Goal: Task Accomplishment & Management: Complete application form

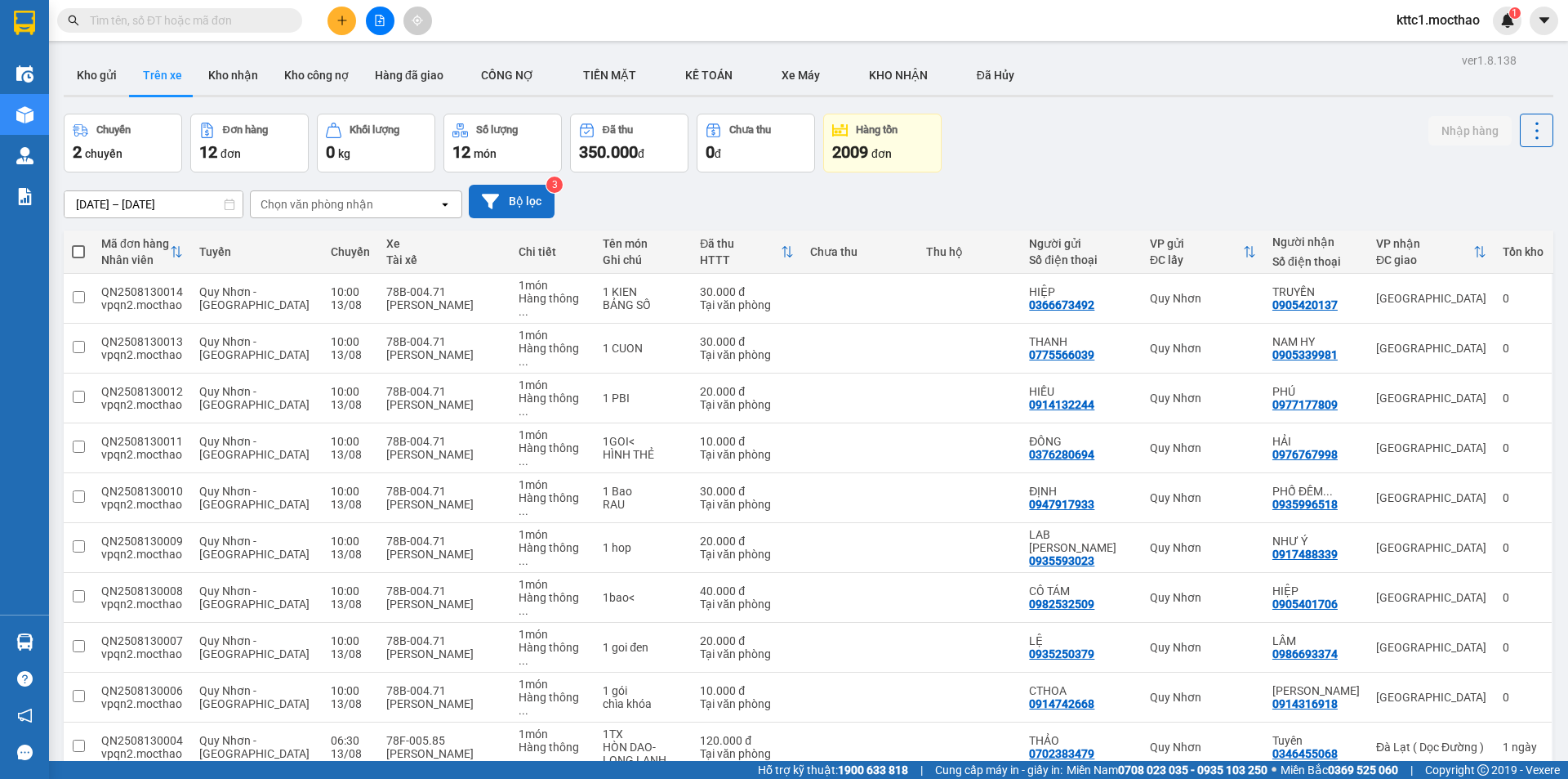
click at [499, 195] on icon at bounding box center [490, 201] width 17 height 14
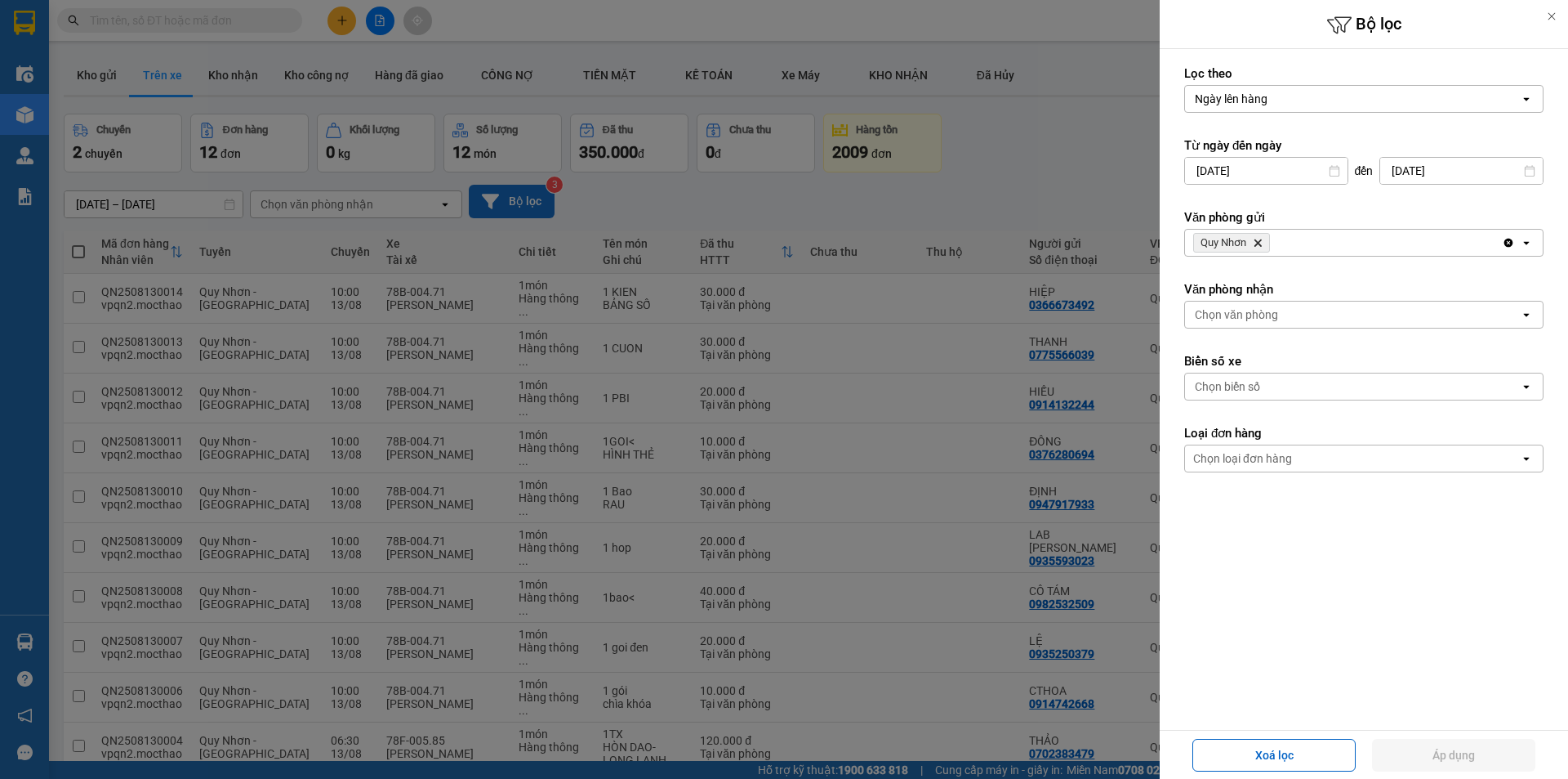
click at [1259, 240] on icon "Delete" at bounding box center [1257, 242] width 10 height 10
click at [1255, 243] on div "Chọn văn phòng" at bounding box center [1237, 242] width 84 height 16
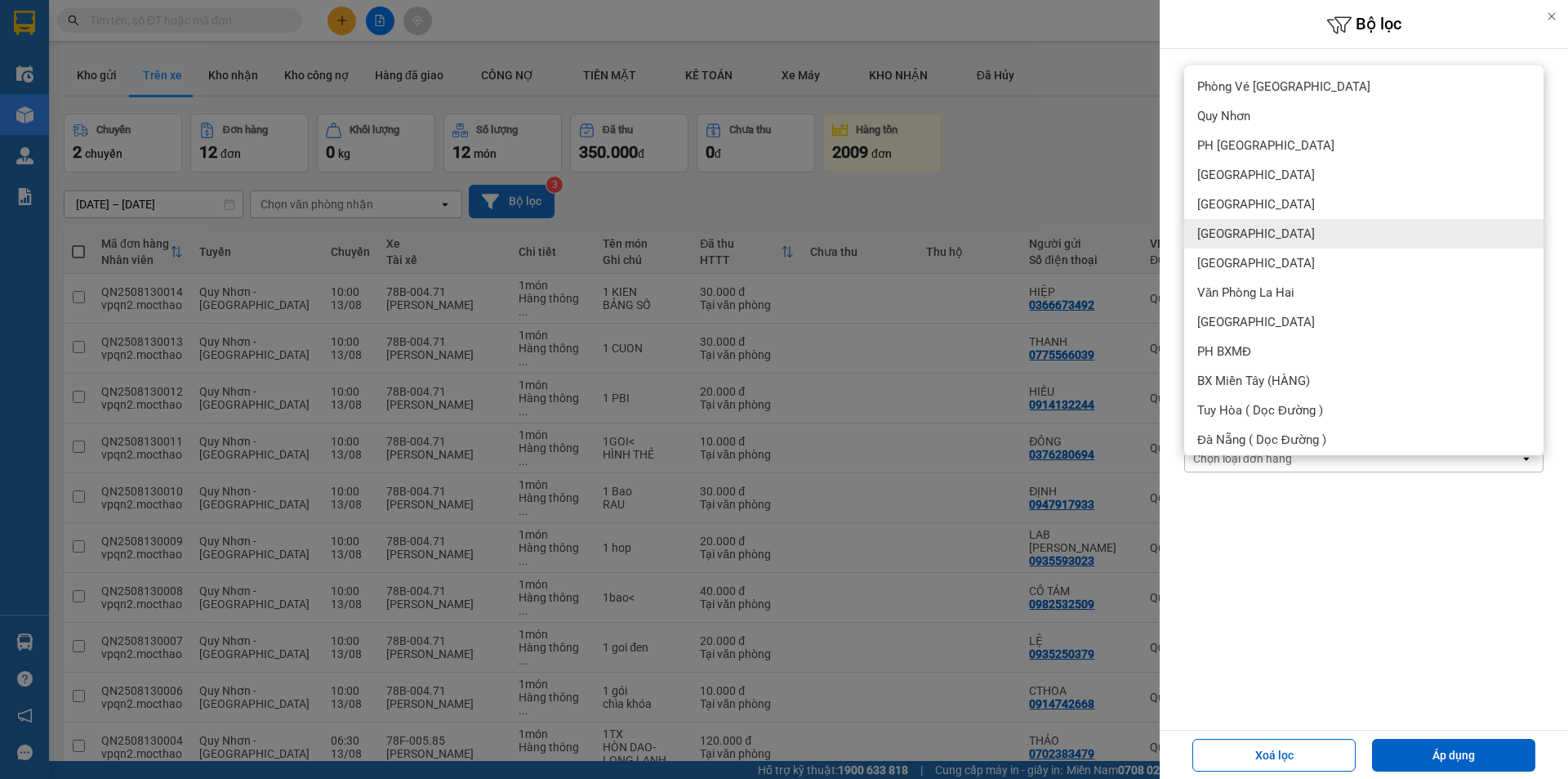
click at [1248, 228] on div "[GEOGRAPHIC_DATA]" at bounding box center [1364, 233] width 359 height 30
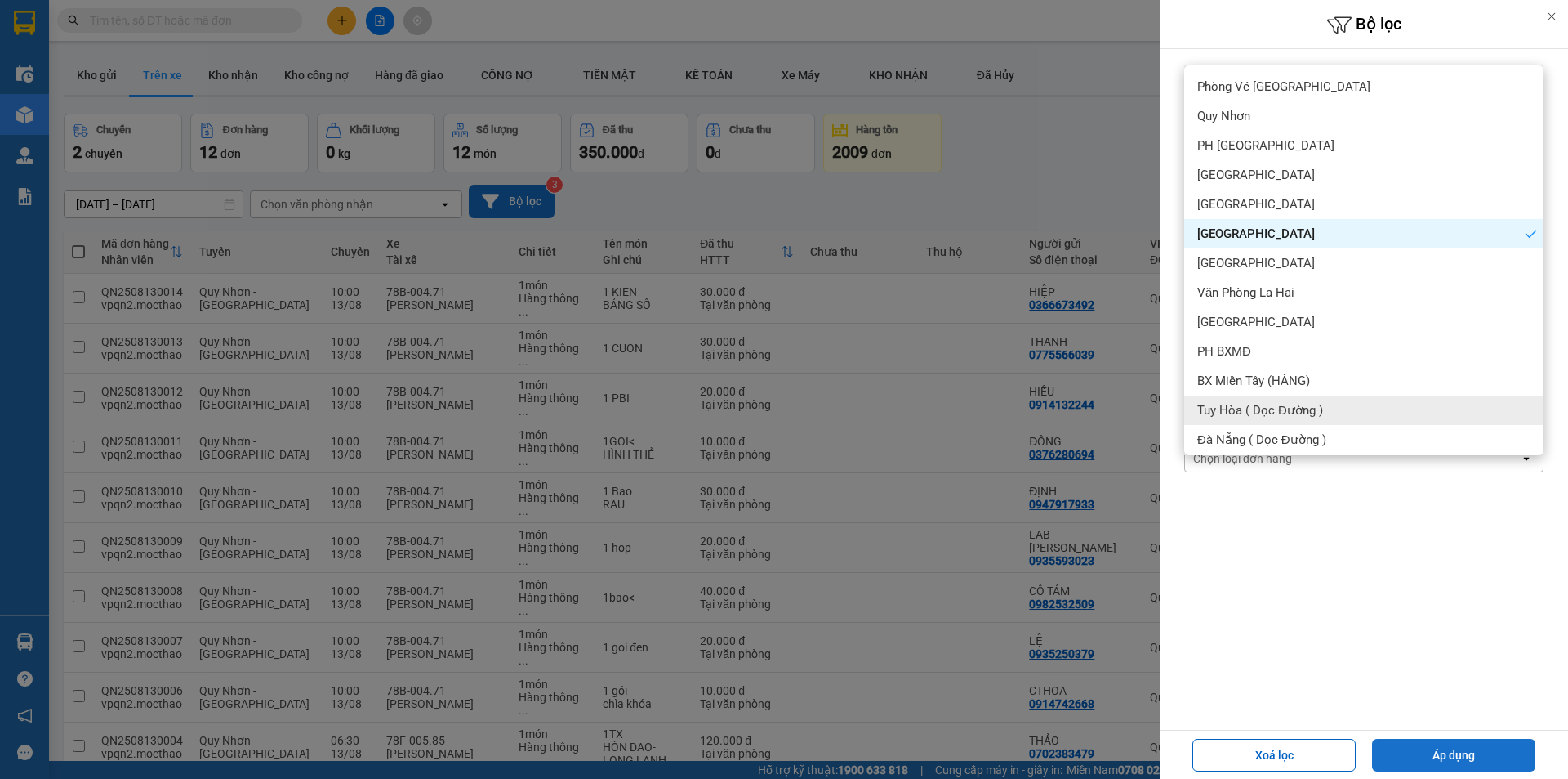
click at [1466, 745] on button "Áp dụng" at bounding box center [1454, 755] width 163 height 32
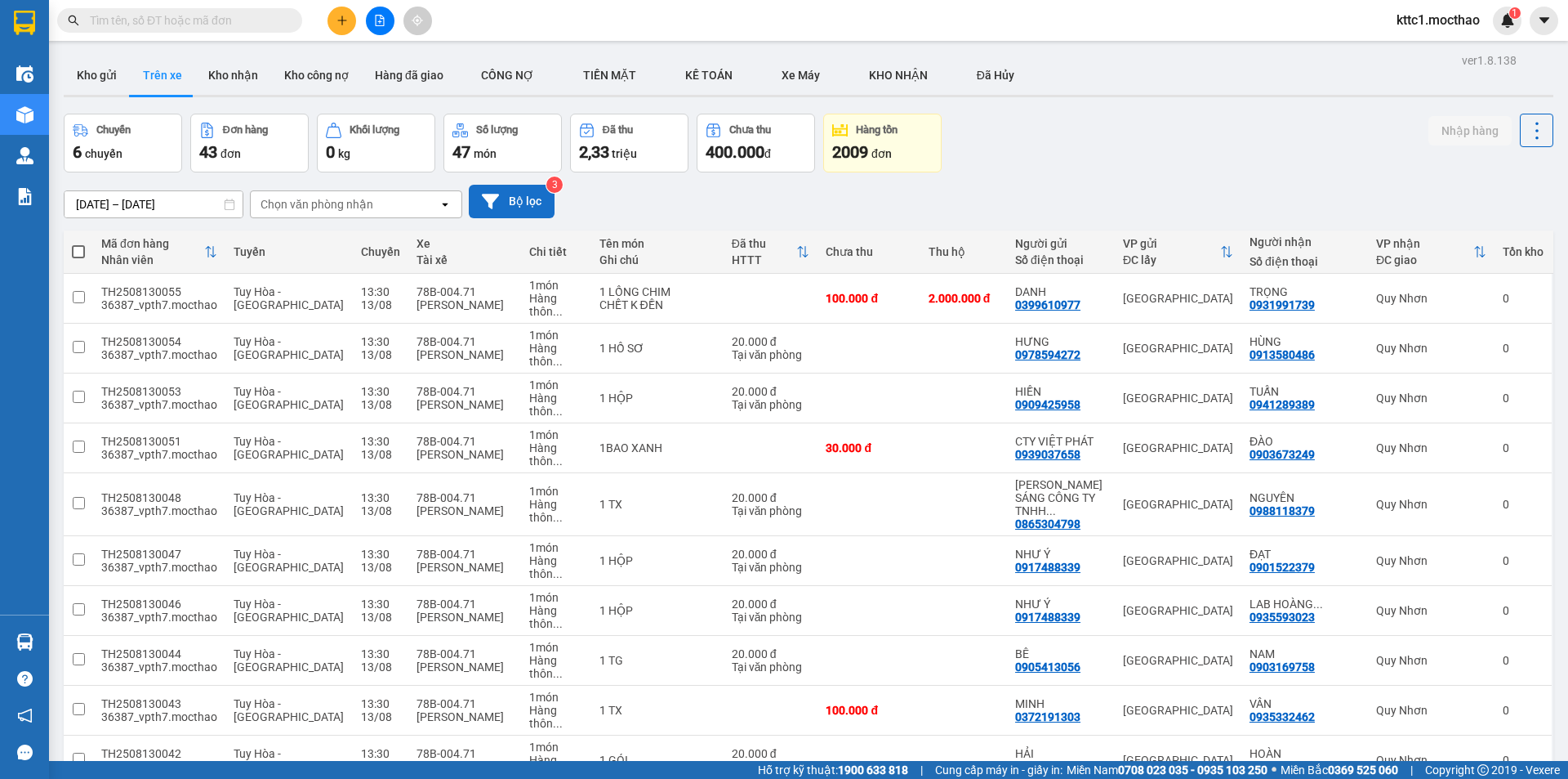
click at [524, 195] on button "Bộ lọc" at bounding box center [511, 201] width 86 height 33
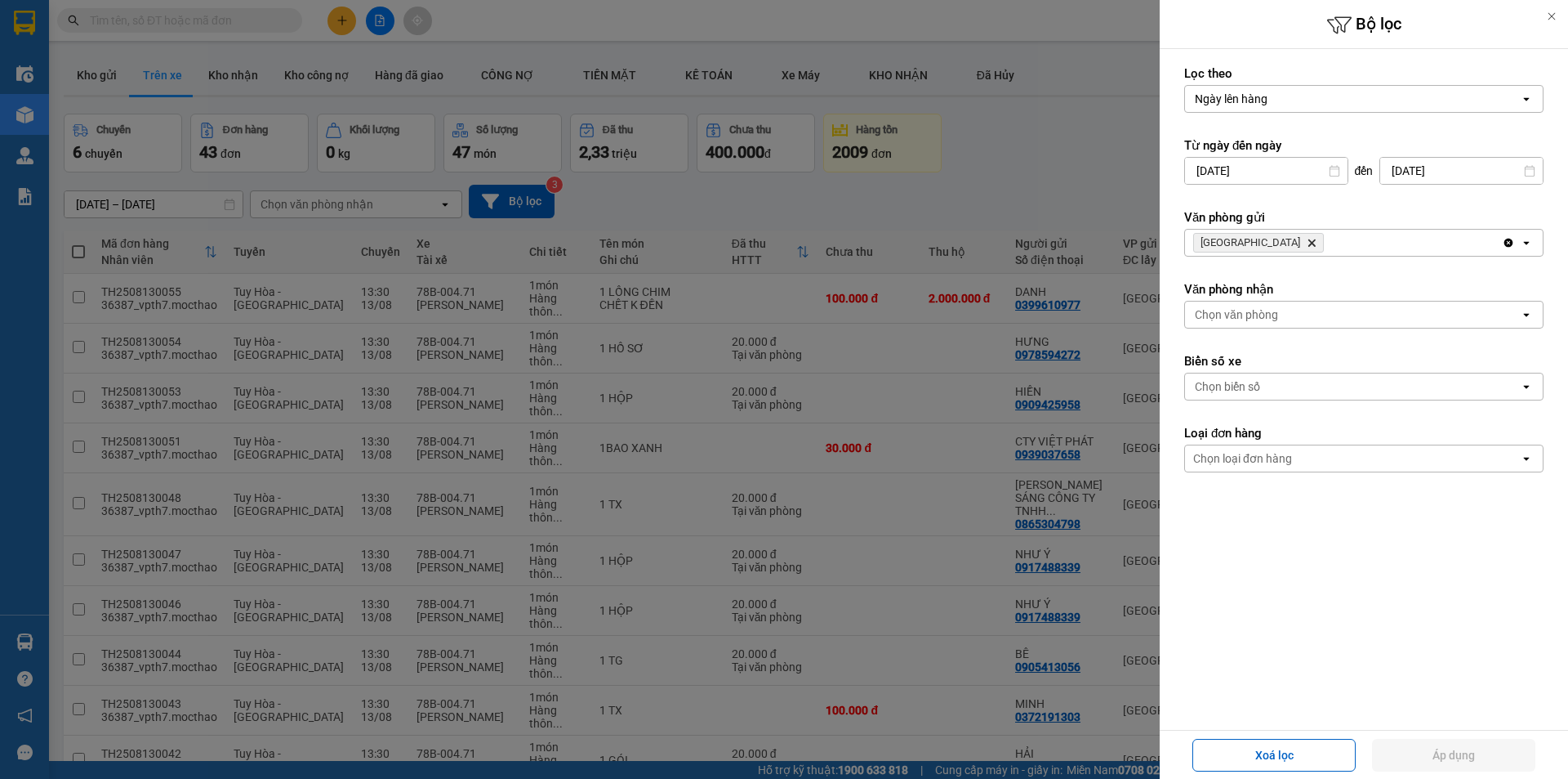
click at [1249, 379] on div "Chọn biển số" at bounding box center [1228, 386] width 66 height 16
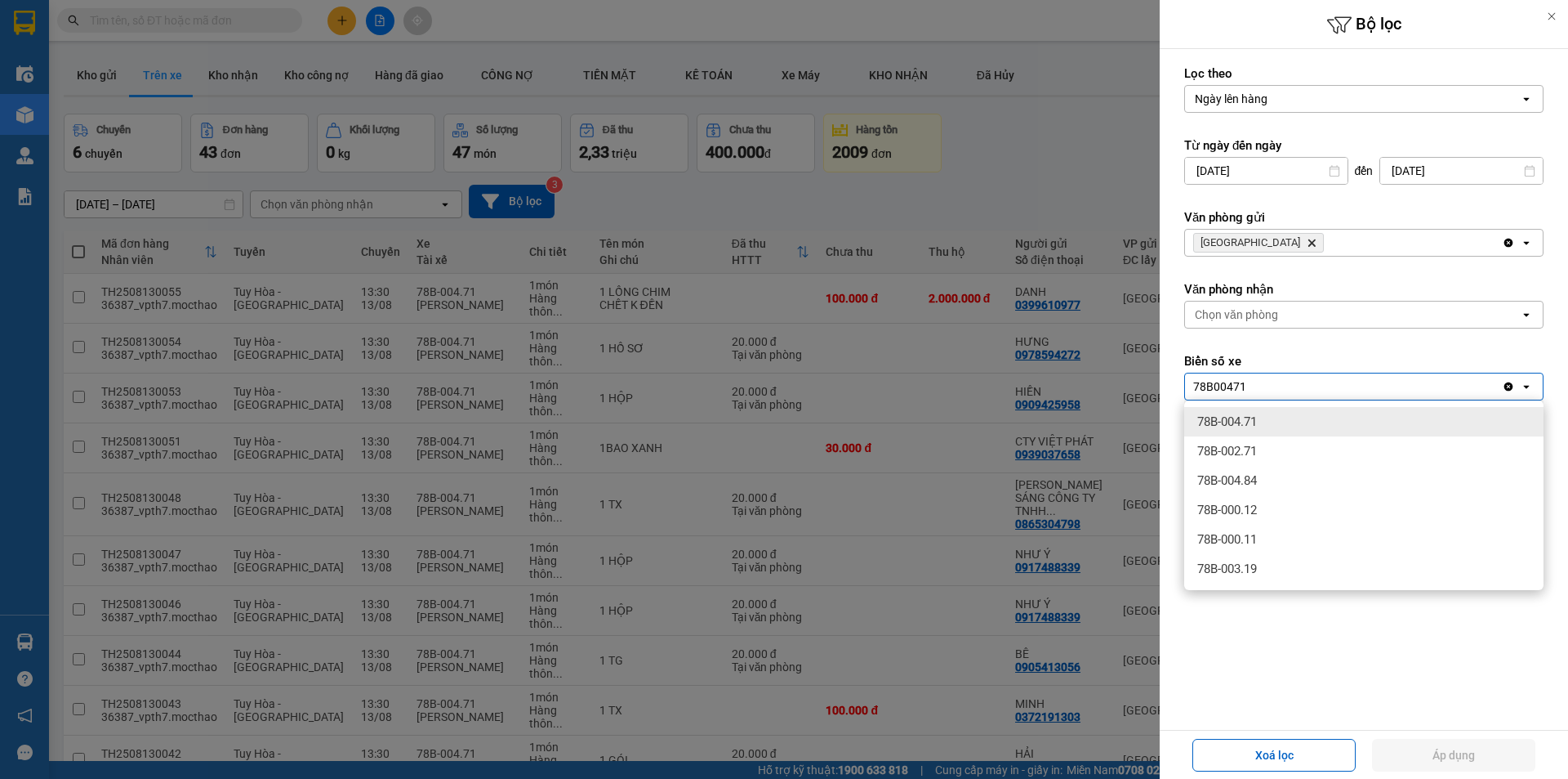
type input "78B00471"
click at [1251, 422] on span "78B-004.71" at bounding box center [1227, 421] width 59 height 16
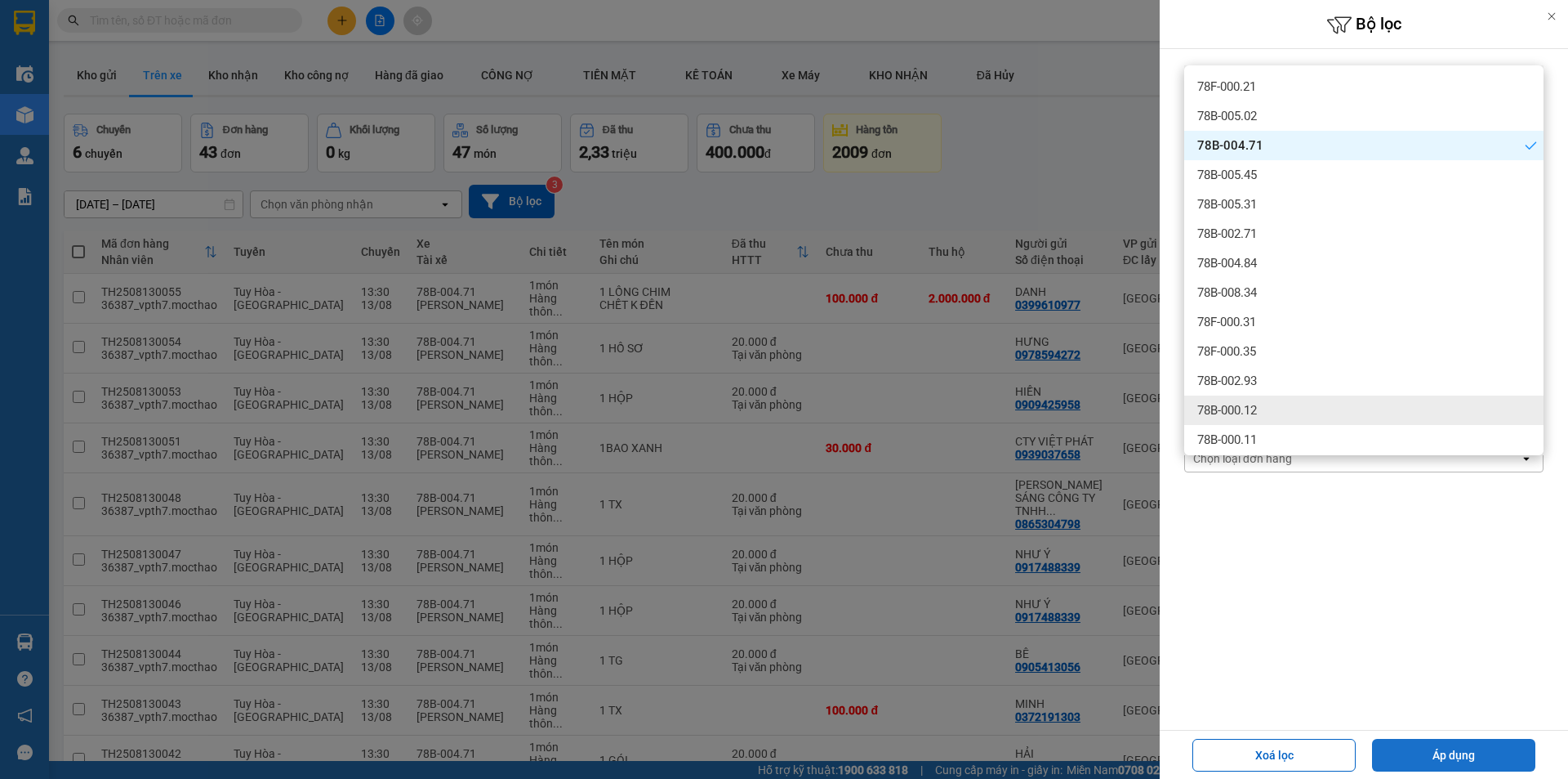
click at [1440, 753] on button "Áp dụng" at bounding box center [1454, 755] width 163 height 32
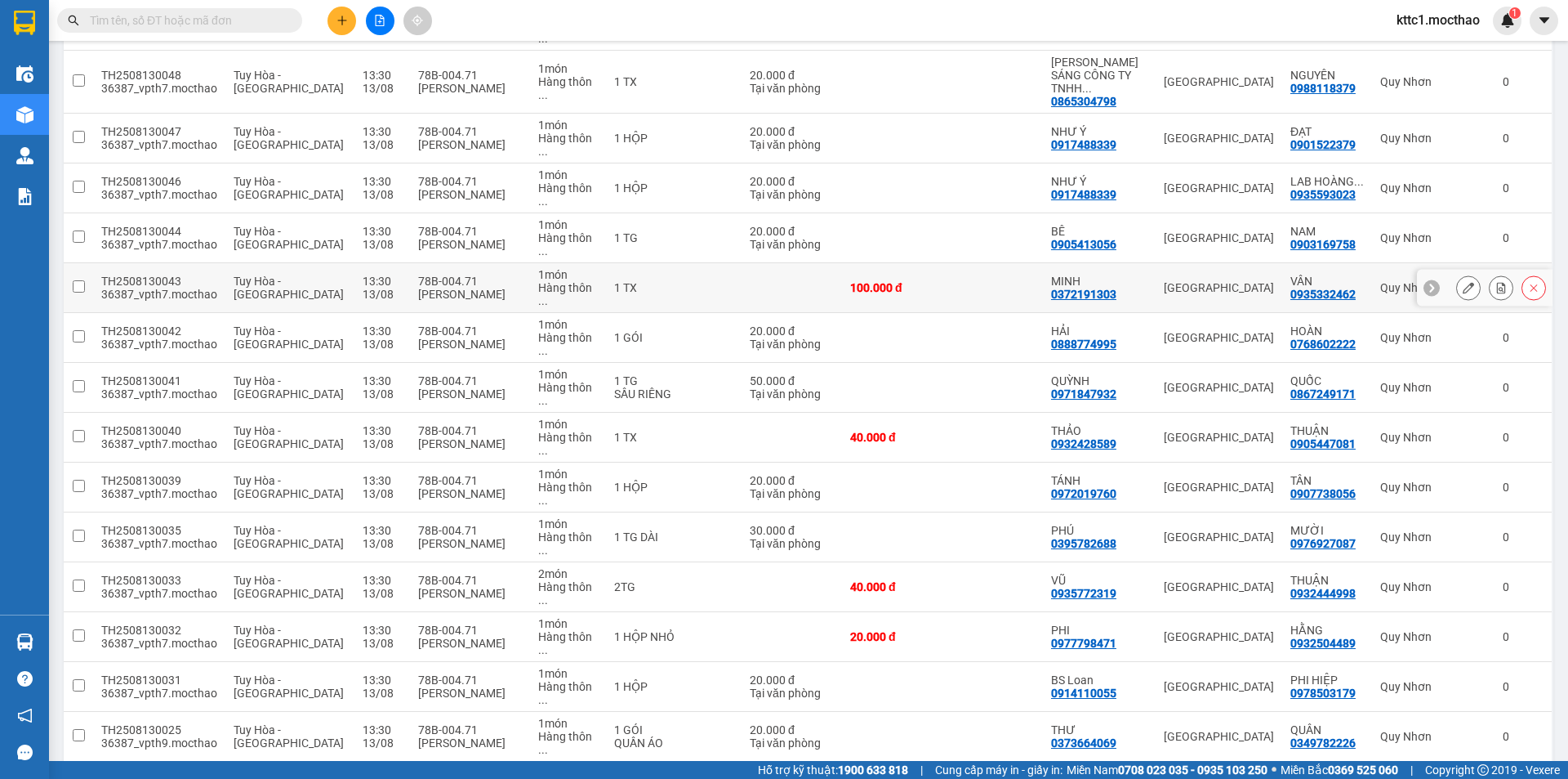
scroll to position [429, 0]
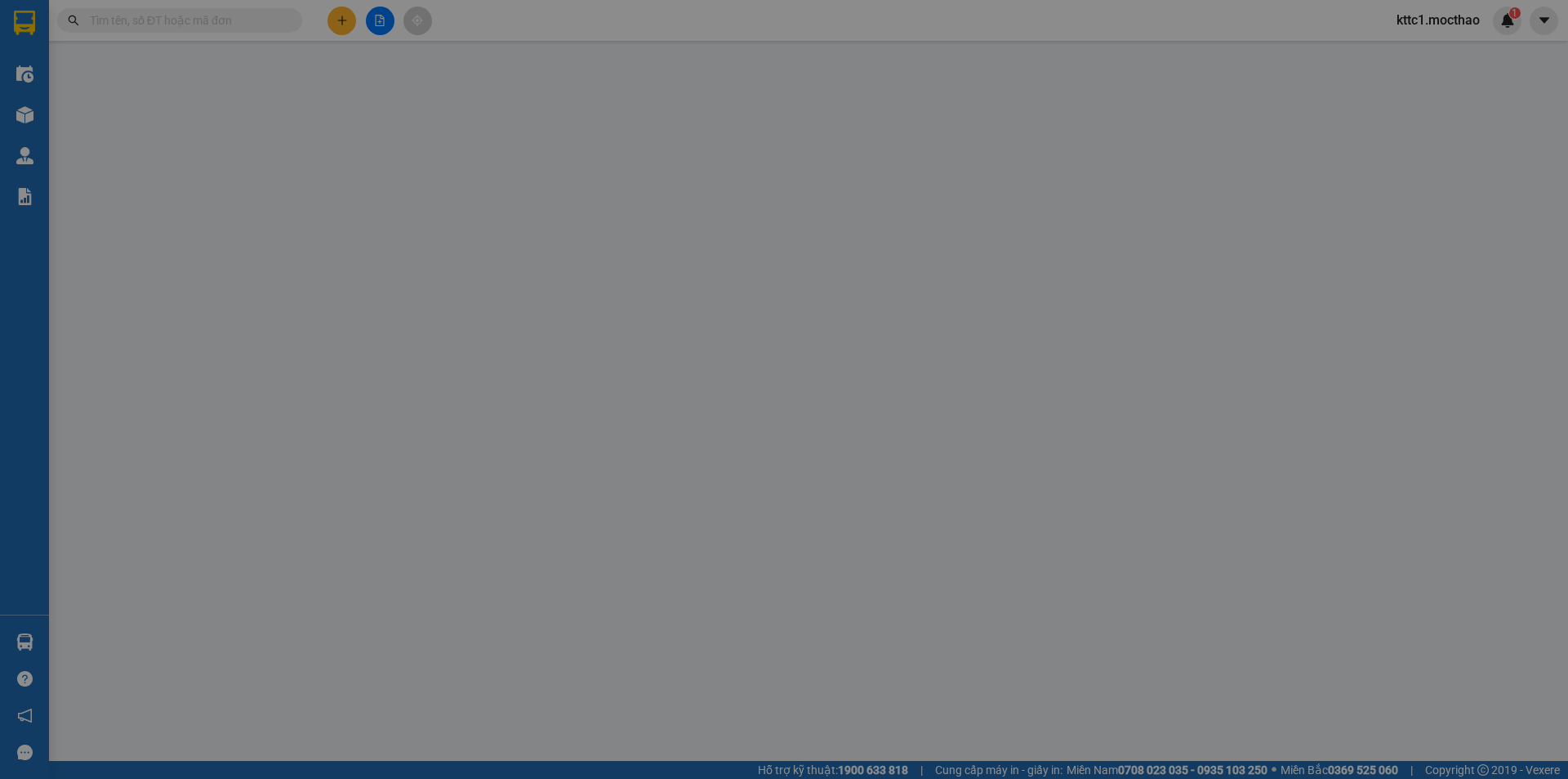
type input "0918164141"
type input "CHÁNH"
type input "0349563708"
type input "DIỆP"
type input "1"
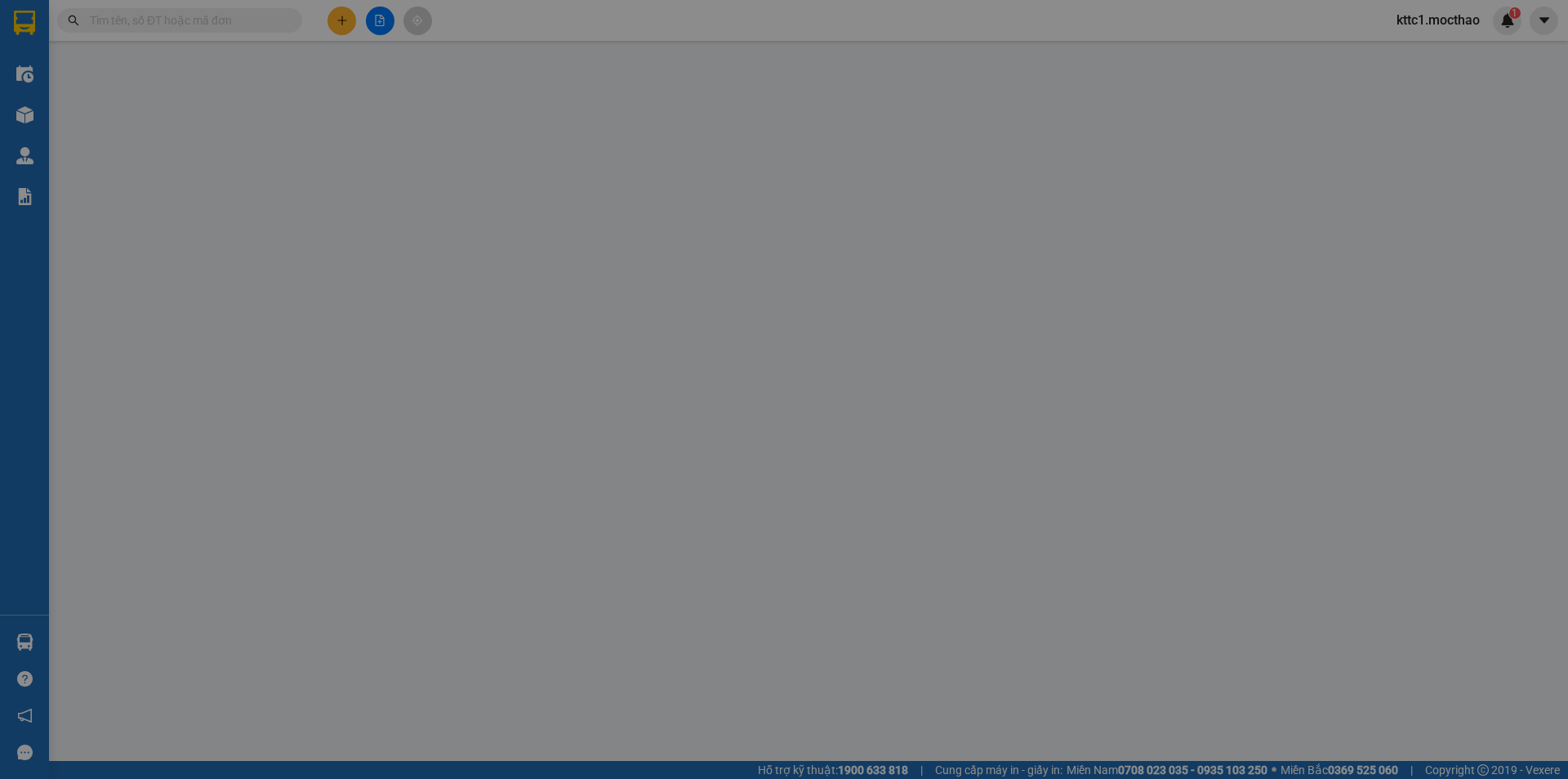
type input "20.000"
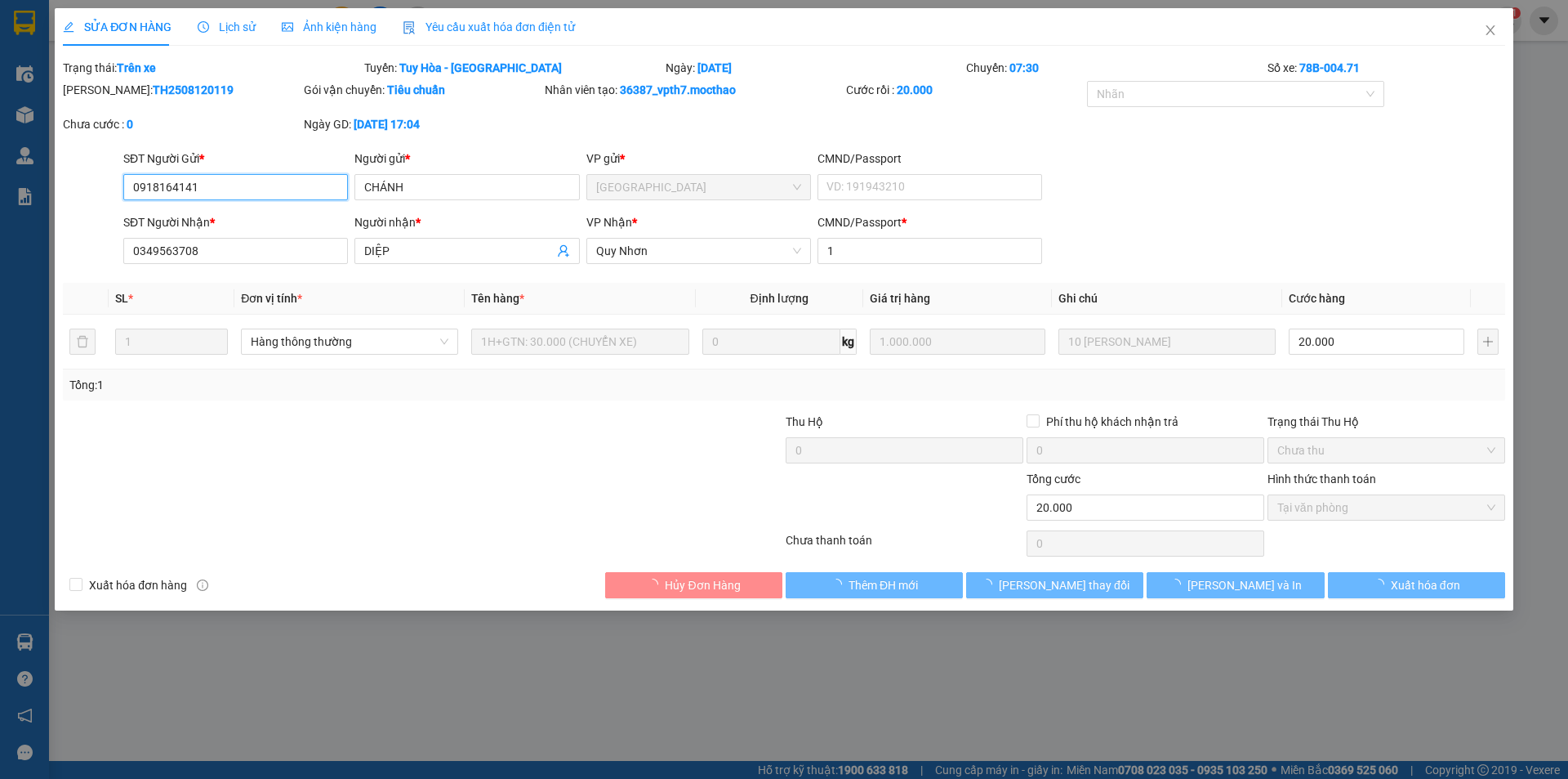
checkbox input "true"
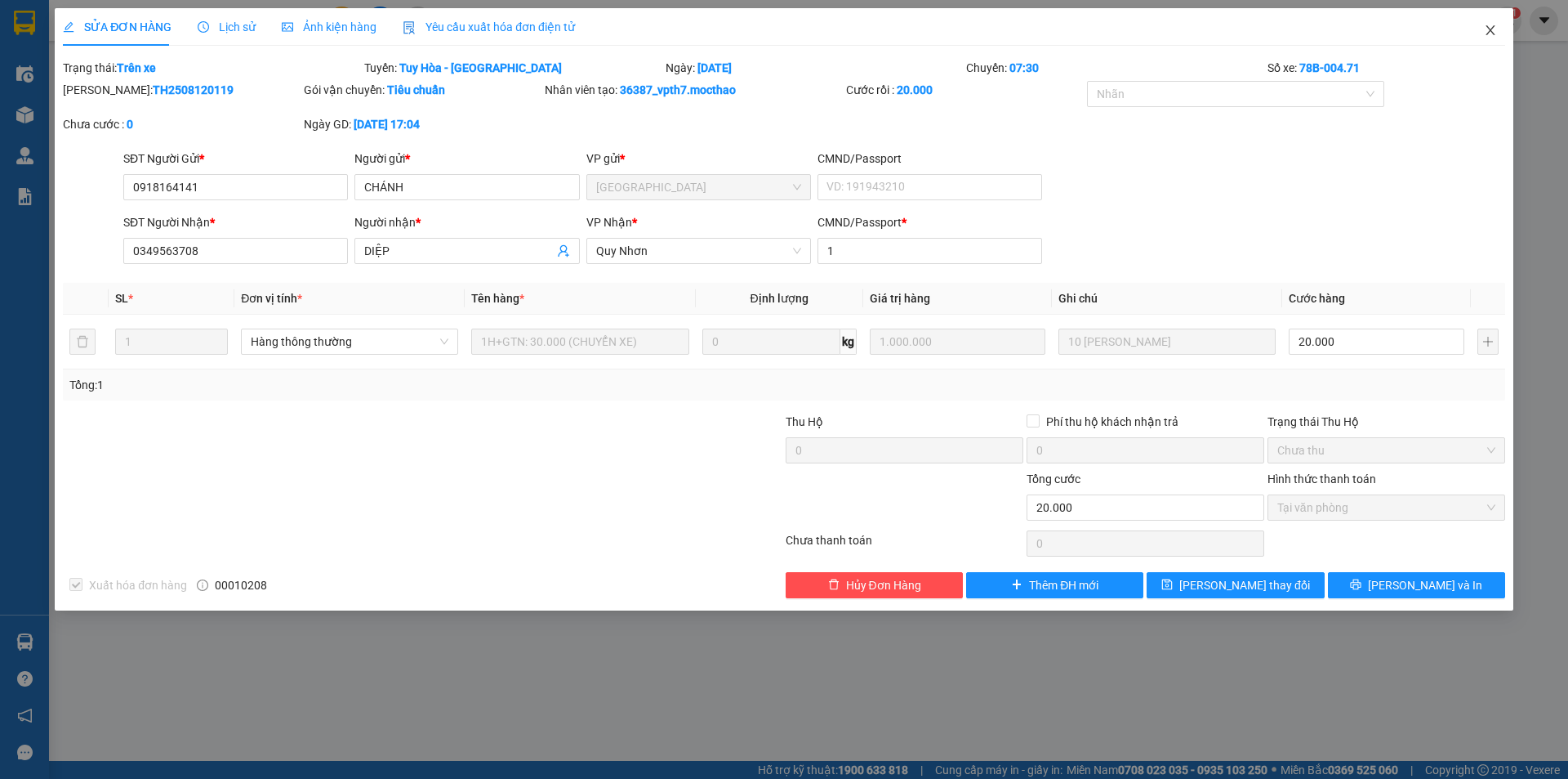
click at [1495, 26] on icon "close" at bounding box center [1491, 30] width 14 height 14
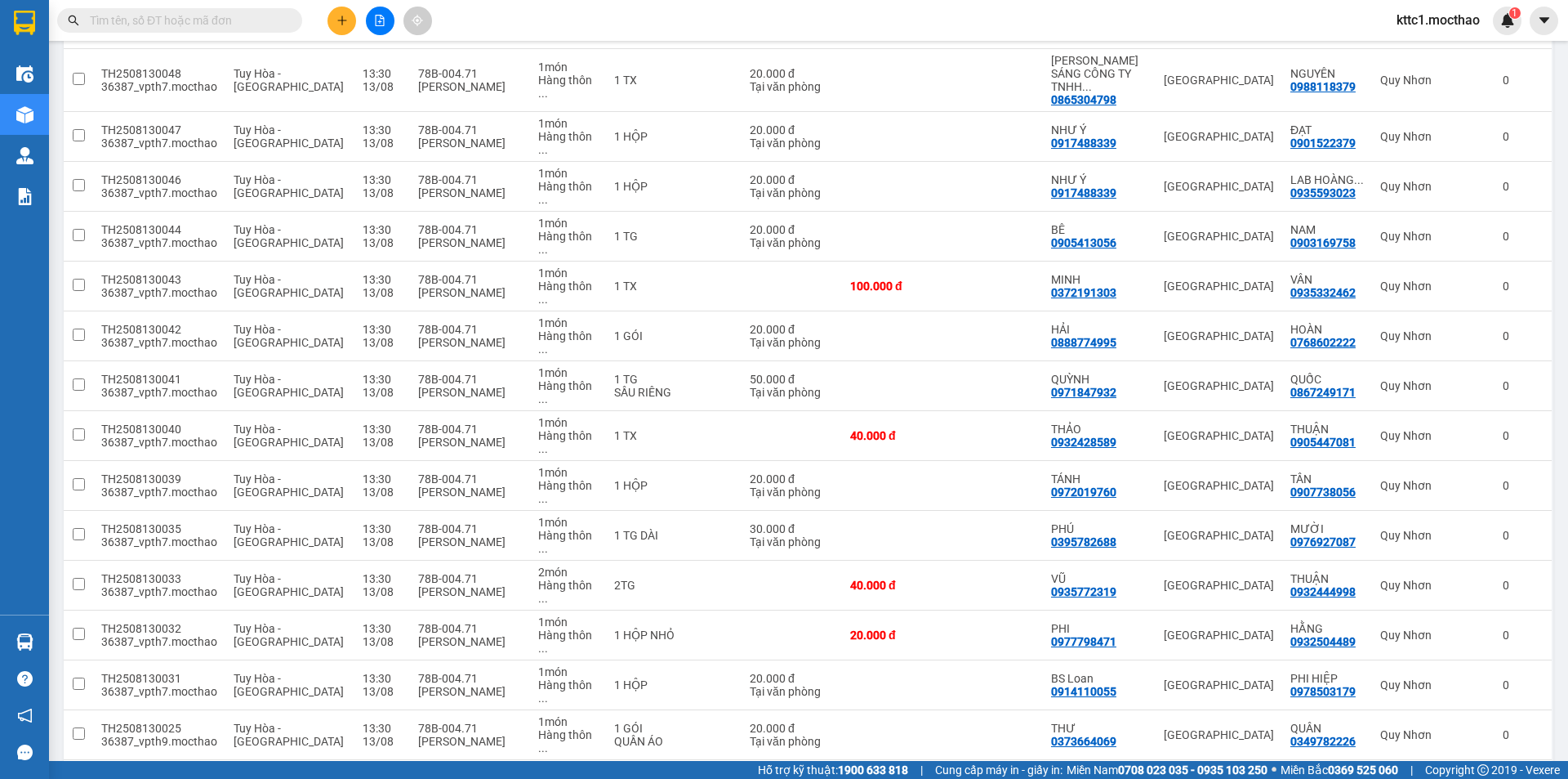
scroll to position [429, 0]
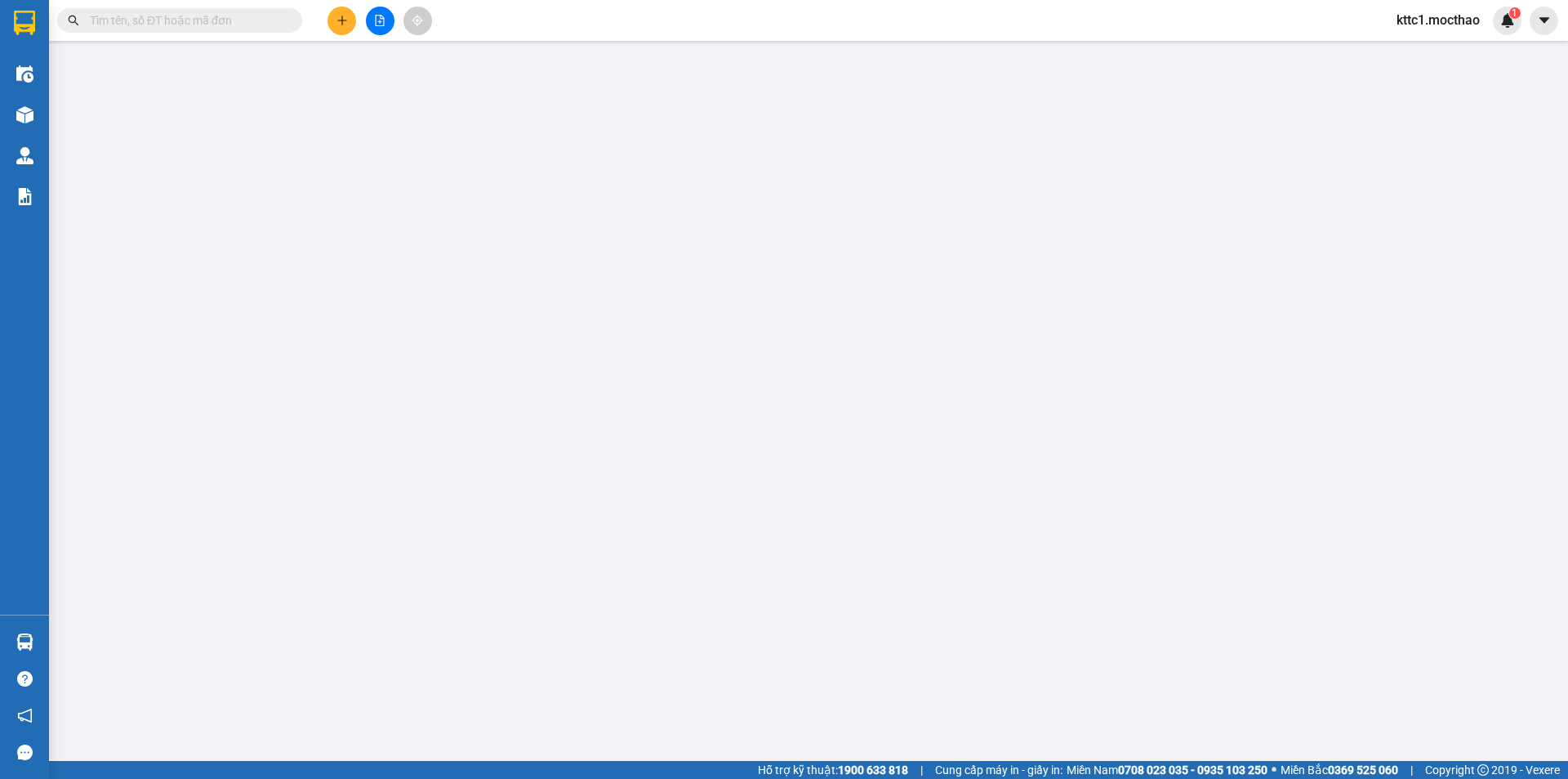
type input "0972019760"
type input "TÁNH"
type input "0986241229"
type input "PHI"
type input "1"
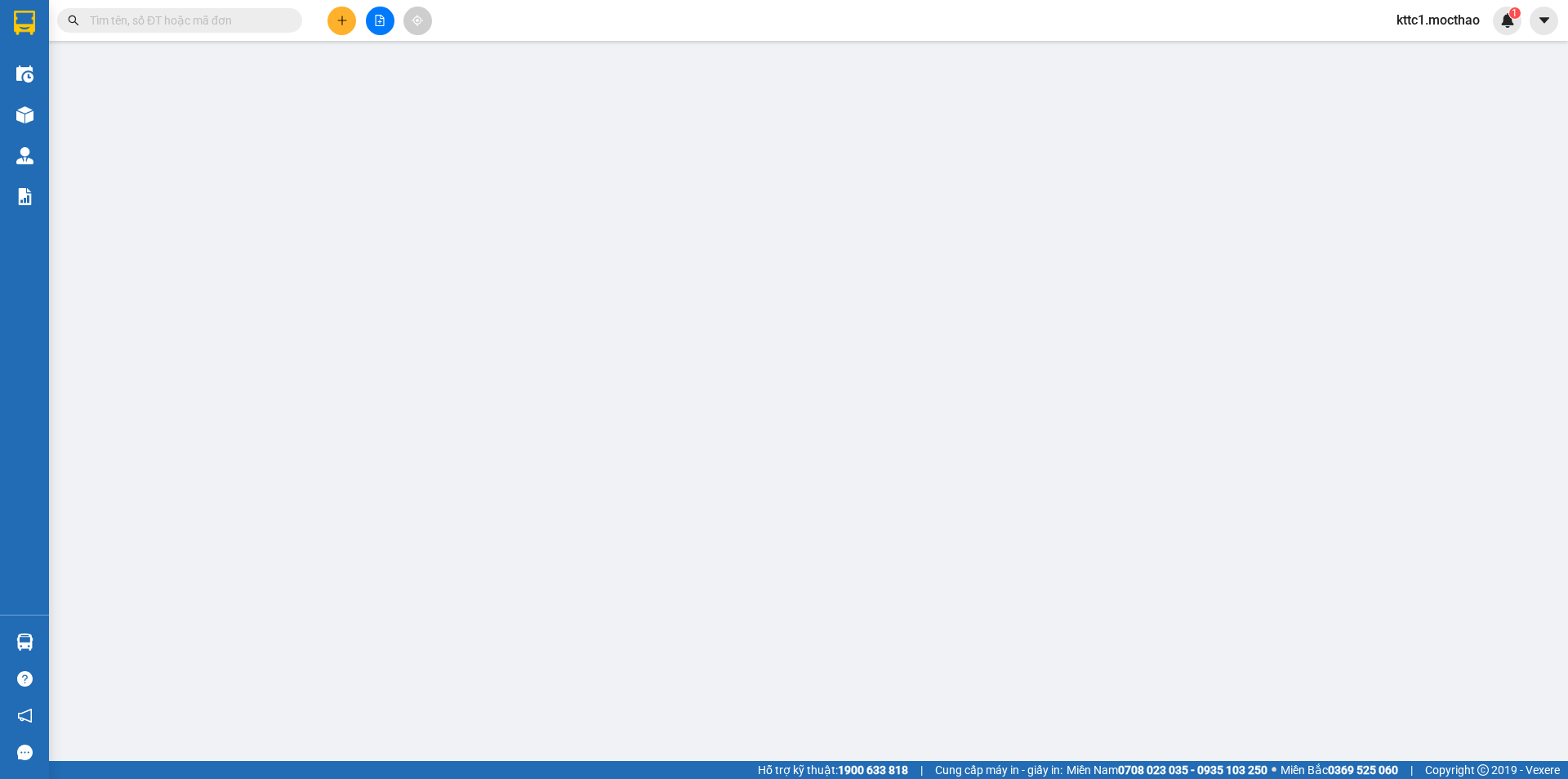
type input "30.000"
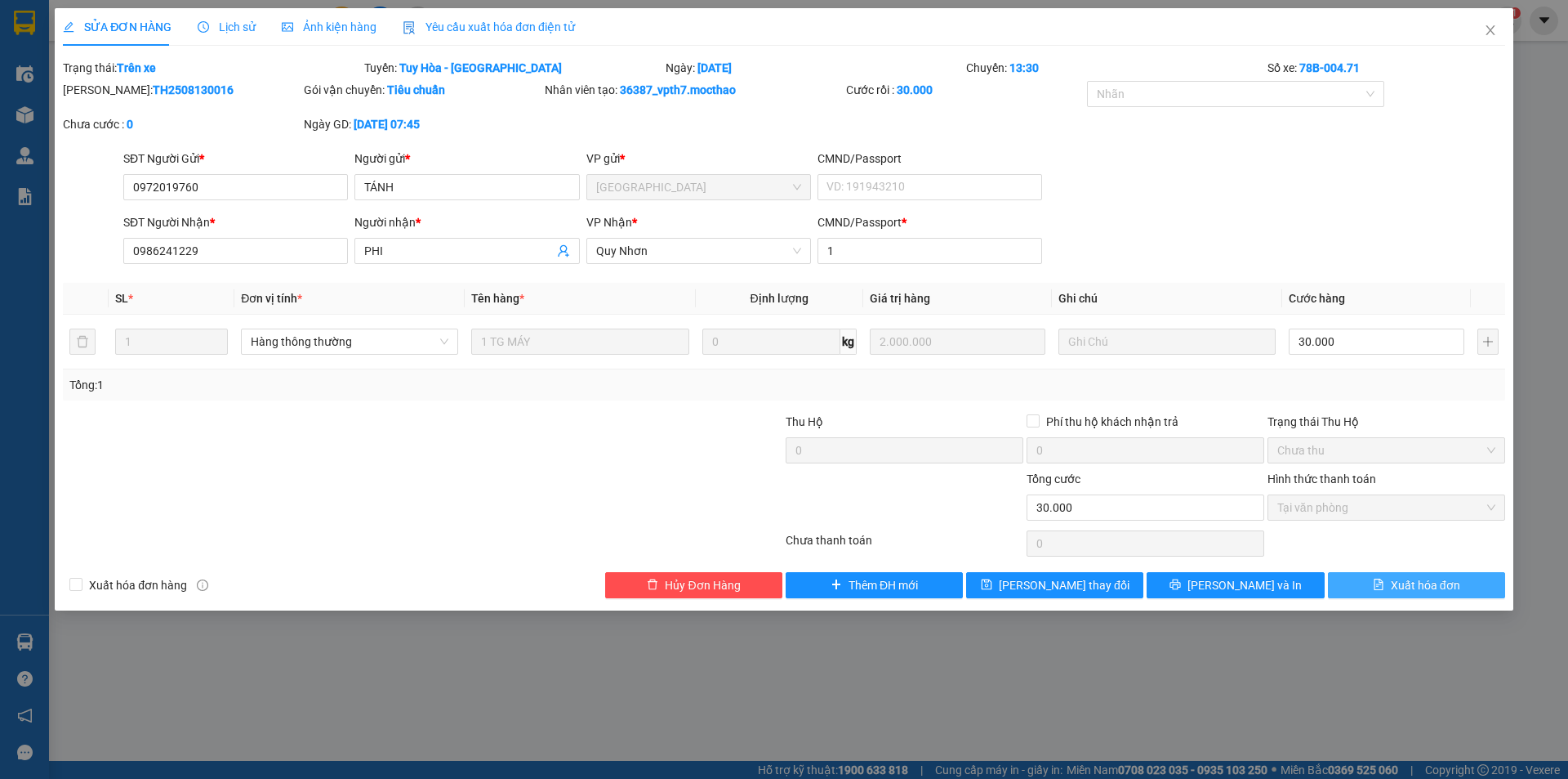
click at [1407, 582] on span "Xuất hóa đơn" at bounding box center [1425, 585] width 69 height 18
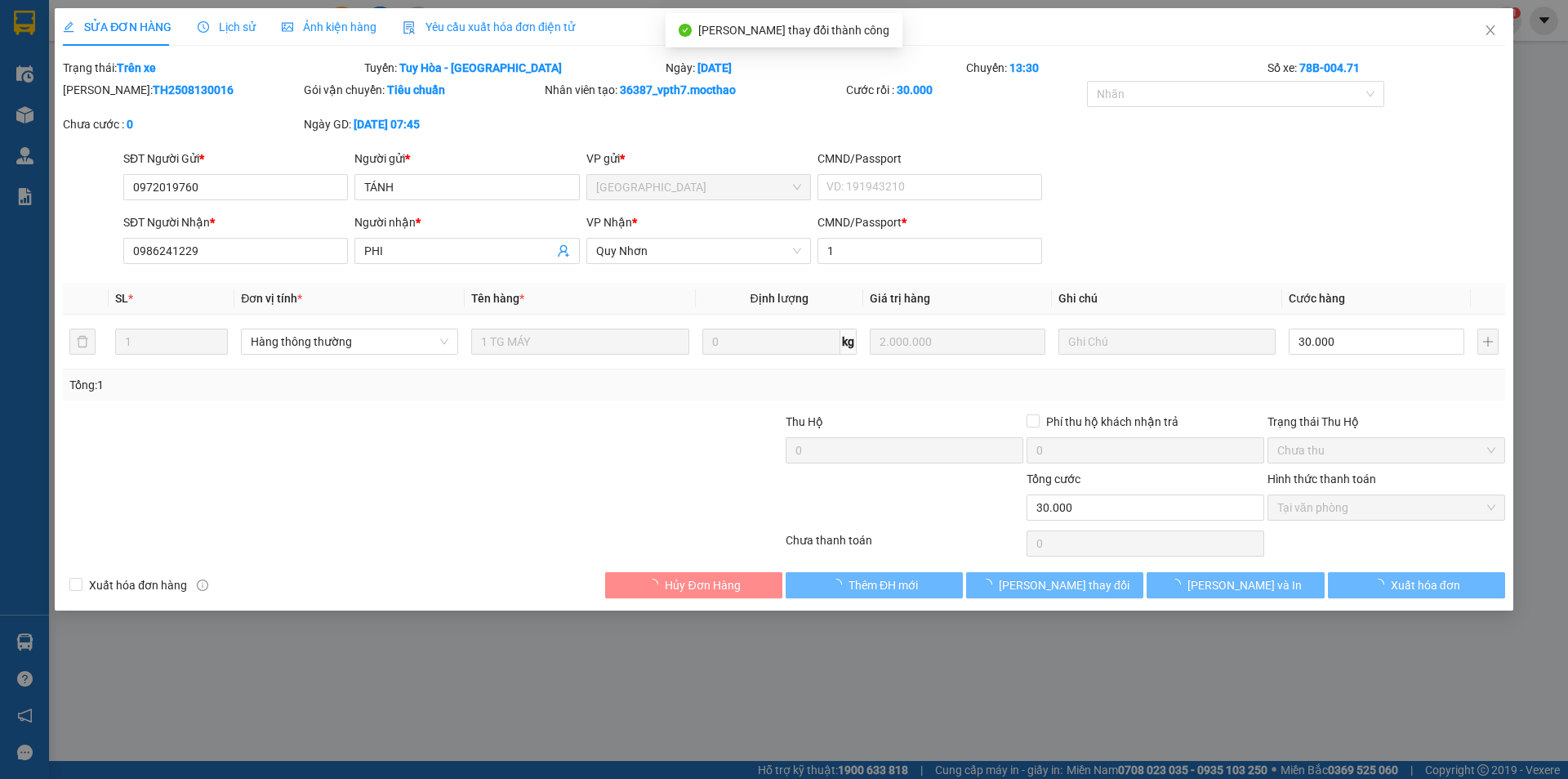
checkbox input "true"
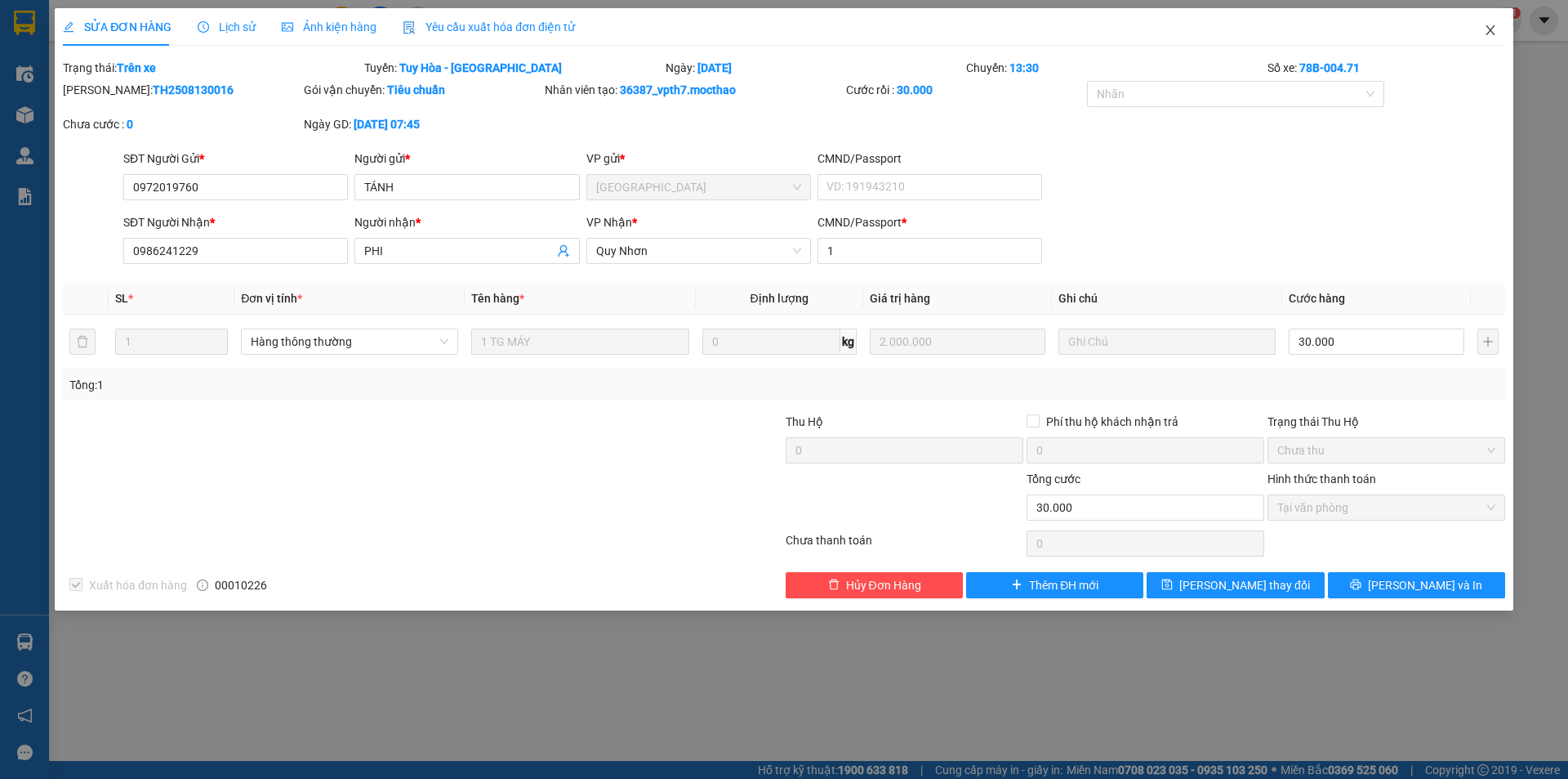
click at [1487, 28] on icon "close" at bounding box center [1491, 30] width 9 height 10
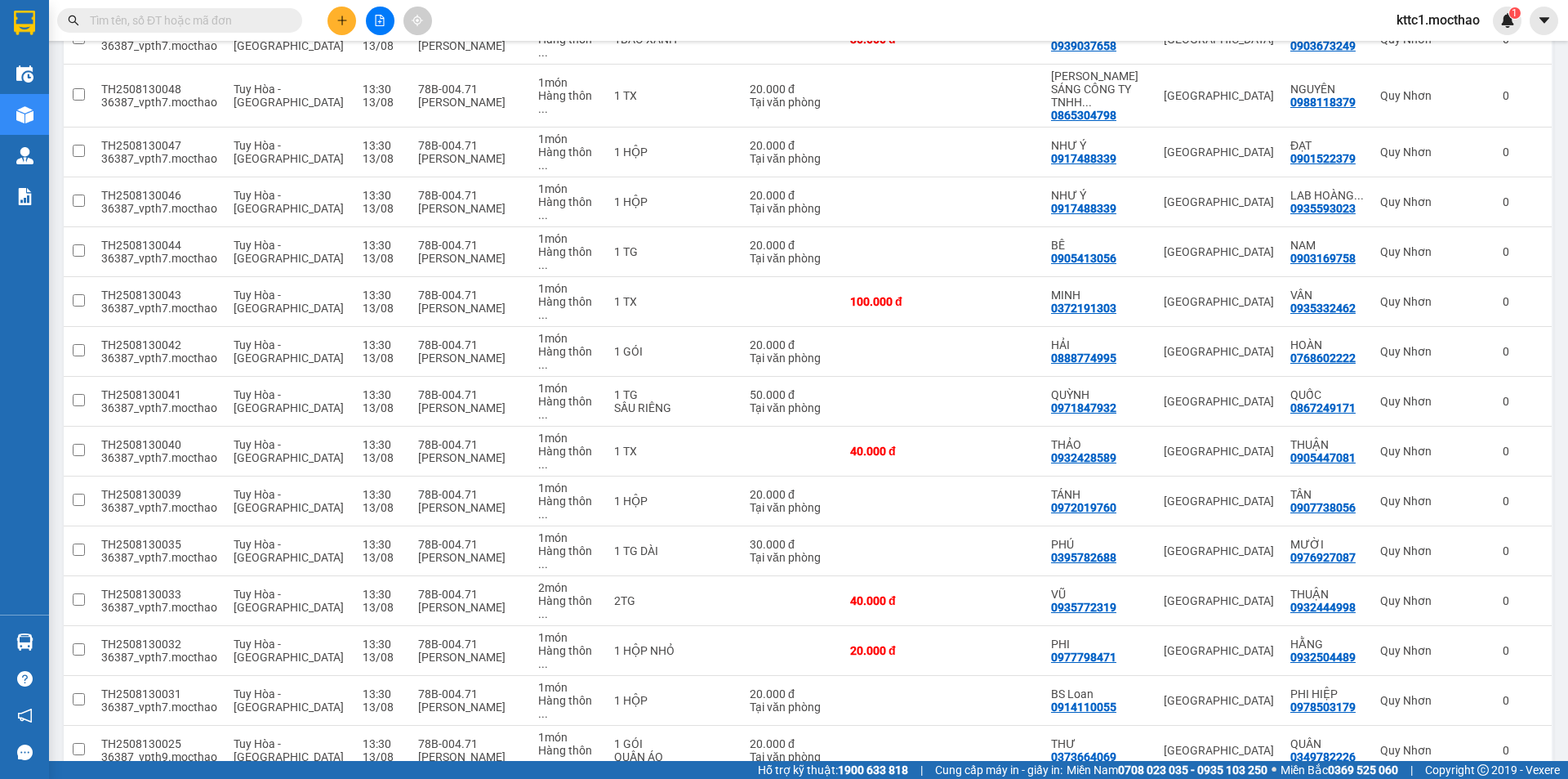
scroll to position [429, 0]
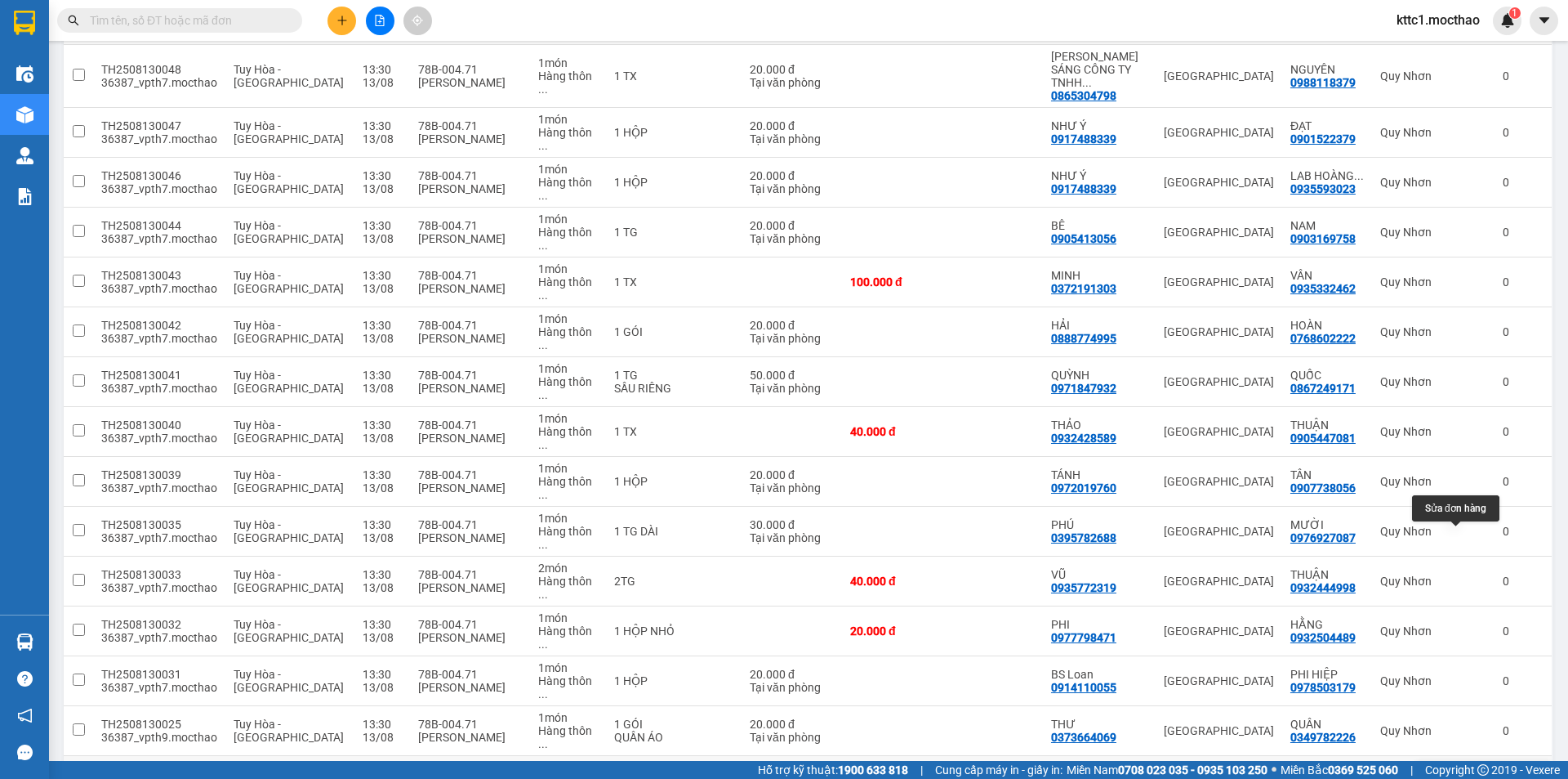
click at [1463, 774] on icon at bounding box center [1468, 780] width 12 height 12
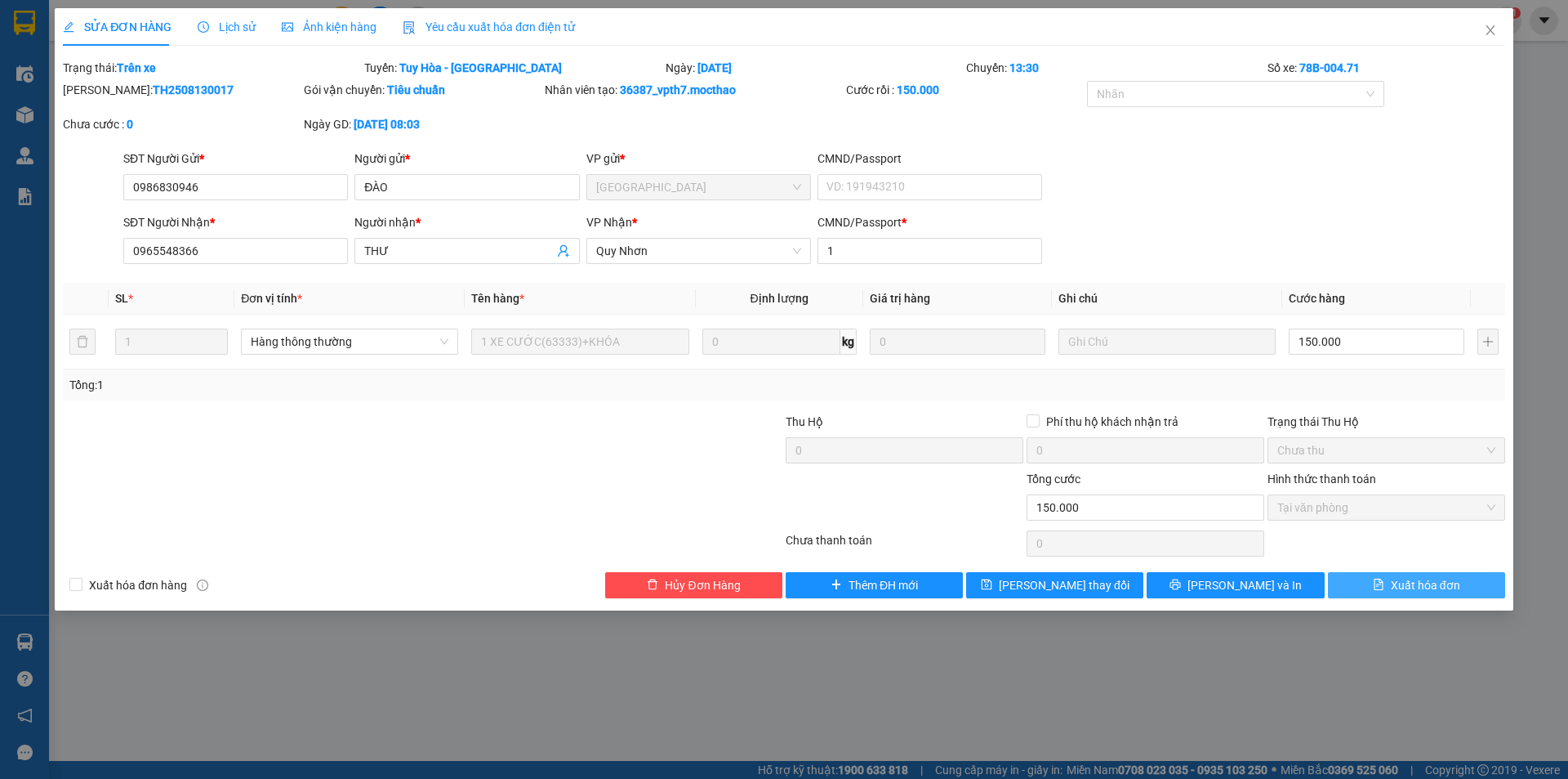
click at [1391, 584] on span "Xuất hóa đơn" at bounding box center [1425, 585] width 69 height 18
checkbox input "true"
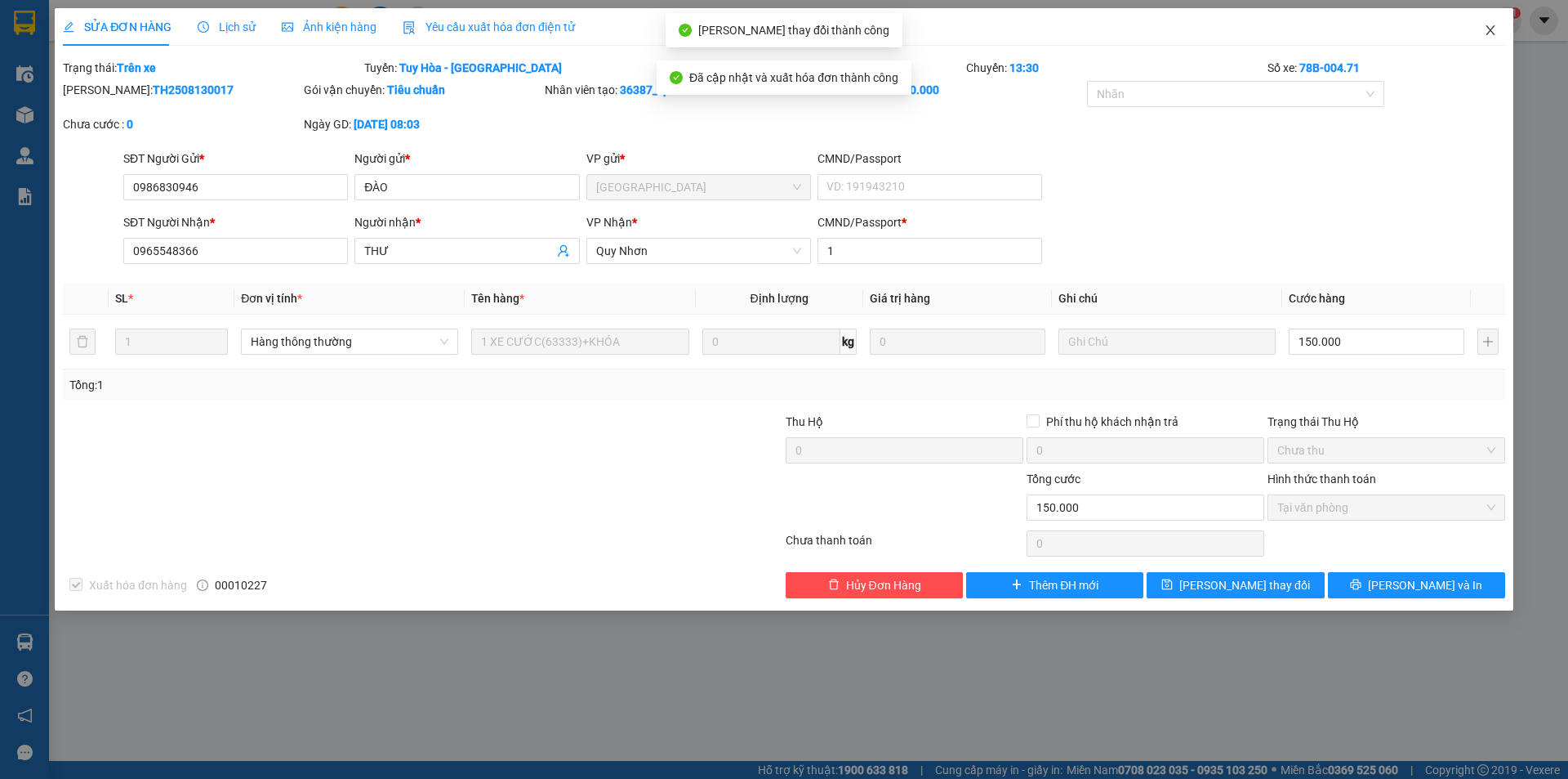
click at [1492, 23] on span "Close" at bounding box center [1491, 31] width 46 height 46
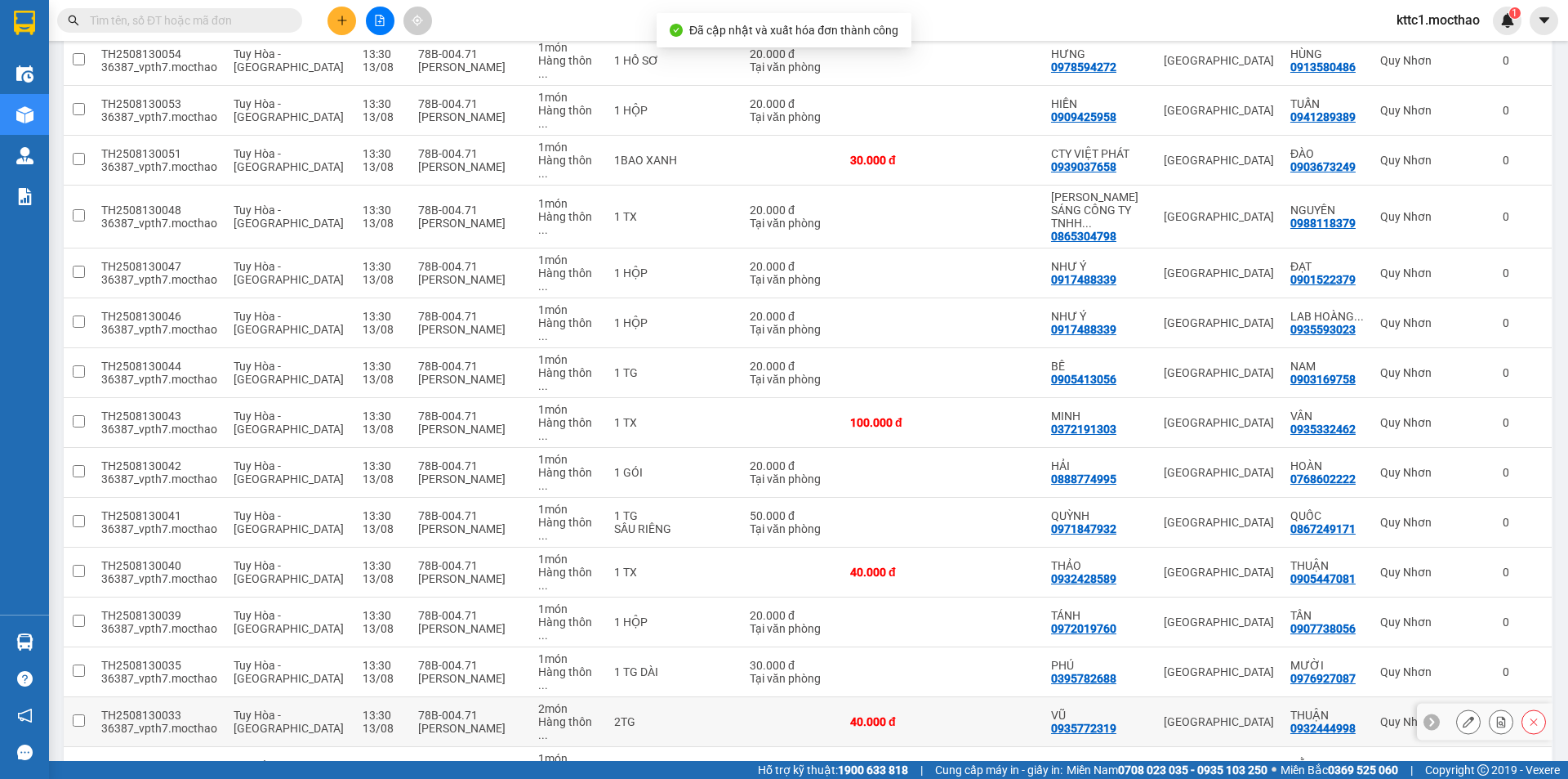
scroll to position [327, 0]
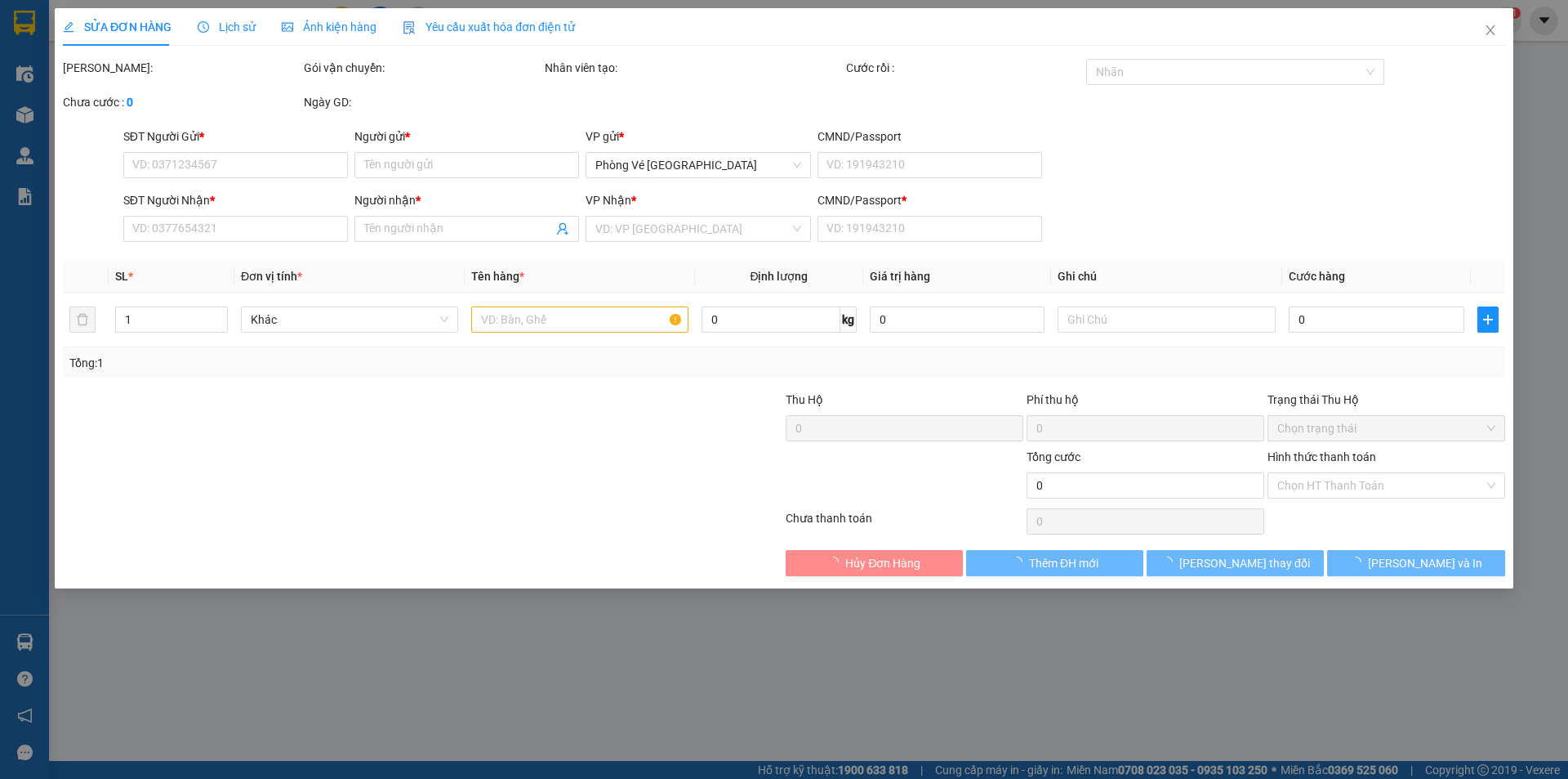
type input "0373664069"
type input "THƯ"
type input "0349782226"
type input "QUÂN"
type input "1"
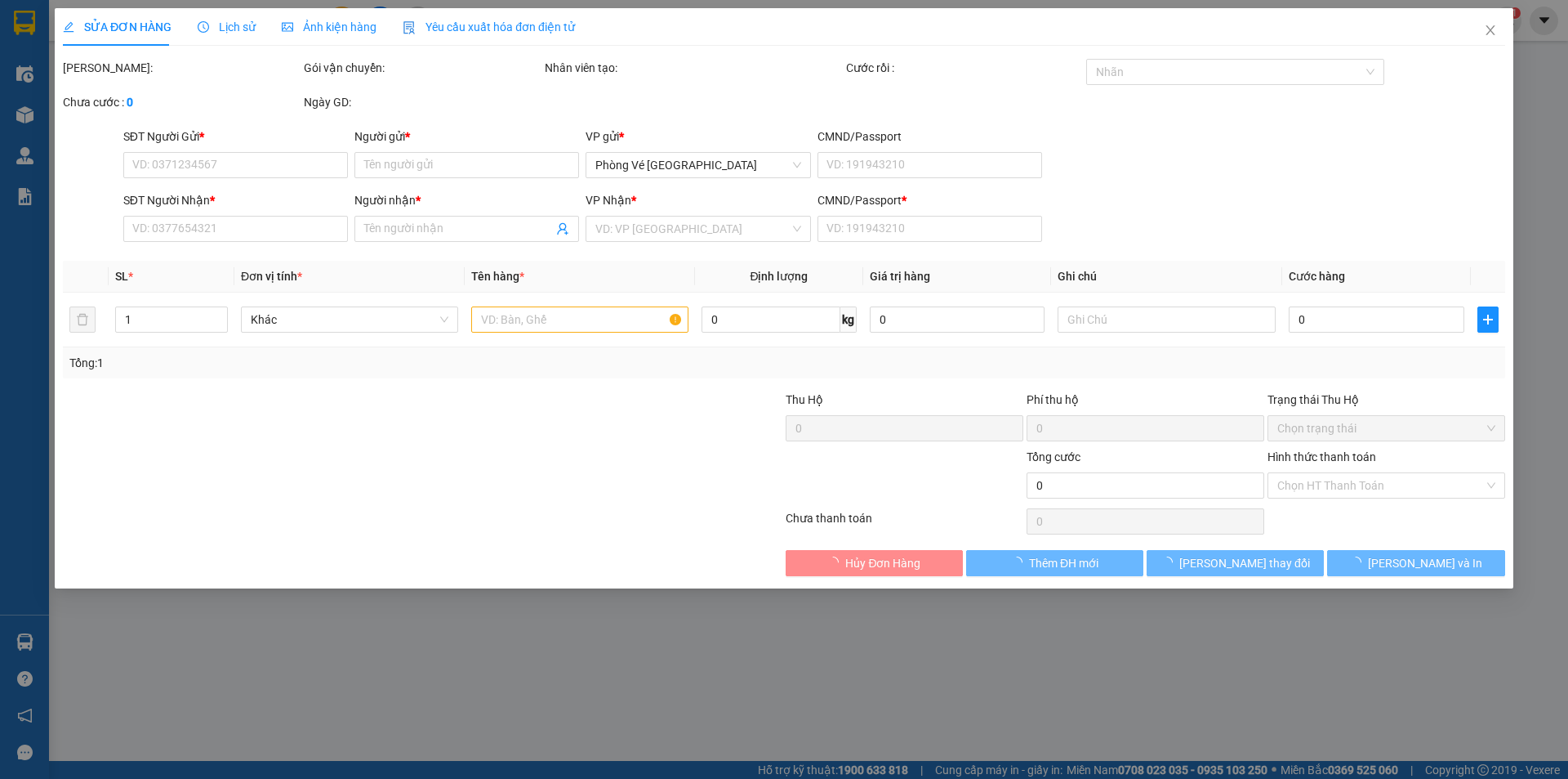
type input "20.000"
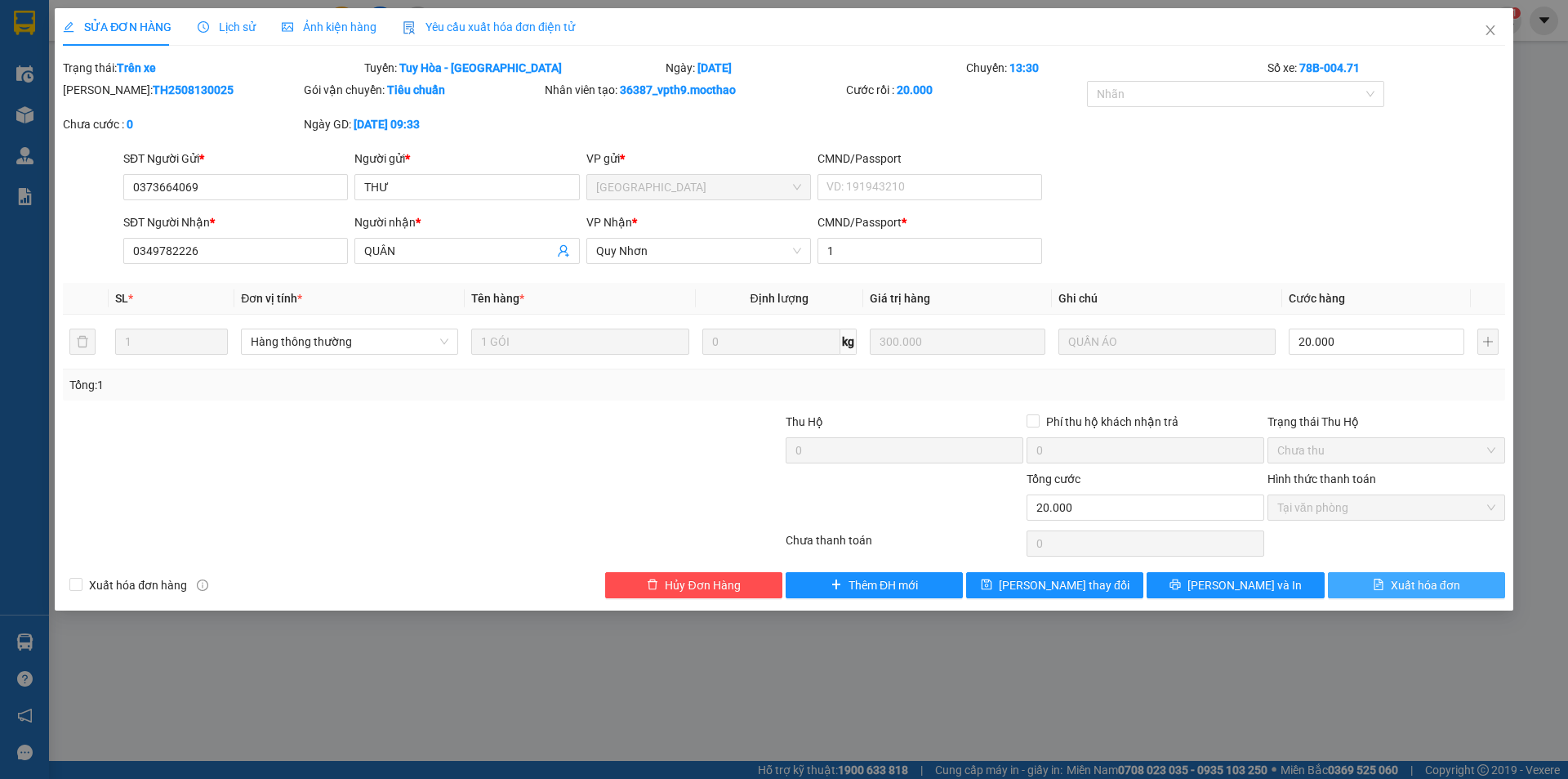
click at [1444, 586] on span "Xuất hóa đơn" at bounding box center [1425, 585] width 69 height 18
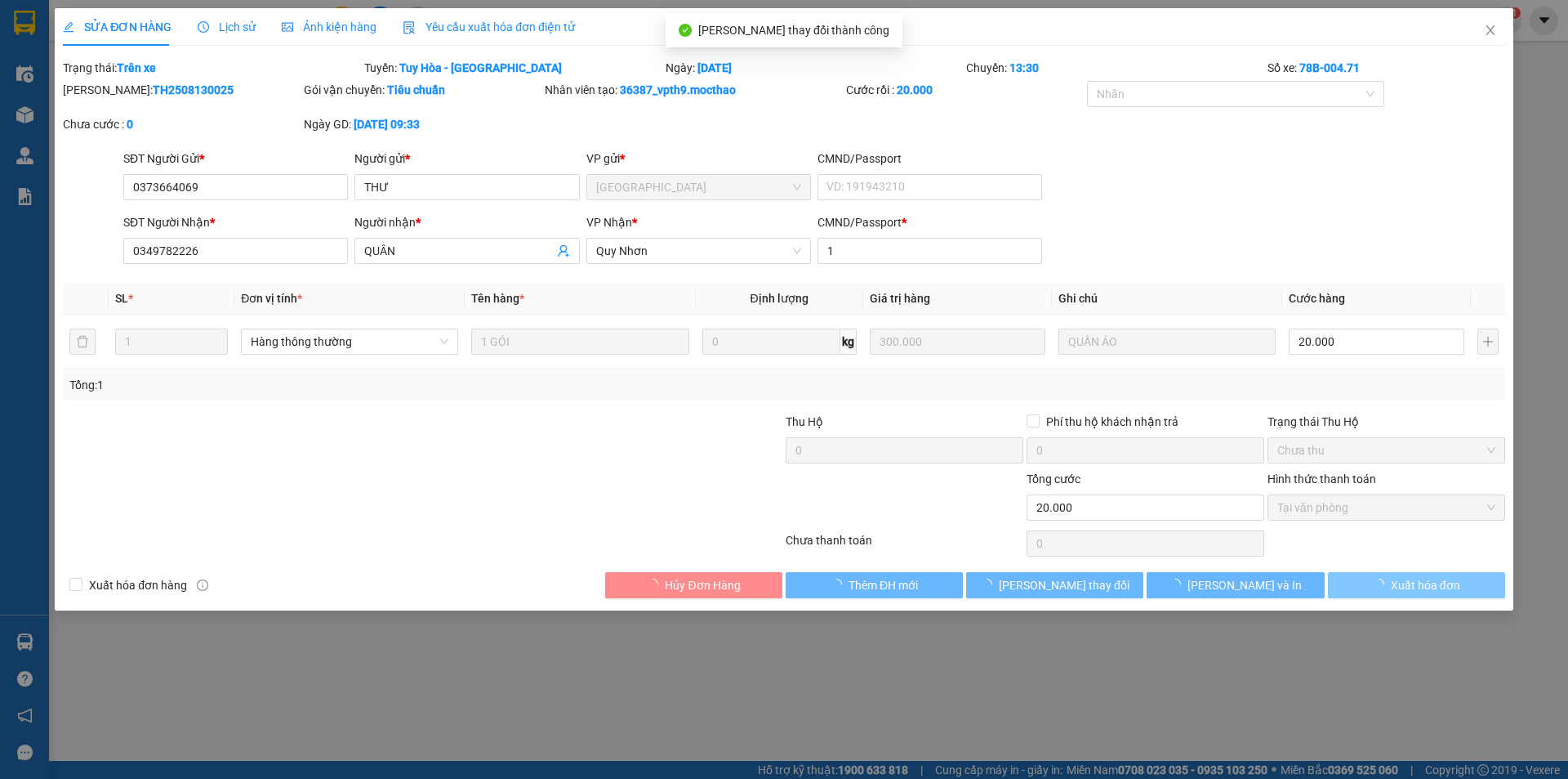
checkbox input "true"
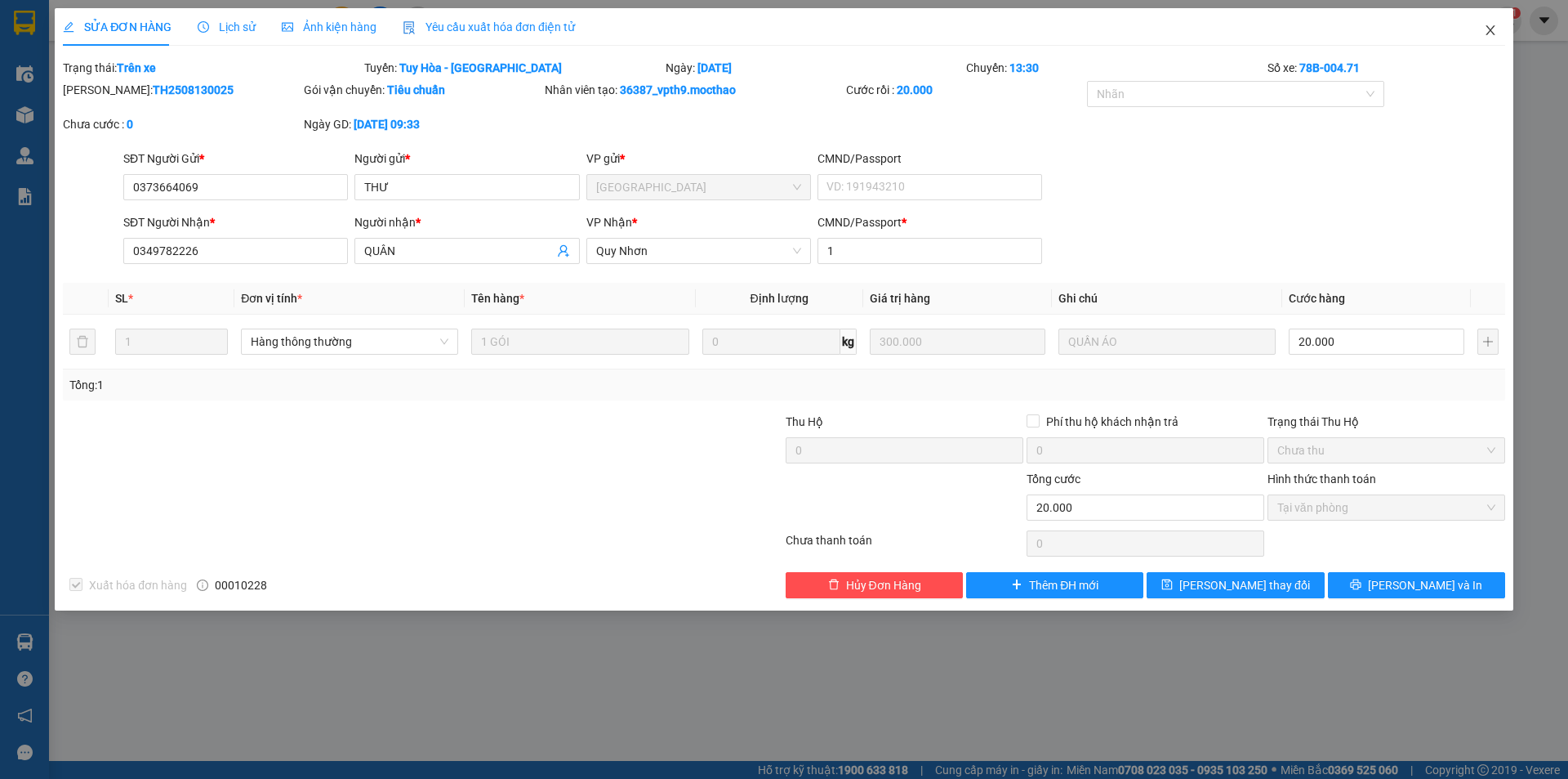
click at [1489, 29] on icon "close" at bounding box center [1491, 30] width 9 height 10
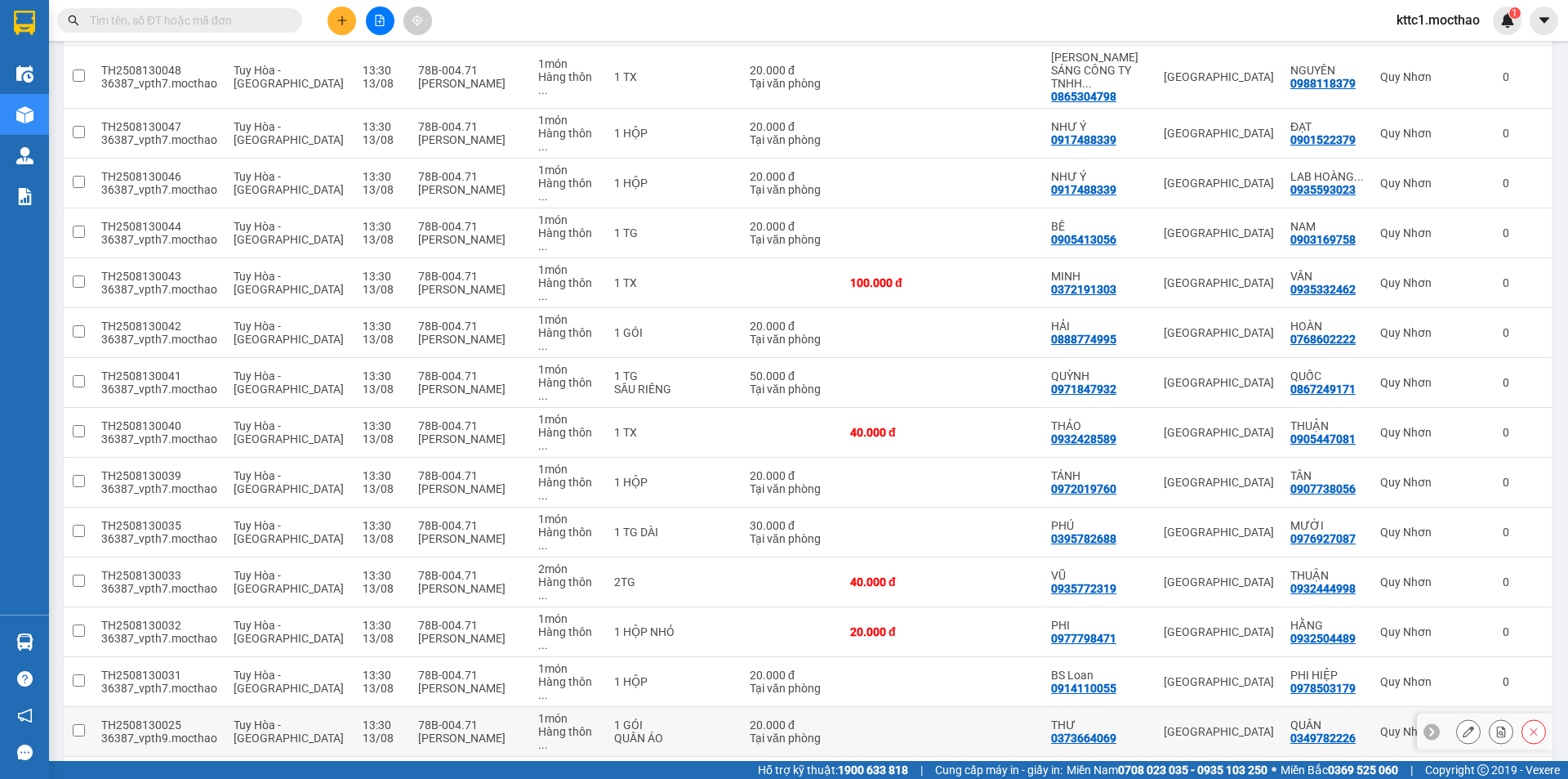
scroll to position [429, 0]
click at [1463, 725] on icon at bounding box center [1468, 730] width 12 height 12
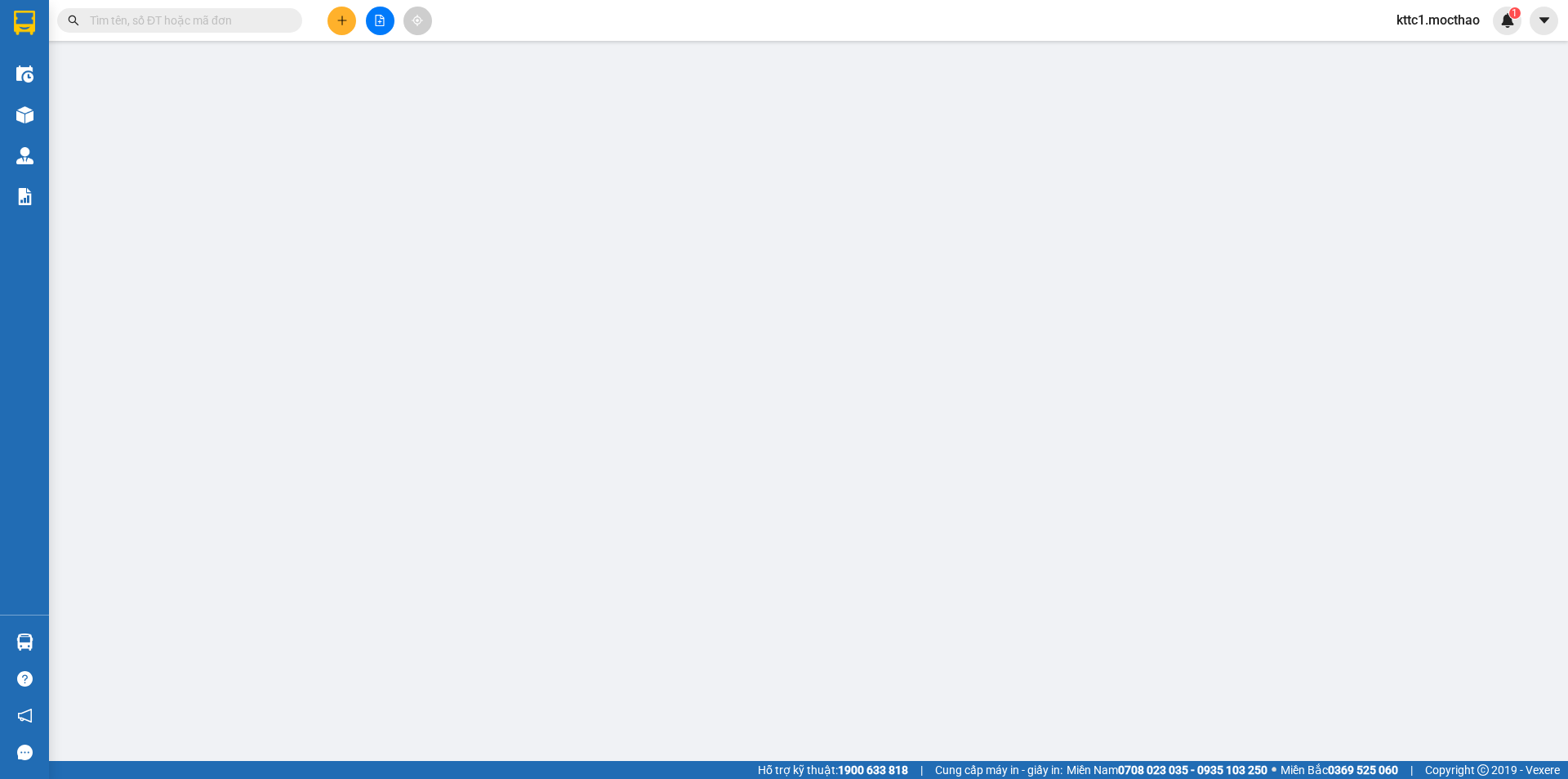
type input "0373664069"
type input "THƯ"
type input "0349782226"
type input "QUÂN"
type input "1"
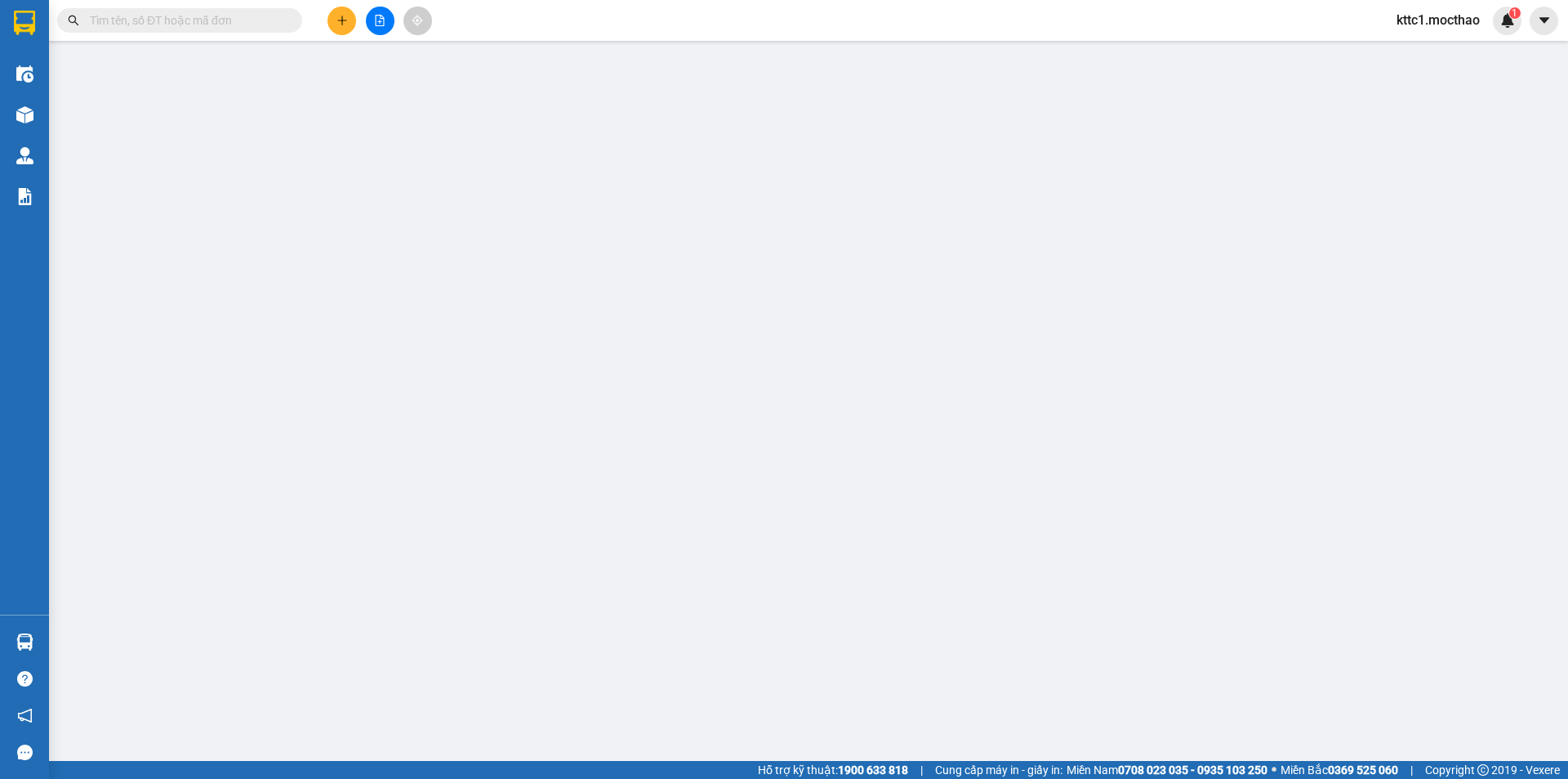
type input "20.000"
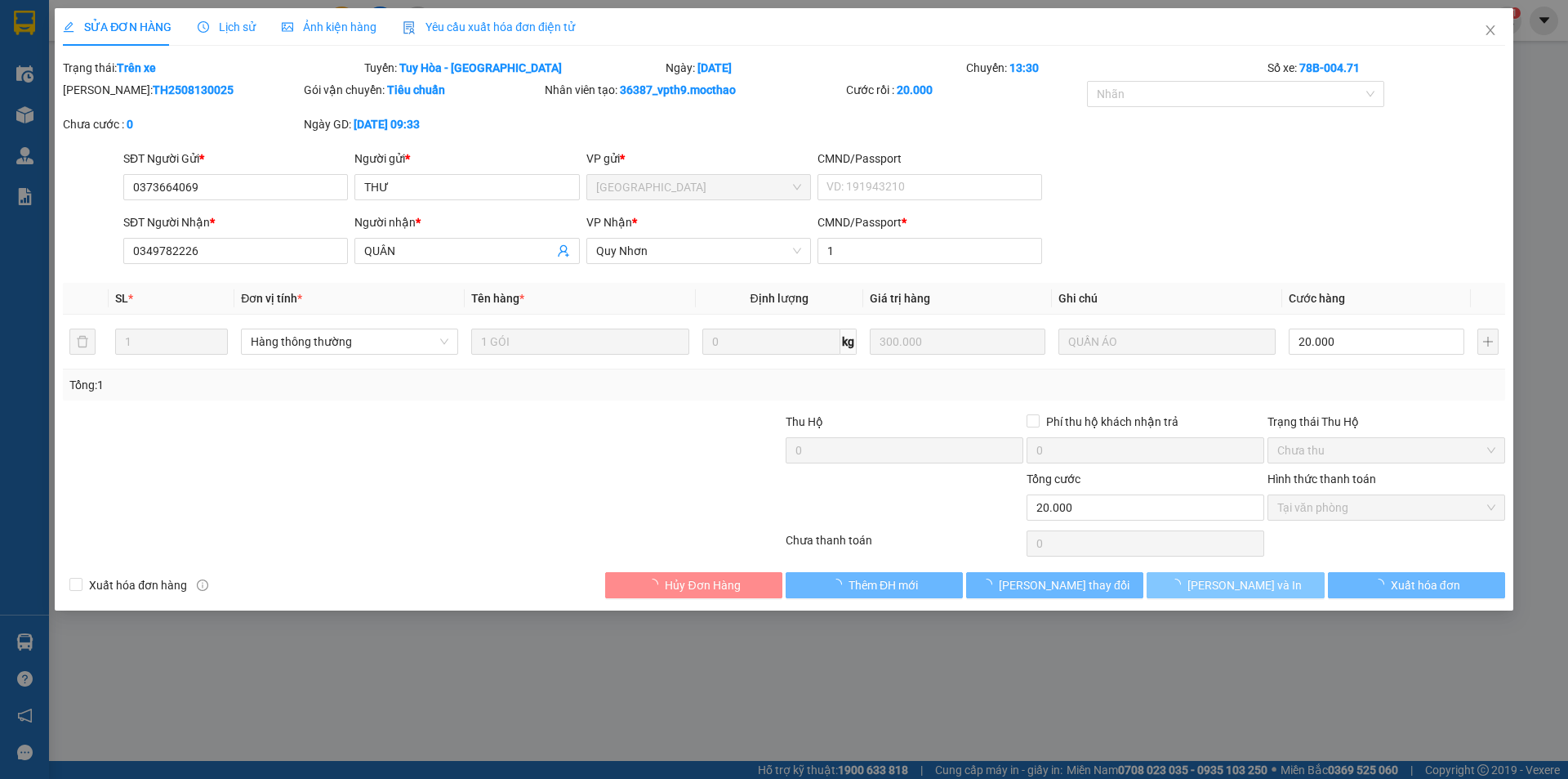
checkbox input "true"
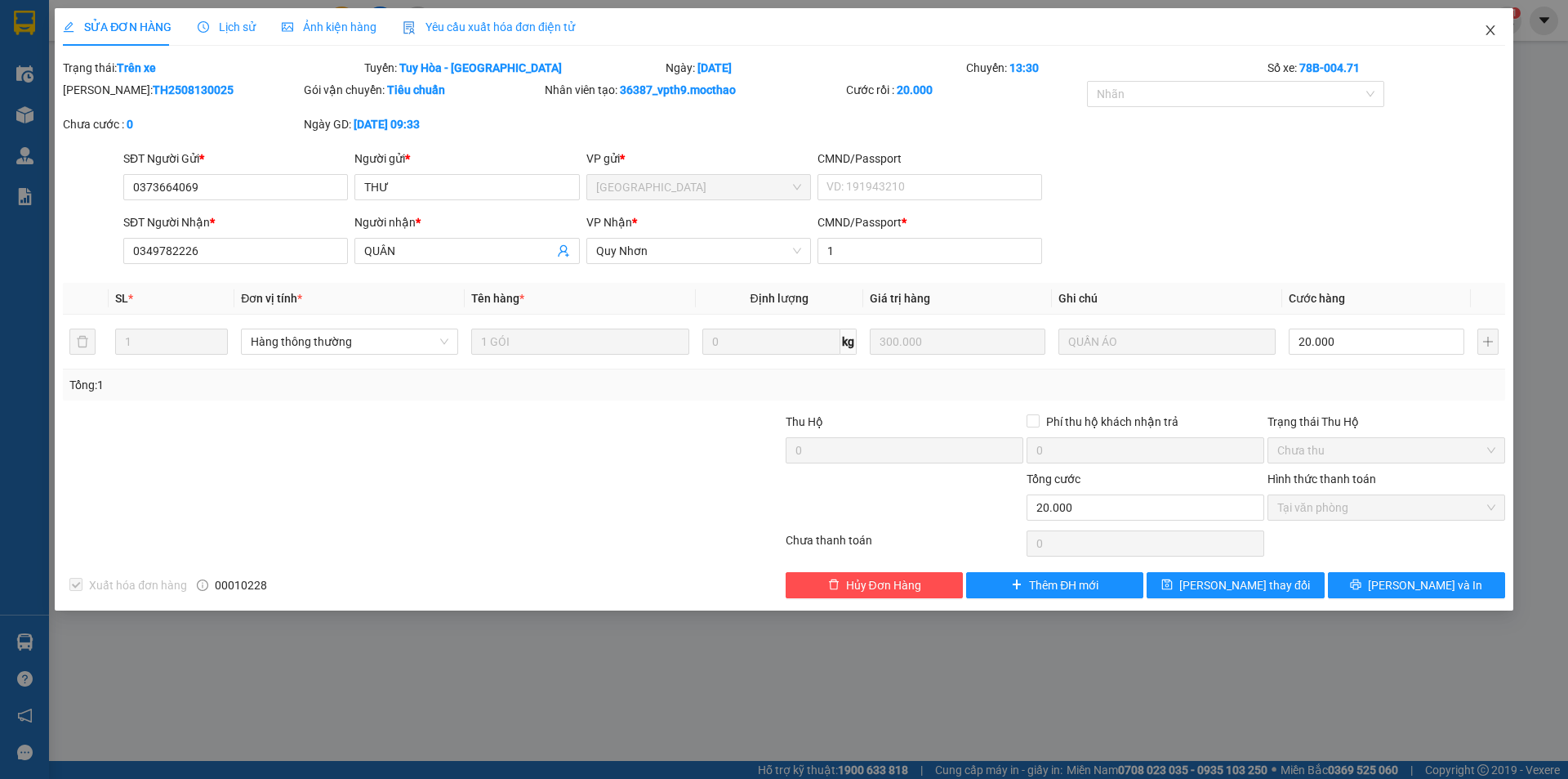
click at [1487, 31] on icon "close" at bounding box center [1491, 30] width 14 height 14
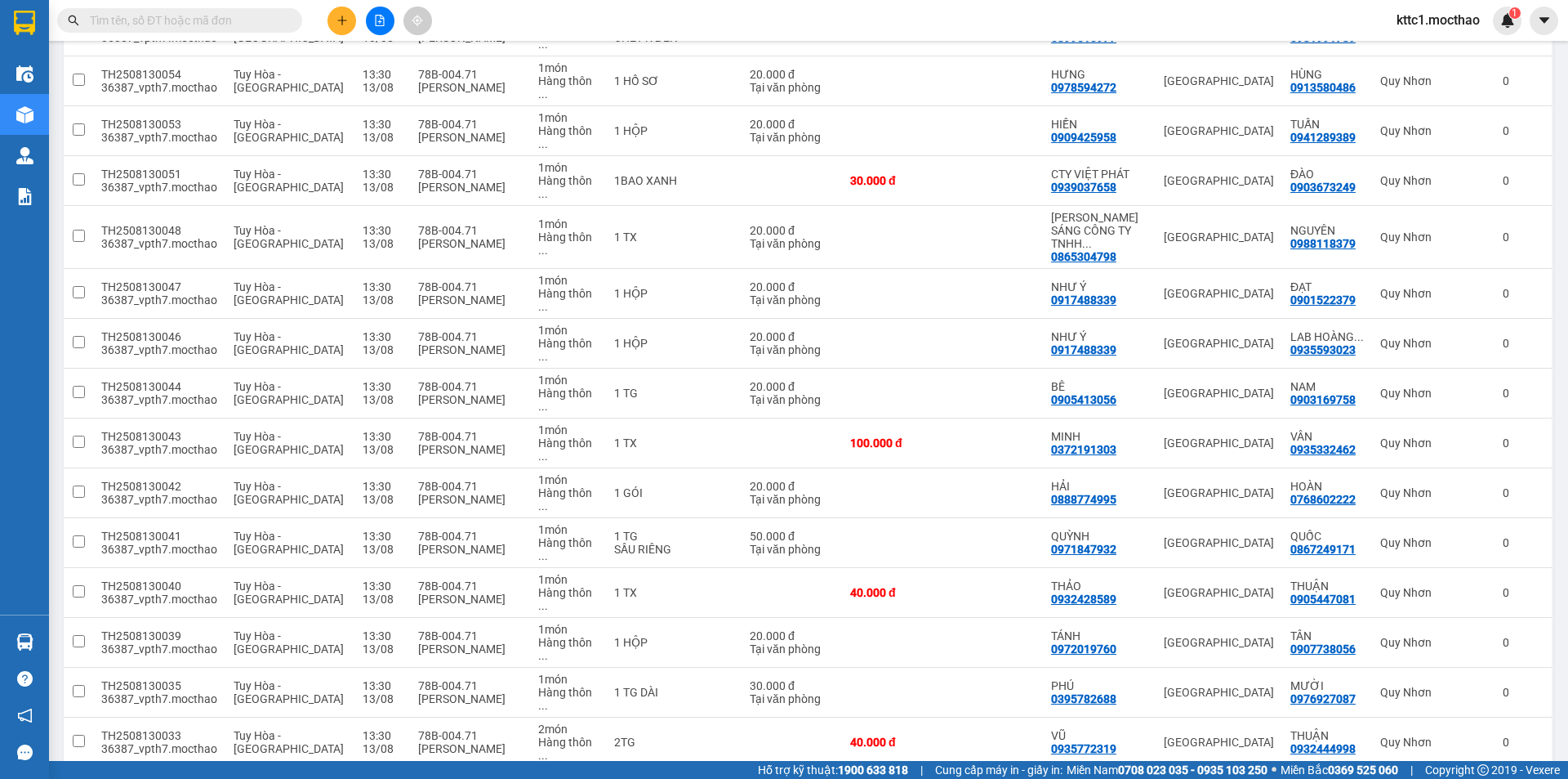
scroll to position [429, 0]
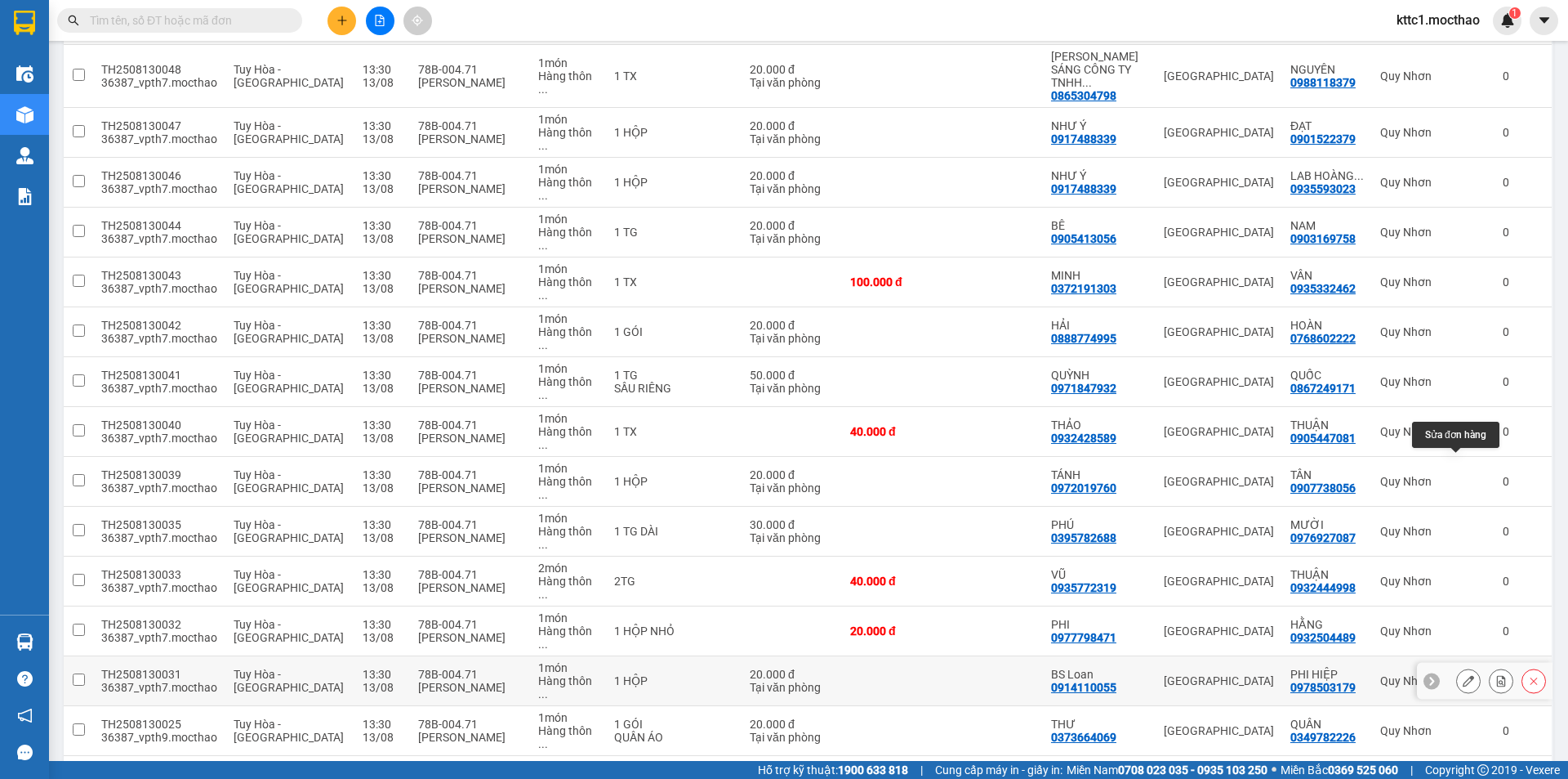
click at [1463, 675] on icon at bounding box center [1468, 681] width 12 height 12
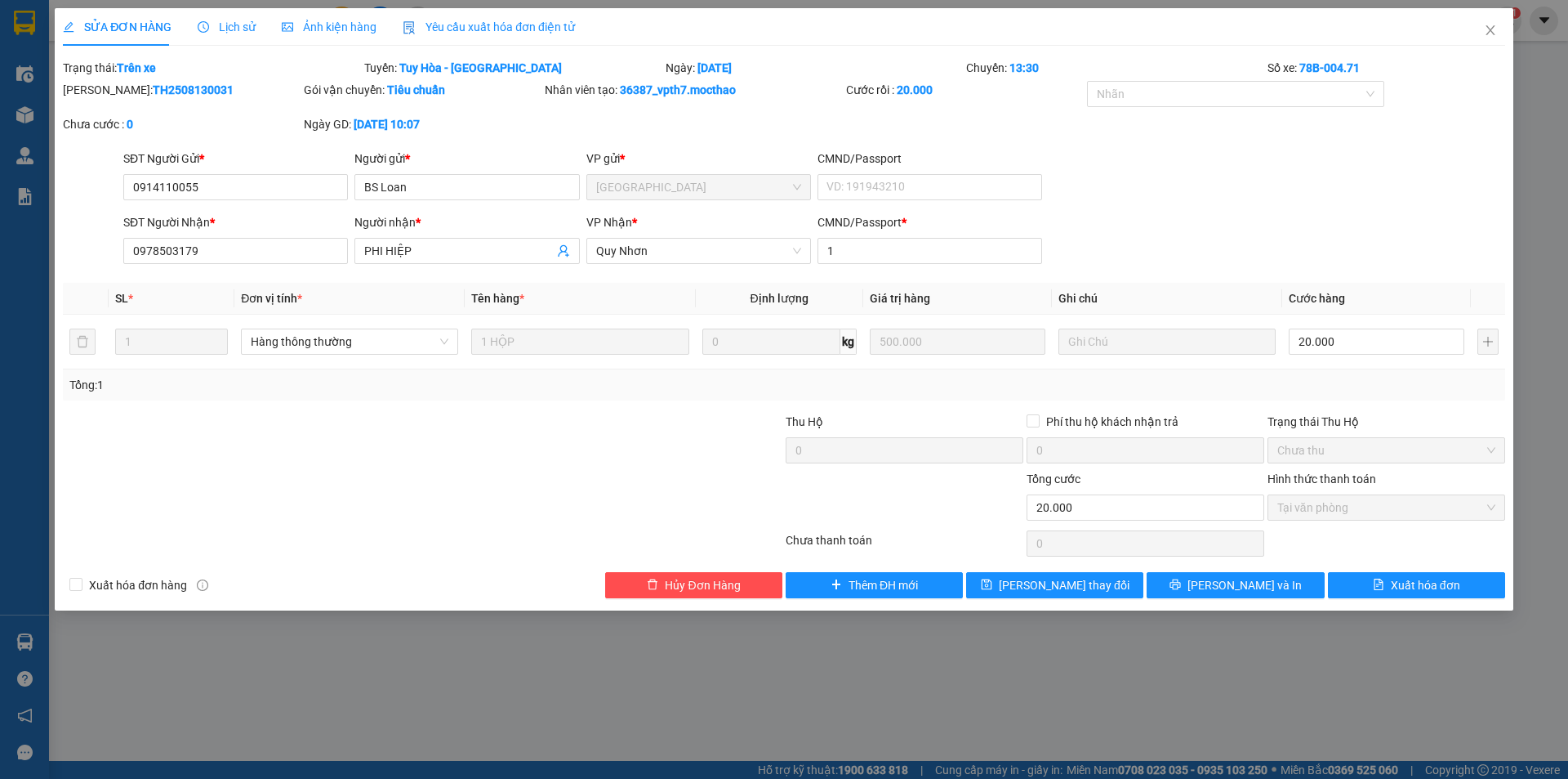
click at [444, 22] on span "Yêu cầu xuất hóa đơn điện tử" at bounding box center [488, 27] width 172 height 14
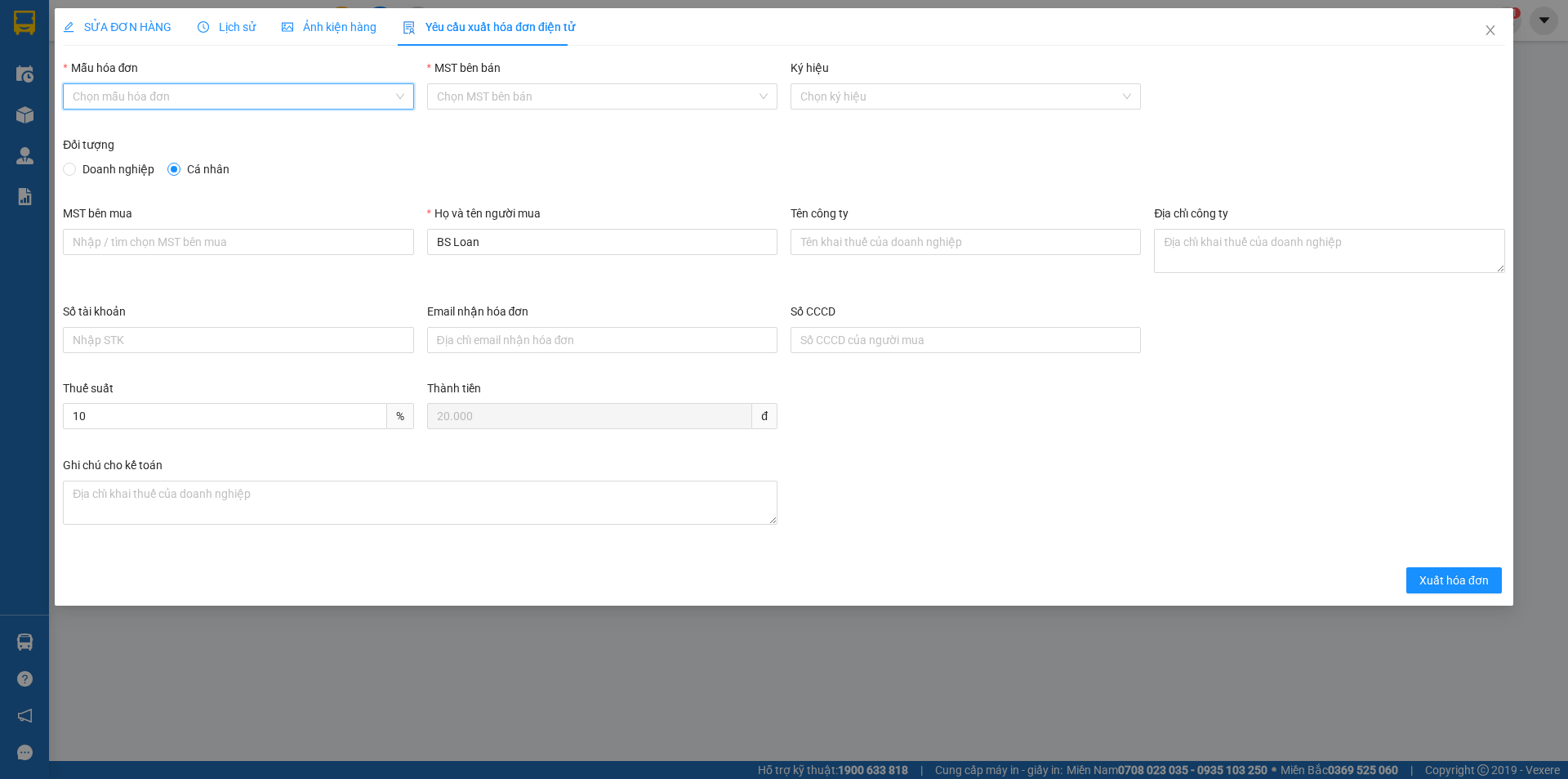
click at [243, 97] on input "Mẫu hóa đơn" at bounding box center [232, 95] width 320 height 24
click at [172, 128] on div "HĐH" at bounding box center [239, 129] width 331 height 18
type input "8"
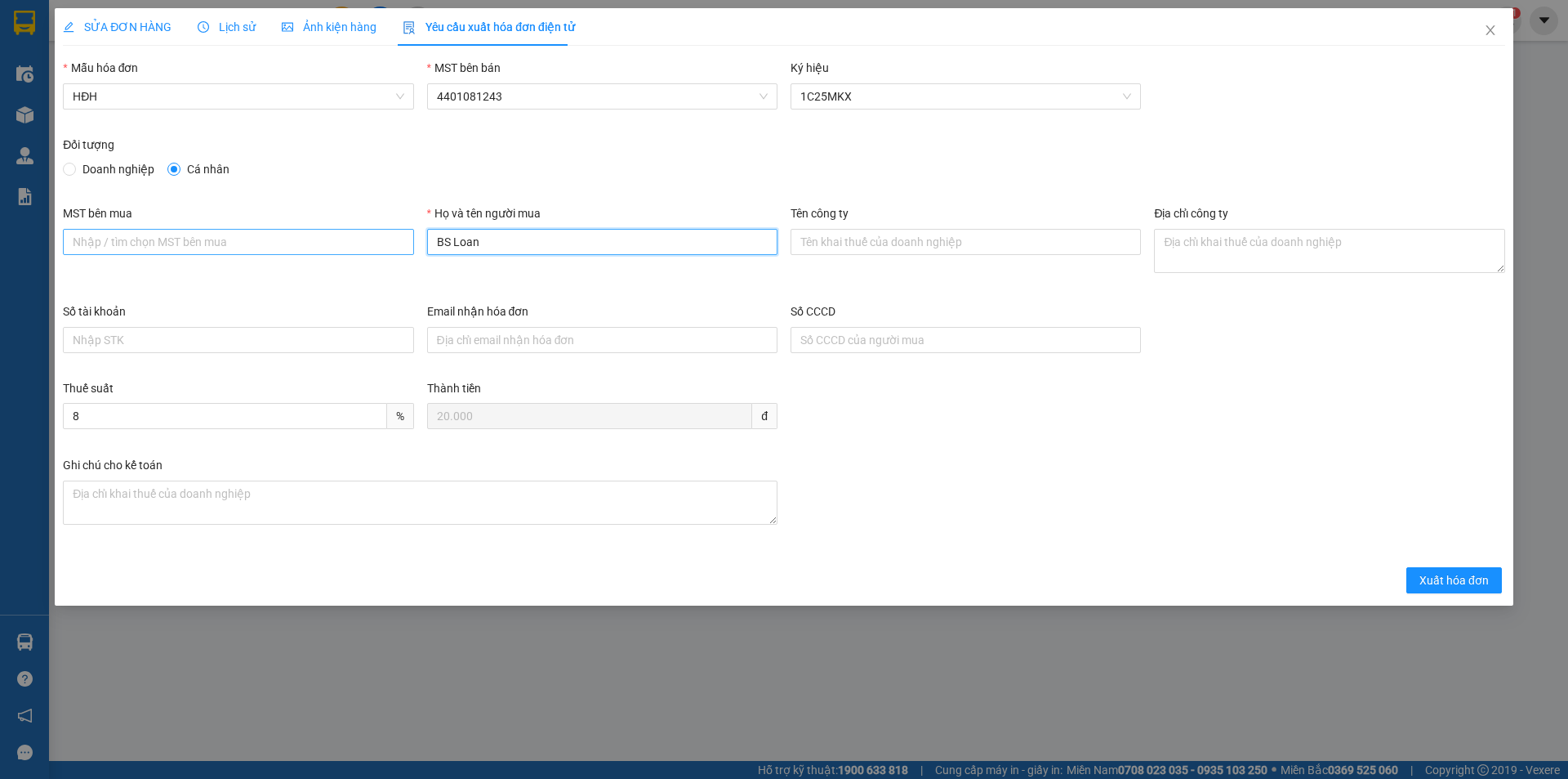
drag, startPoint x: 486, startPoint y: 247, endPoint x: 365, endPoint y: 241, distance: 121.1
click at [365, 241] on div "MST bên mua Họ và tên người mua BS Loan Tên công ty Địa chỉ công ty" at bounding box center [784, 253] width 1455 height 98
type input "LOAN"
click at [1455, 585] on span "Xuất hóa đơn" at bounding box center [1454, 580] width 69 height 18
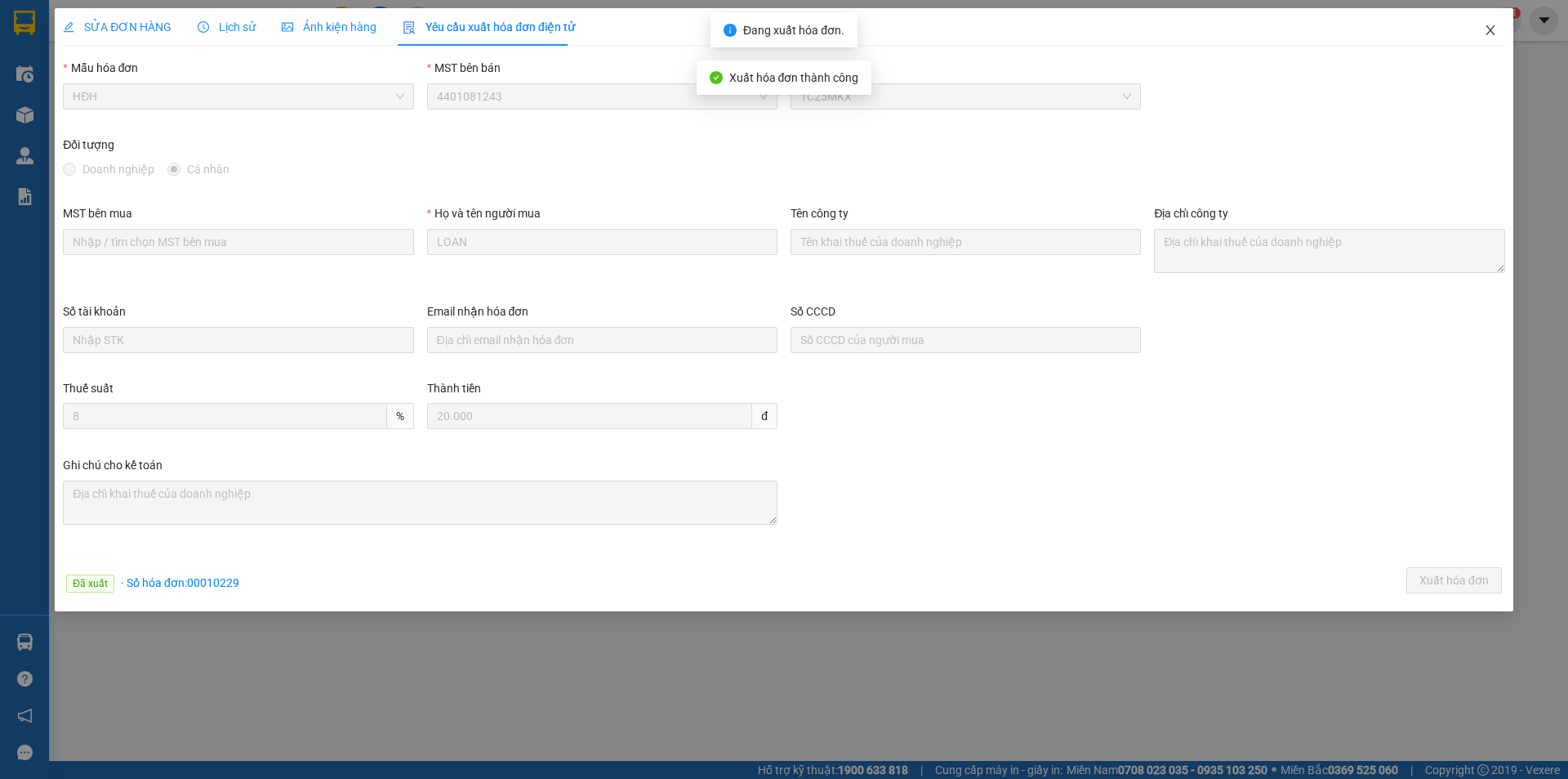
click at [1490, 30] on icon "close" at bounding box center [1491, 30] width 9 height 10
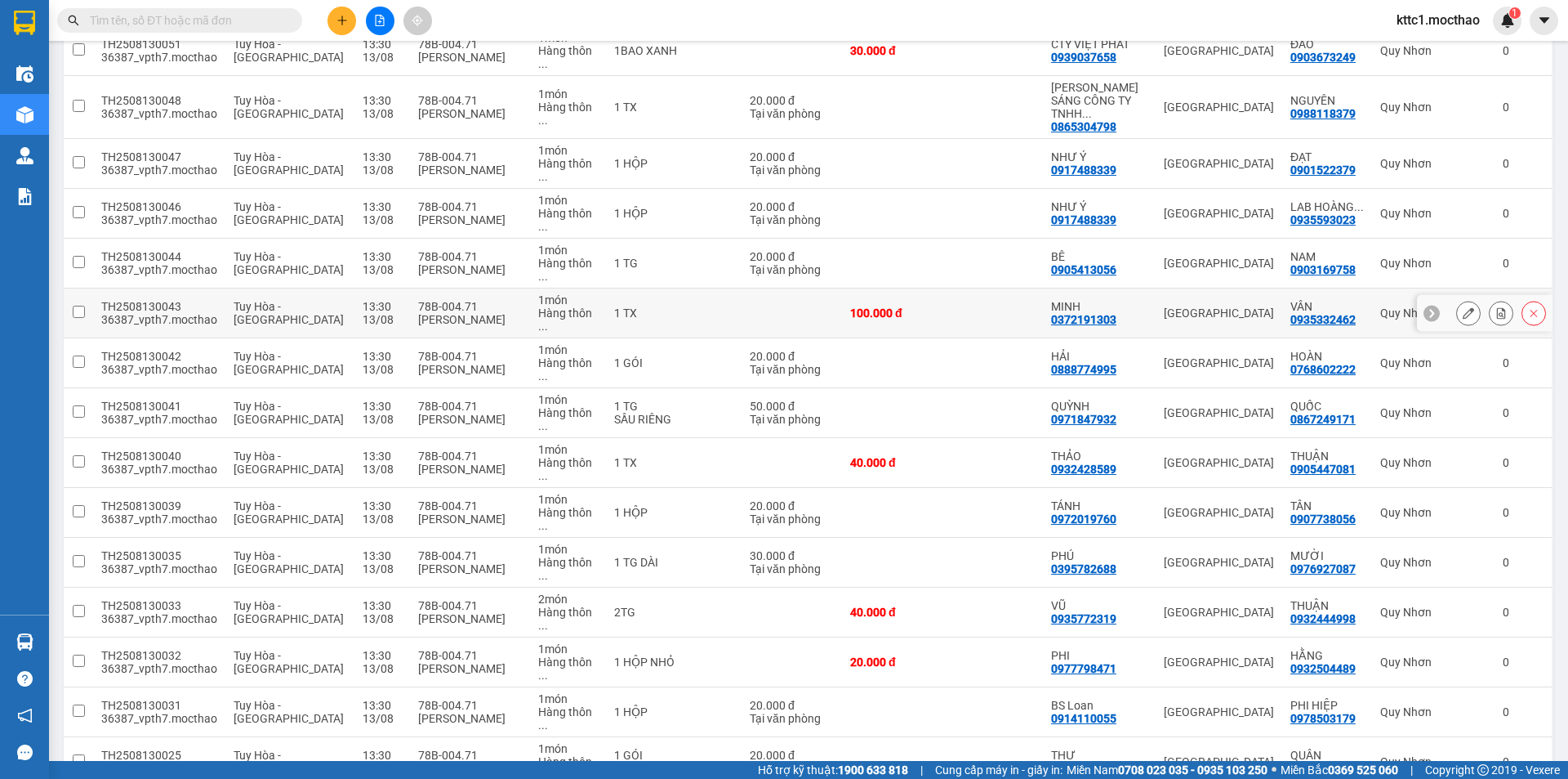
scroll to position [409, 0]
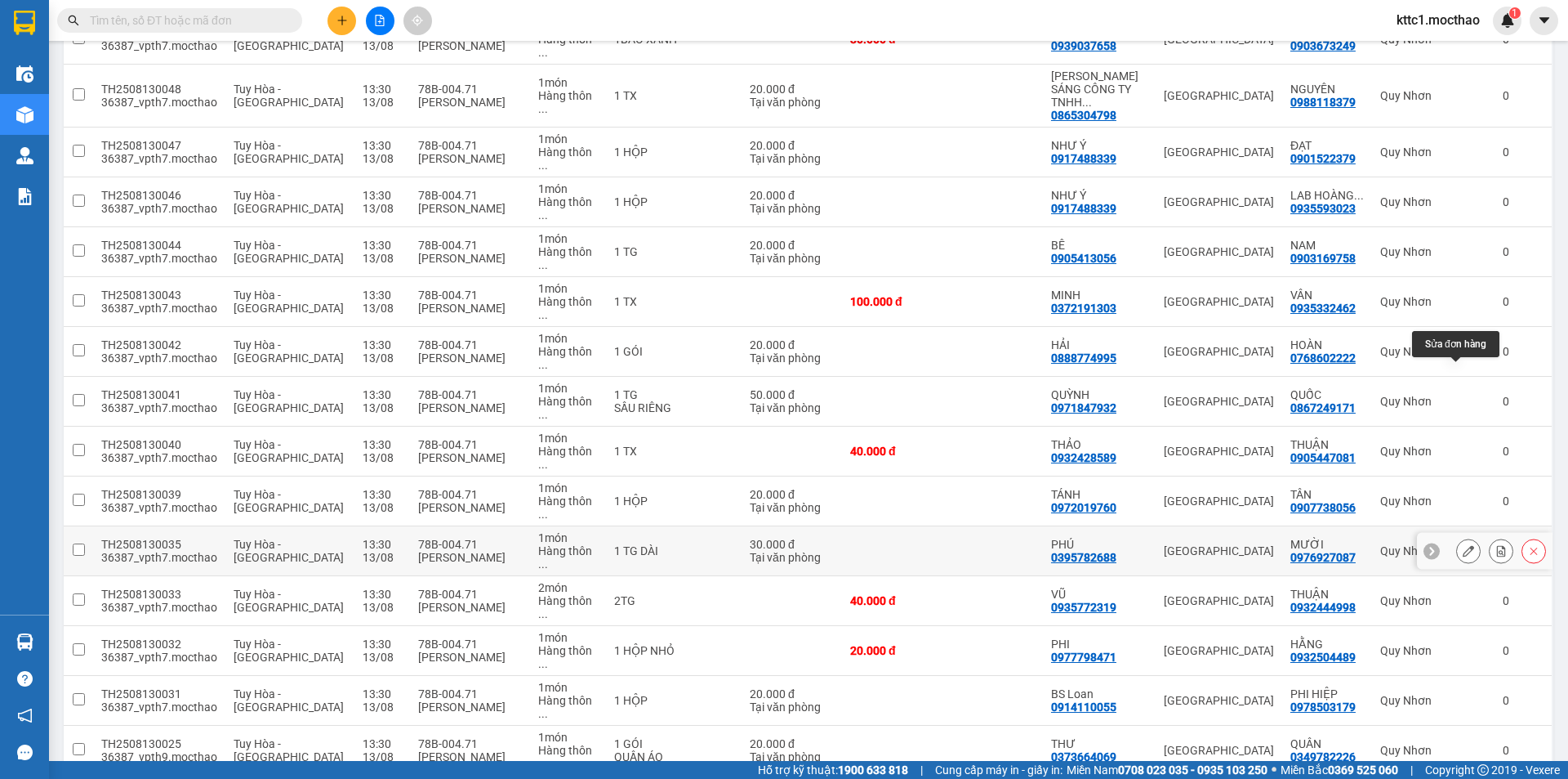
click at [1463, 545] on icon at bounding box center [1468, 550] width 12 height 12
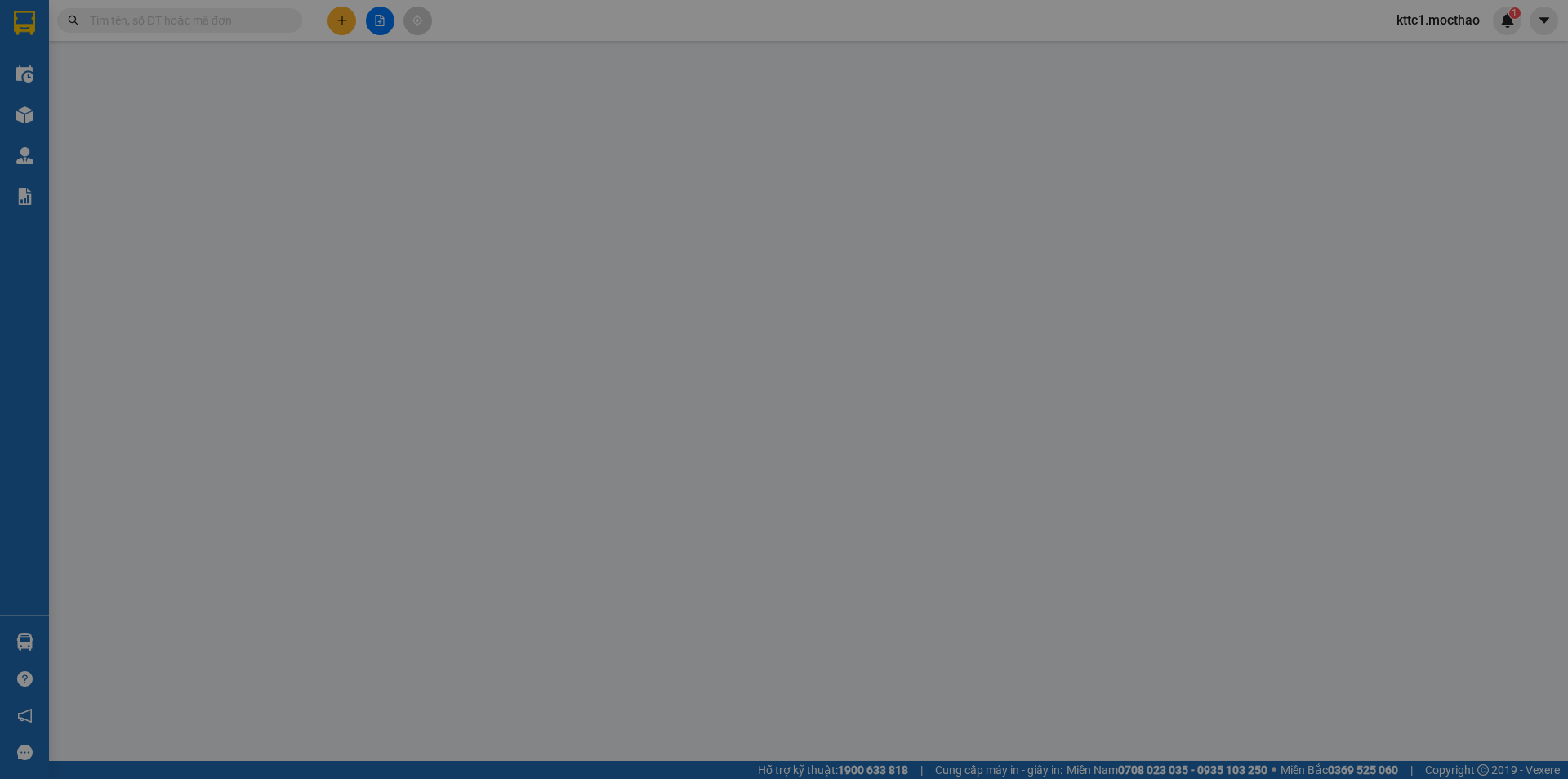
type input "0395782688"
type input "PHÚ"
type input "0976927087"
type input "MƯỜI"
type input "1"
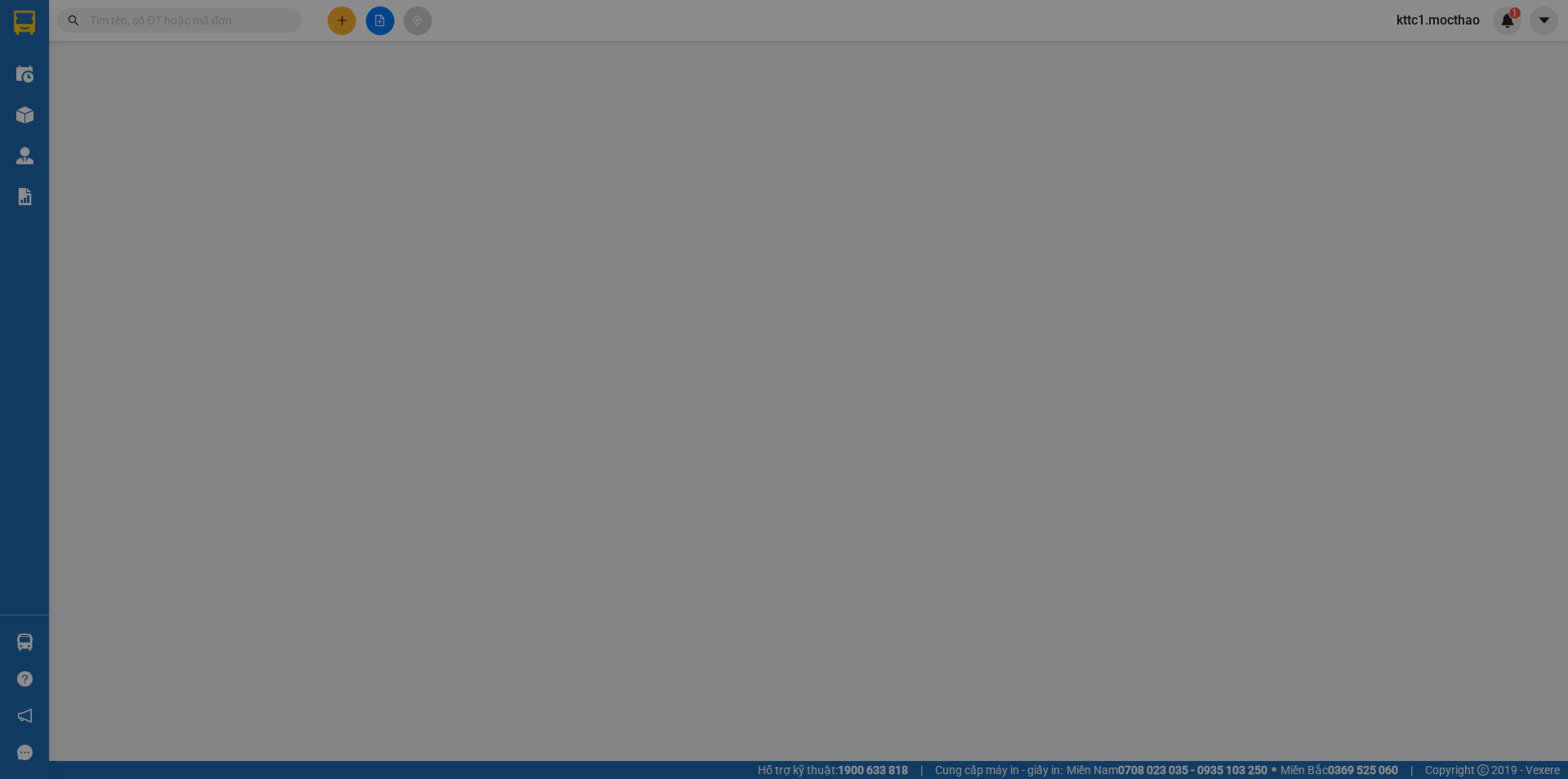
type input "30.000"
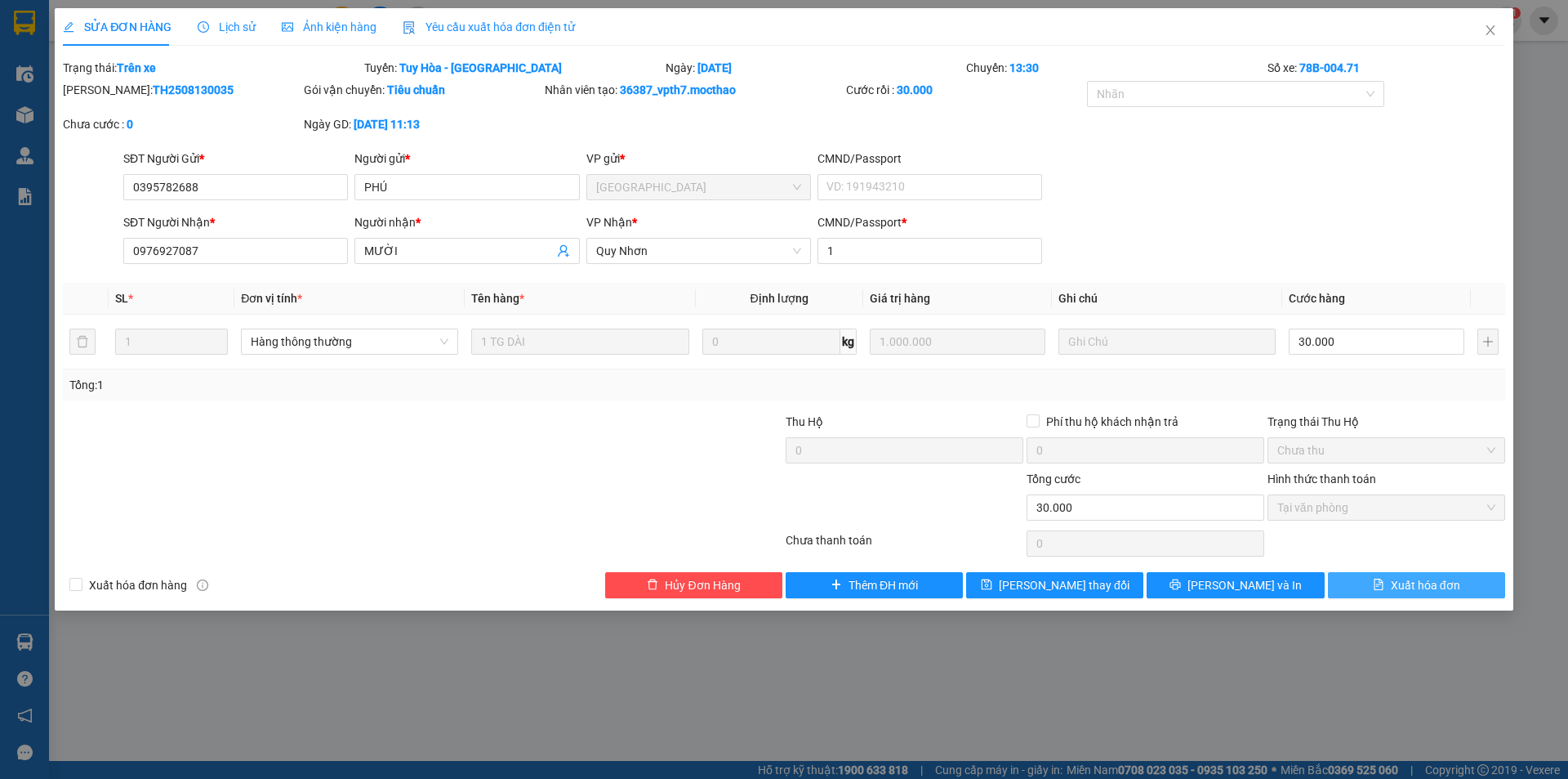
click at [1382, 578] on icon "file-text" at bounding box center [1378, 584] width 12 height 12
checkbox input "true"
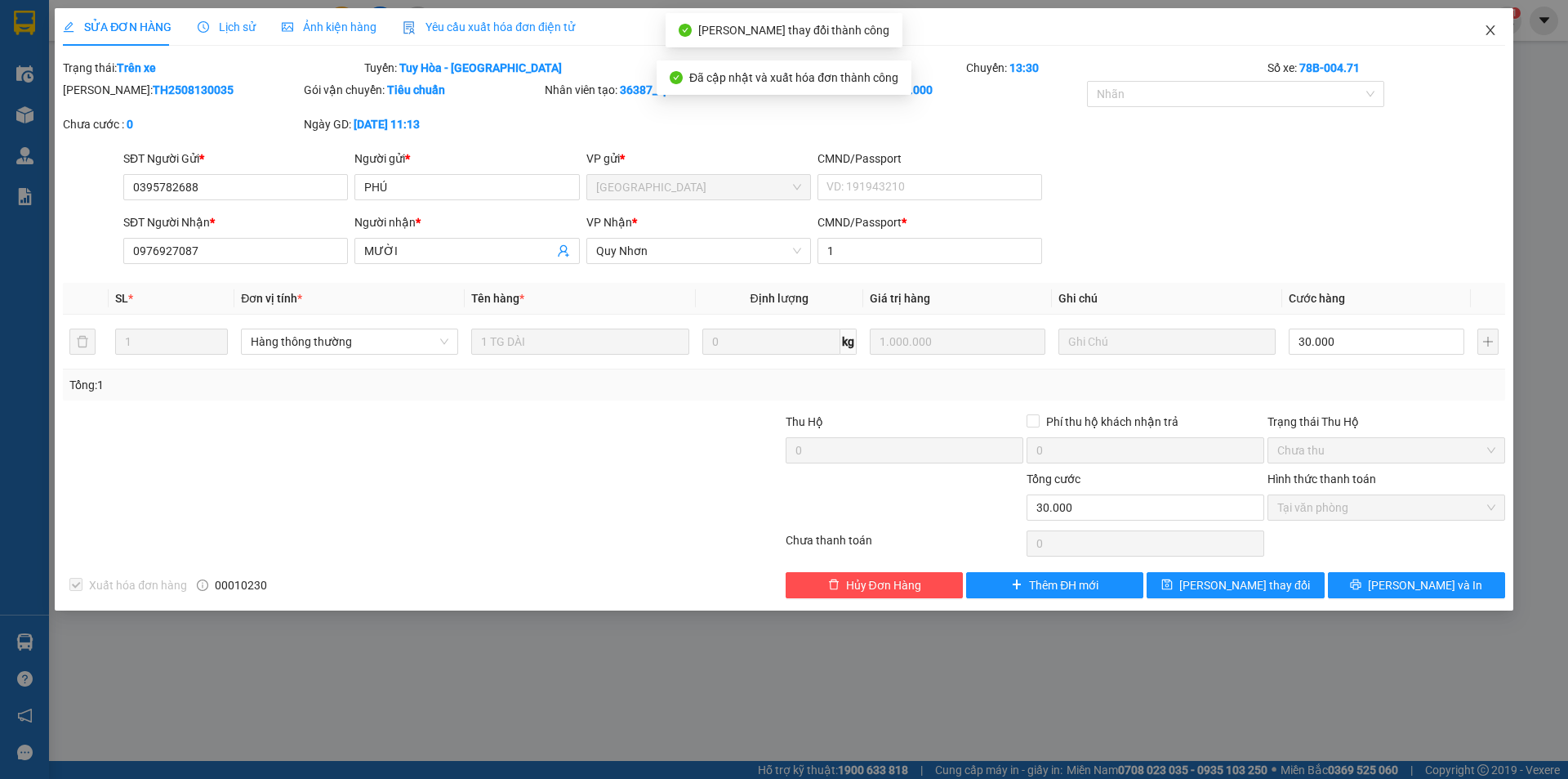
click at [1490, 30] on icon "close" at bounding box center [1491, 30] width 9 height 10
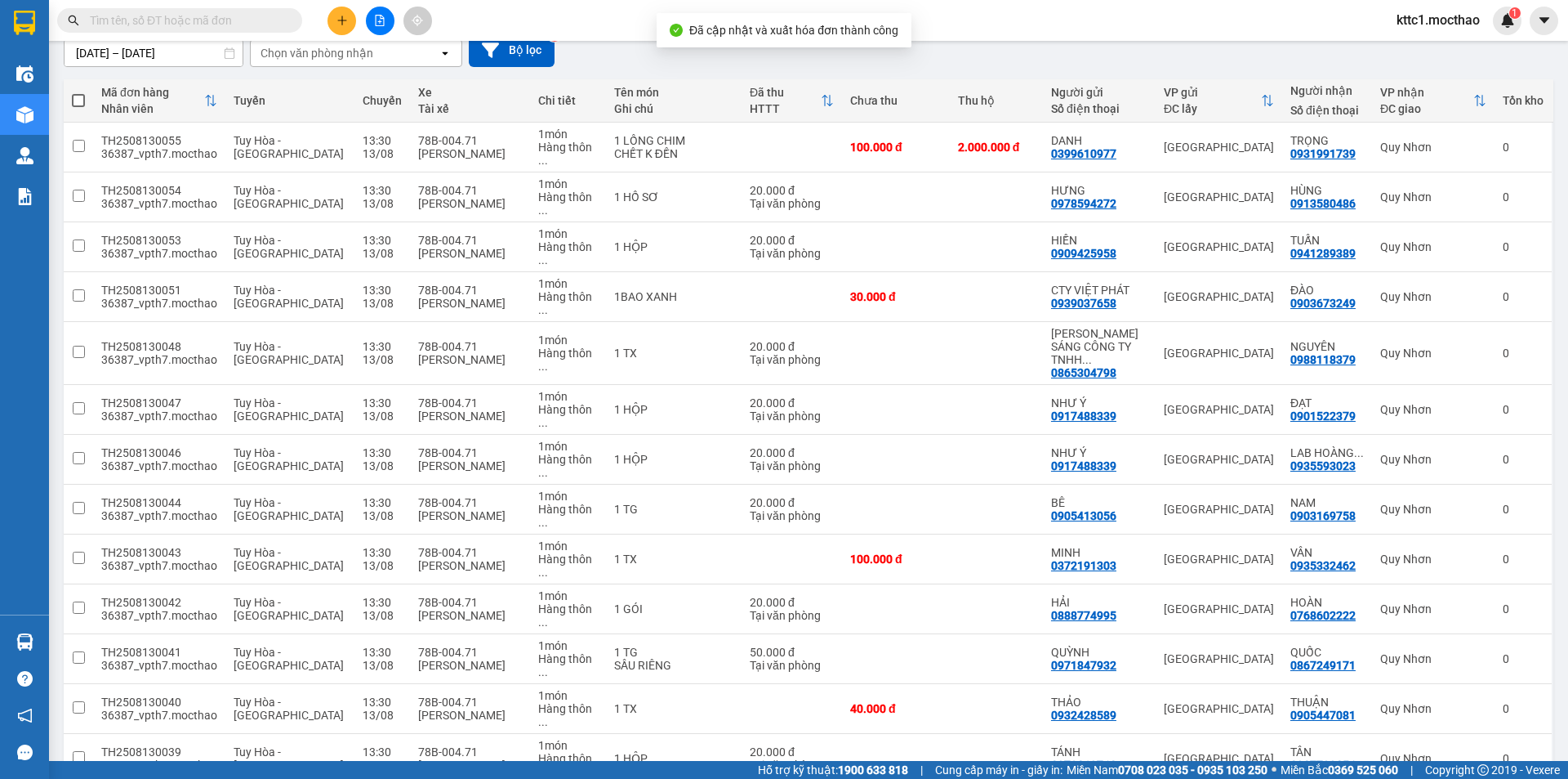
scroll to position [327, 0]
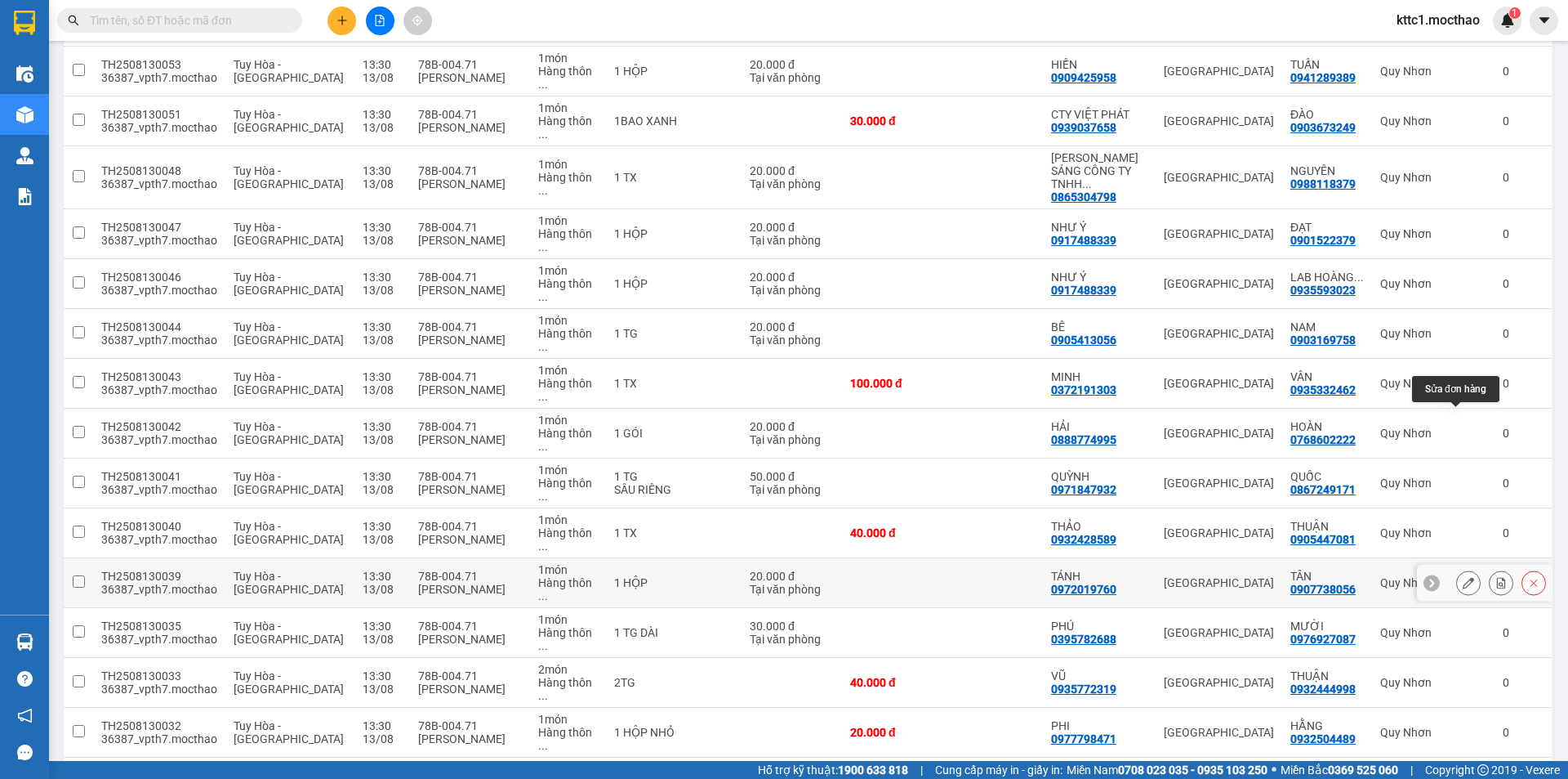
click at [1463, 577] on icon at bounding box center [1468, 583] width 12 height 12
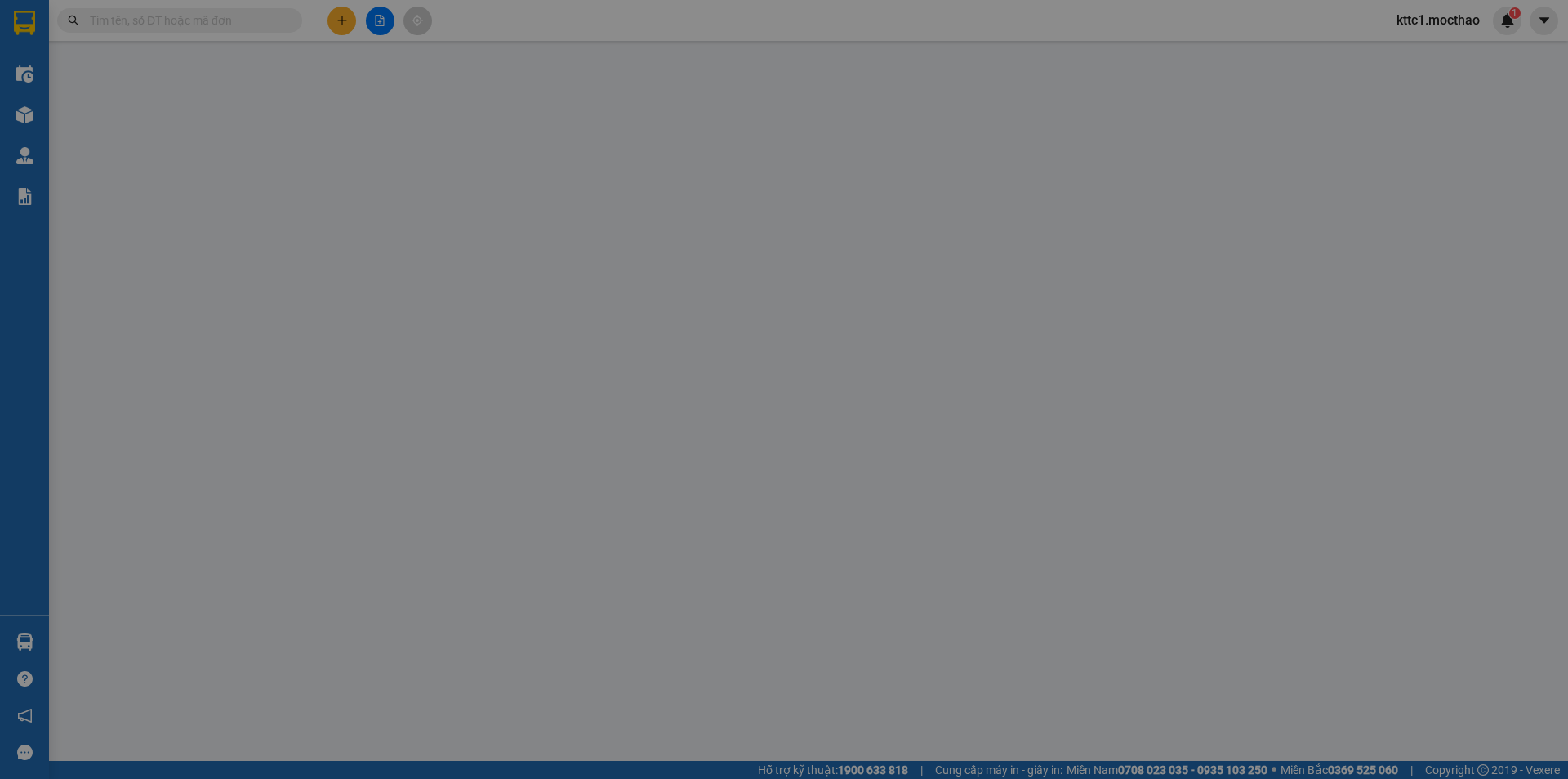
type input "0972019760"
type input "TÁNH"
type input "0907738056"
type input "TÂN"
type input "1"
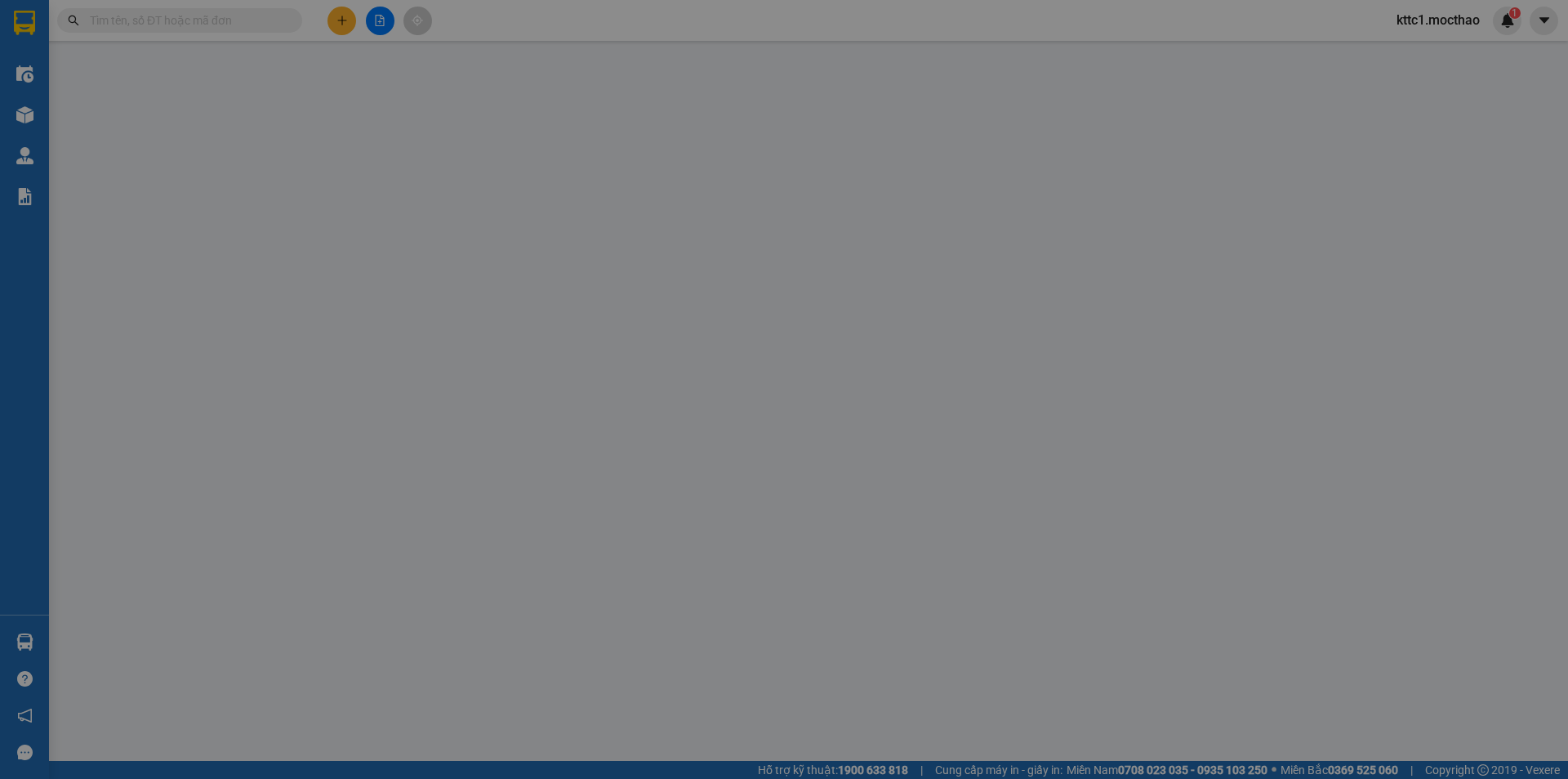
type input "20.000"
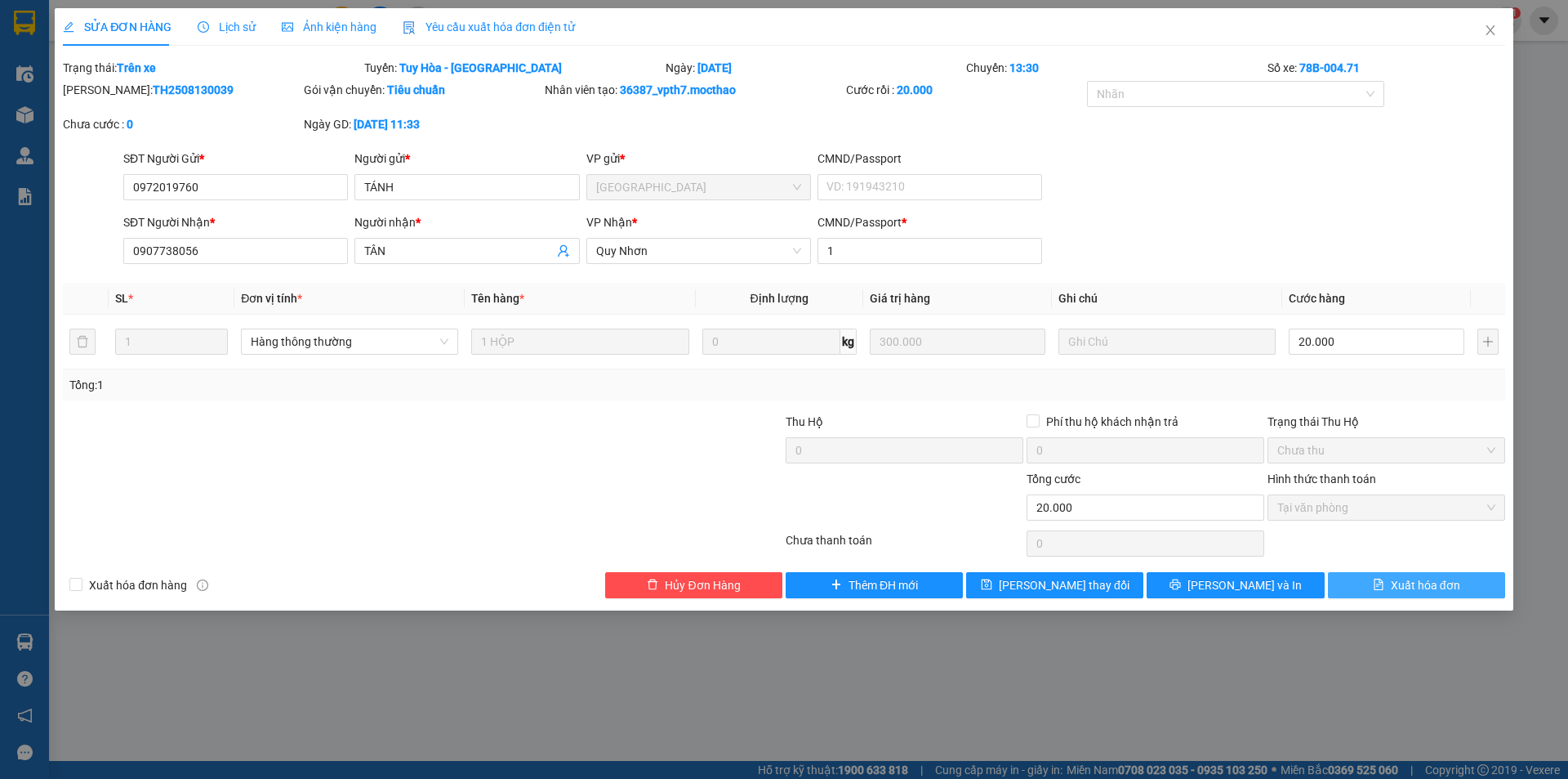
click at [1430, 587] on span "Xuất hóa đơn" at bounding box center [1425, 585] width 69 height 18
checkbox input "true"
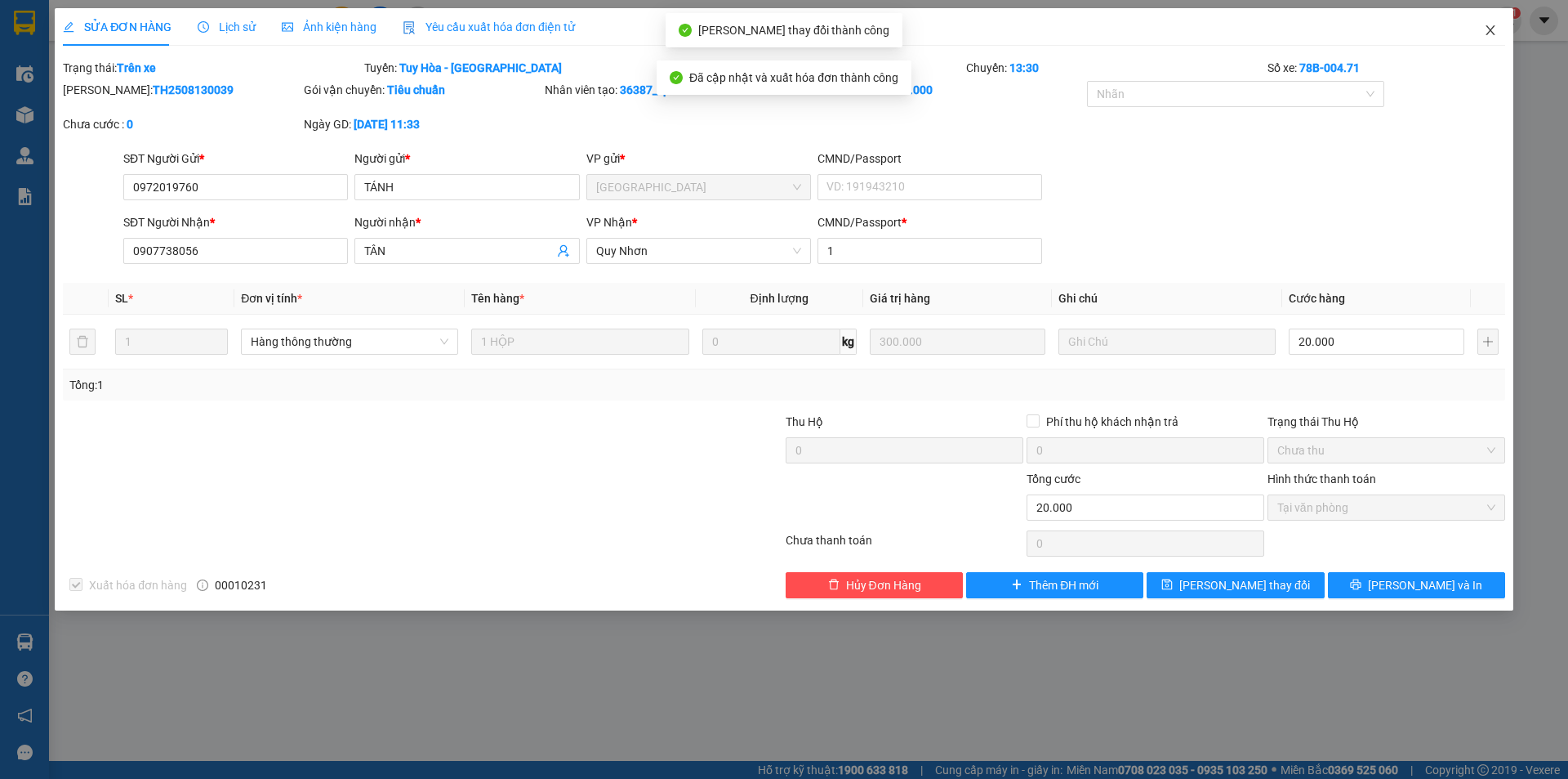
click at [1491, 32] on icon "close" at bounding box center [1491, 30] width 9 height 10
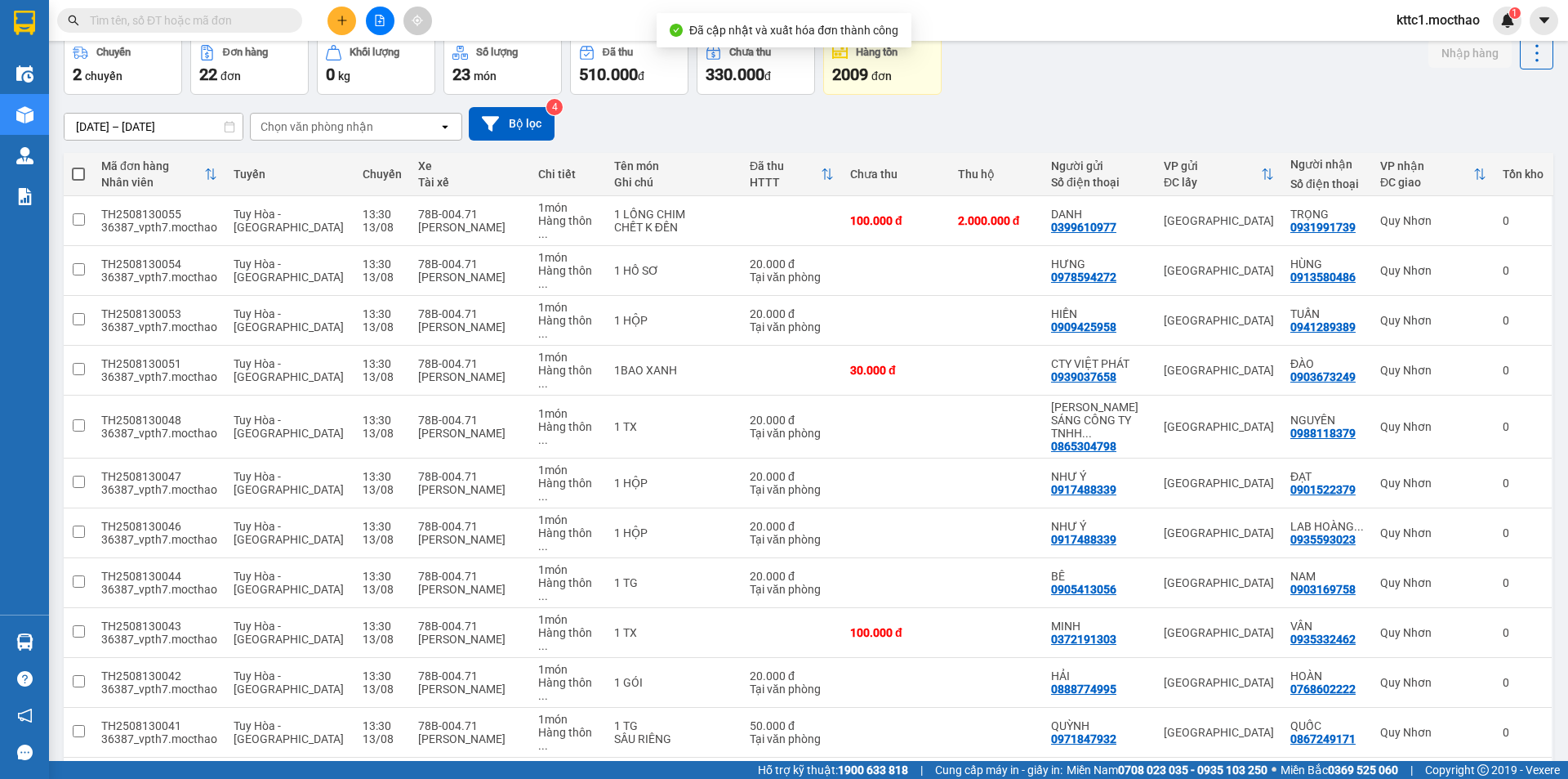
scroll to position [245, 0]
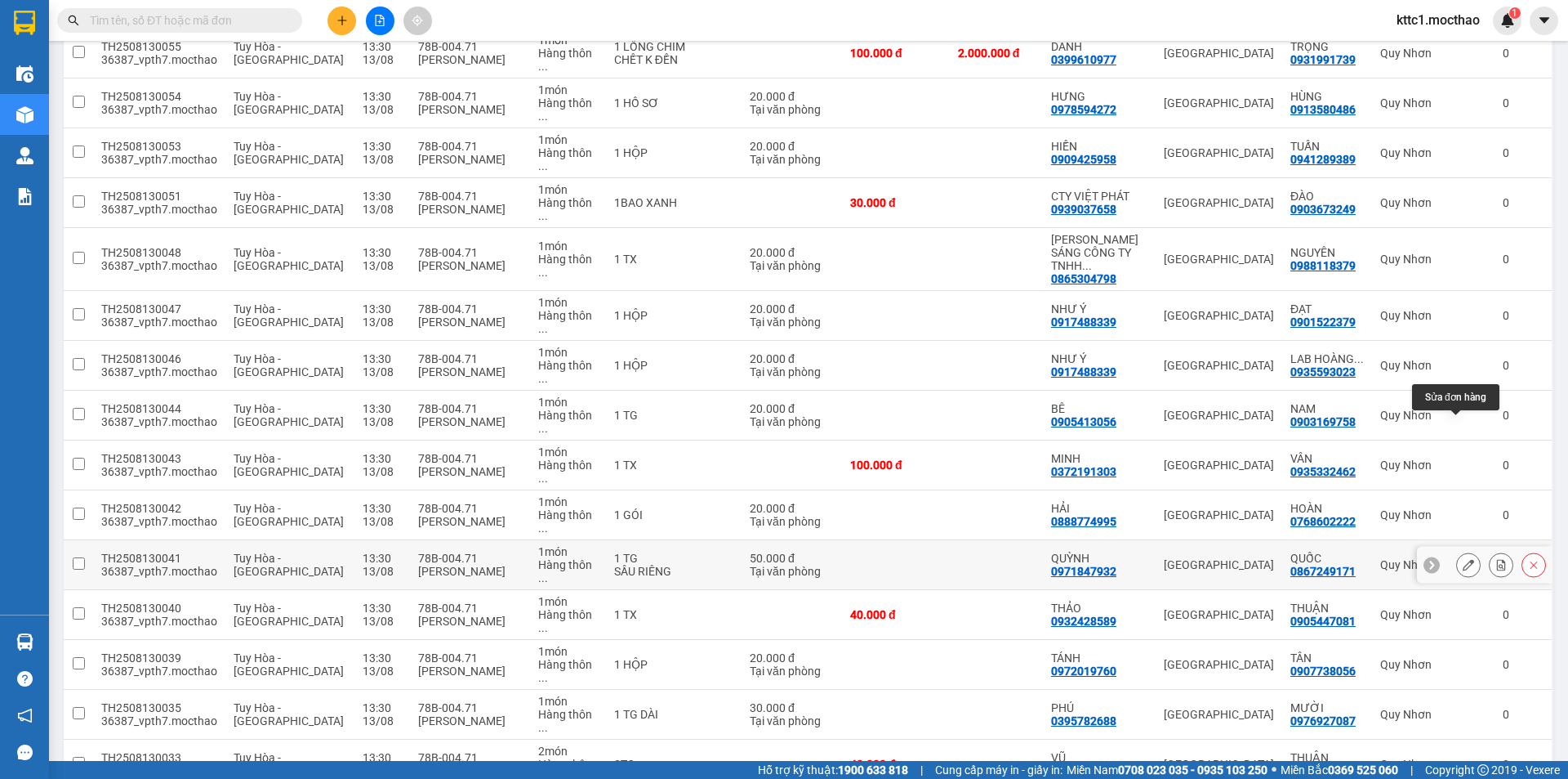
click at [1461, 551] on button at bounding box center [1468, 566] width 23 height 29
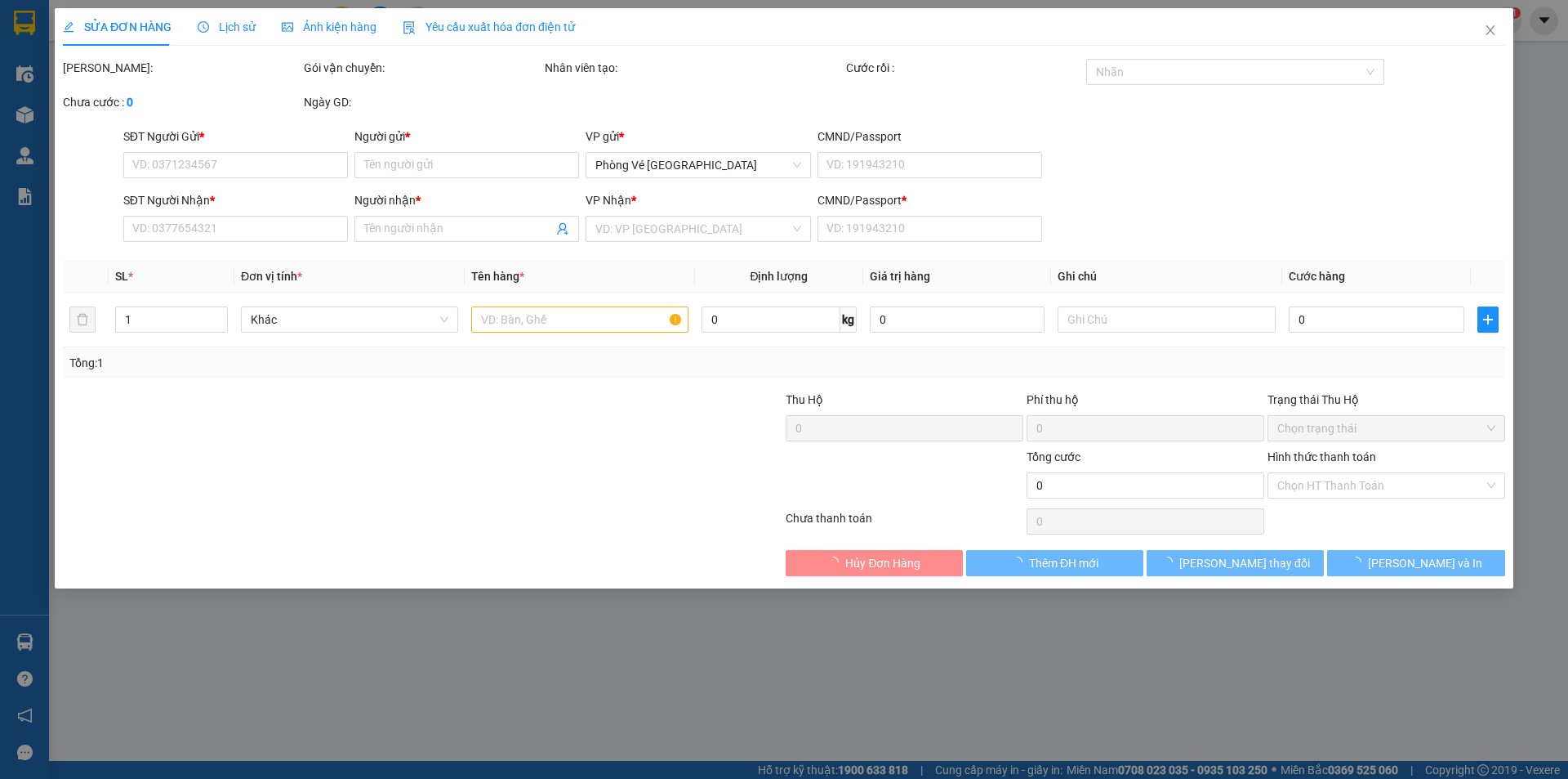
type input "0971847932"
type input "QUỲNH"
type input "0867249171"
type input "QUỐC"
type input "1"
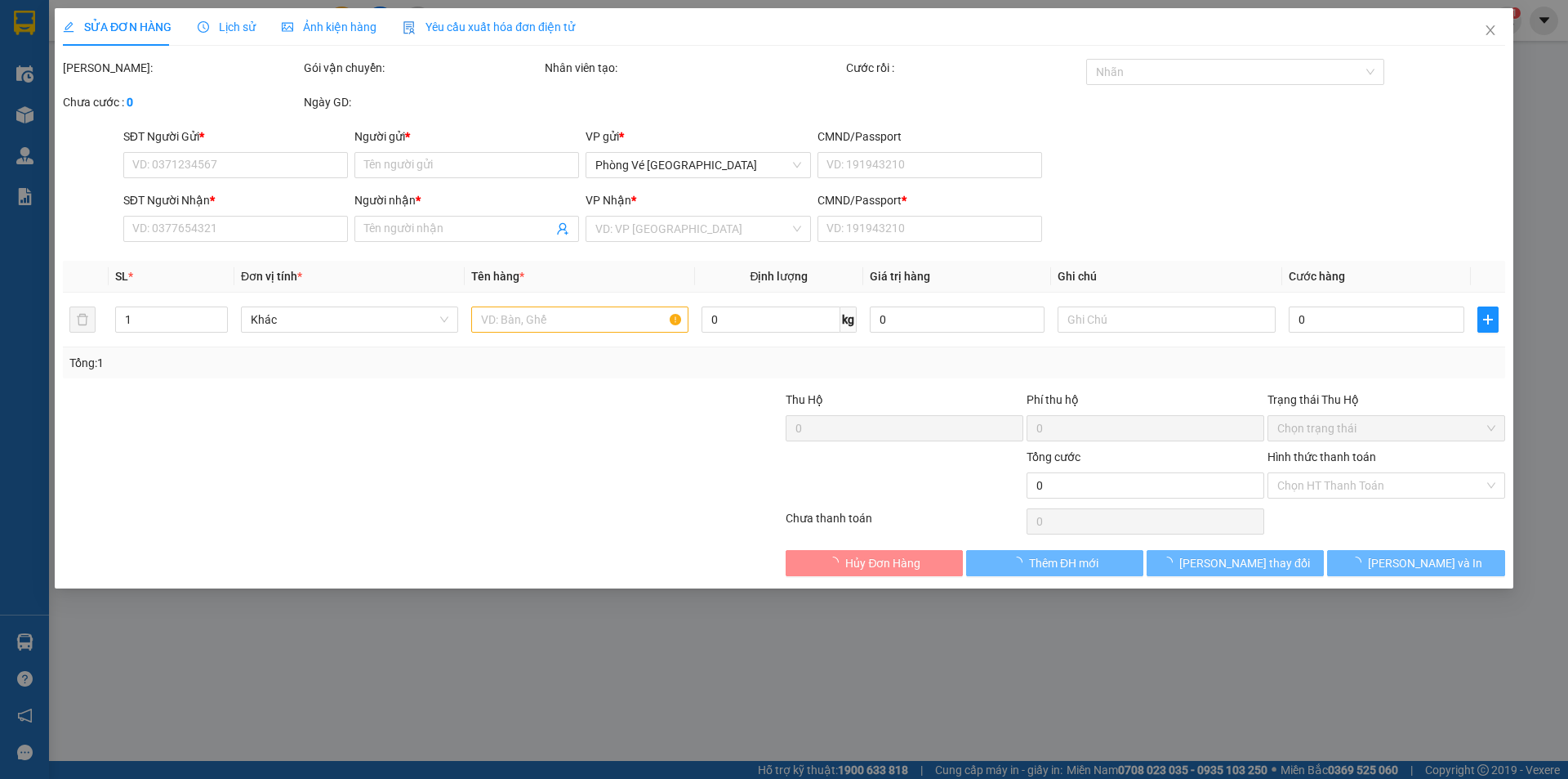
type input "50.000"
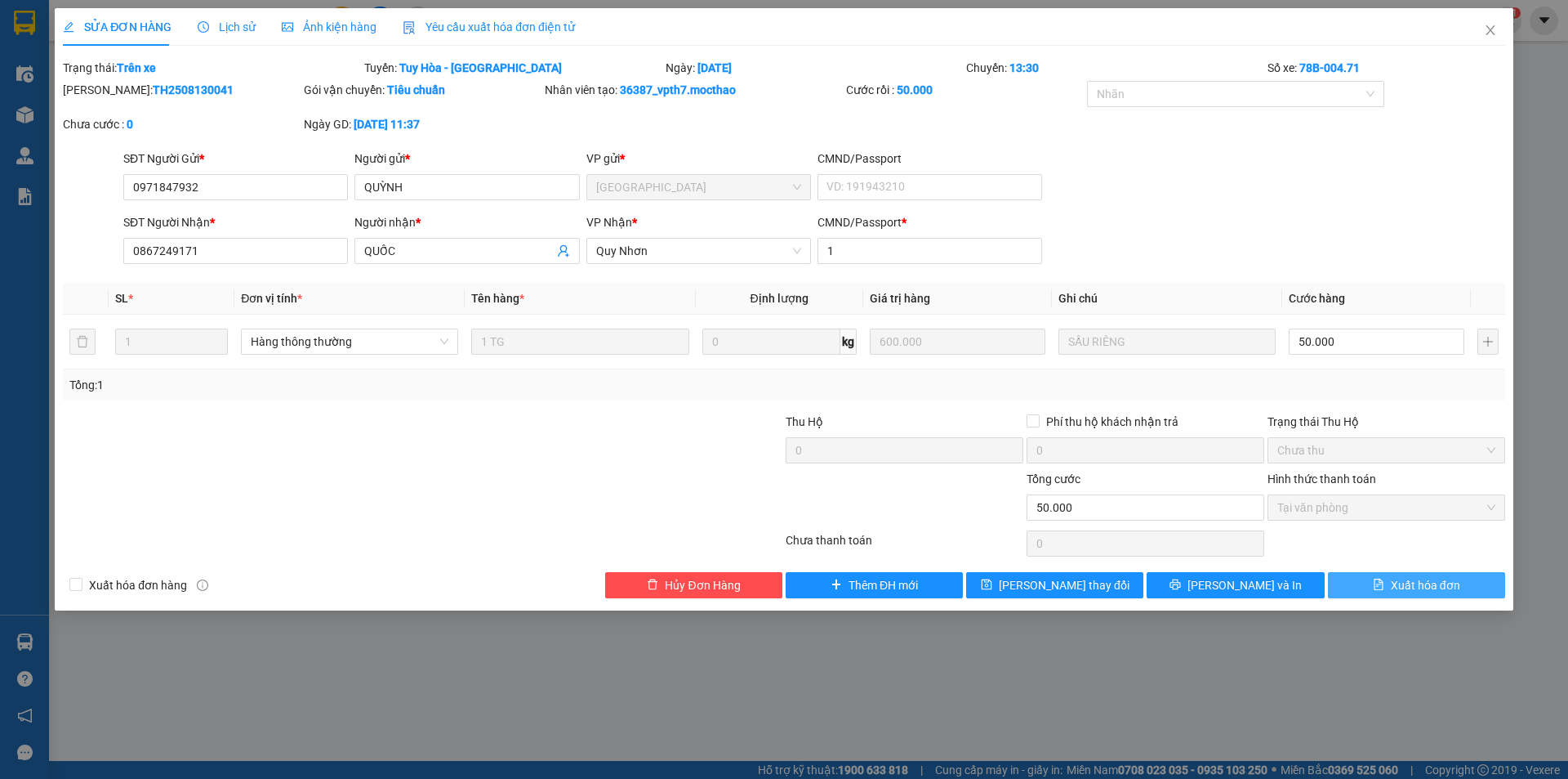
click at [1416, 580] on span "Xuất hóa đơn" at bounding box center [1425, 585] width 69 height 18
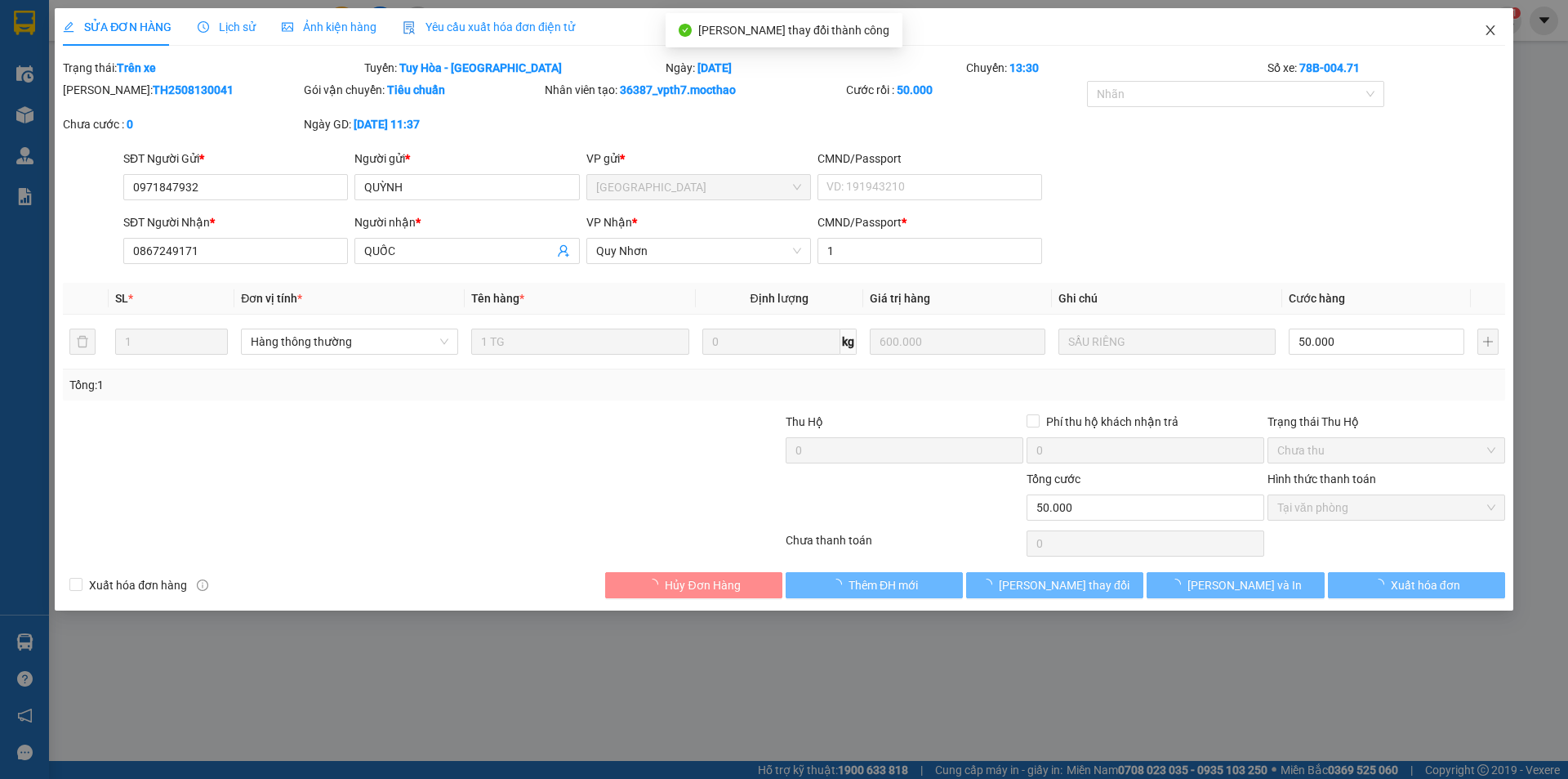
checkbox input "true"
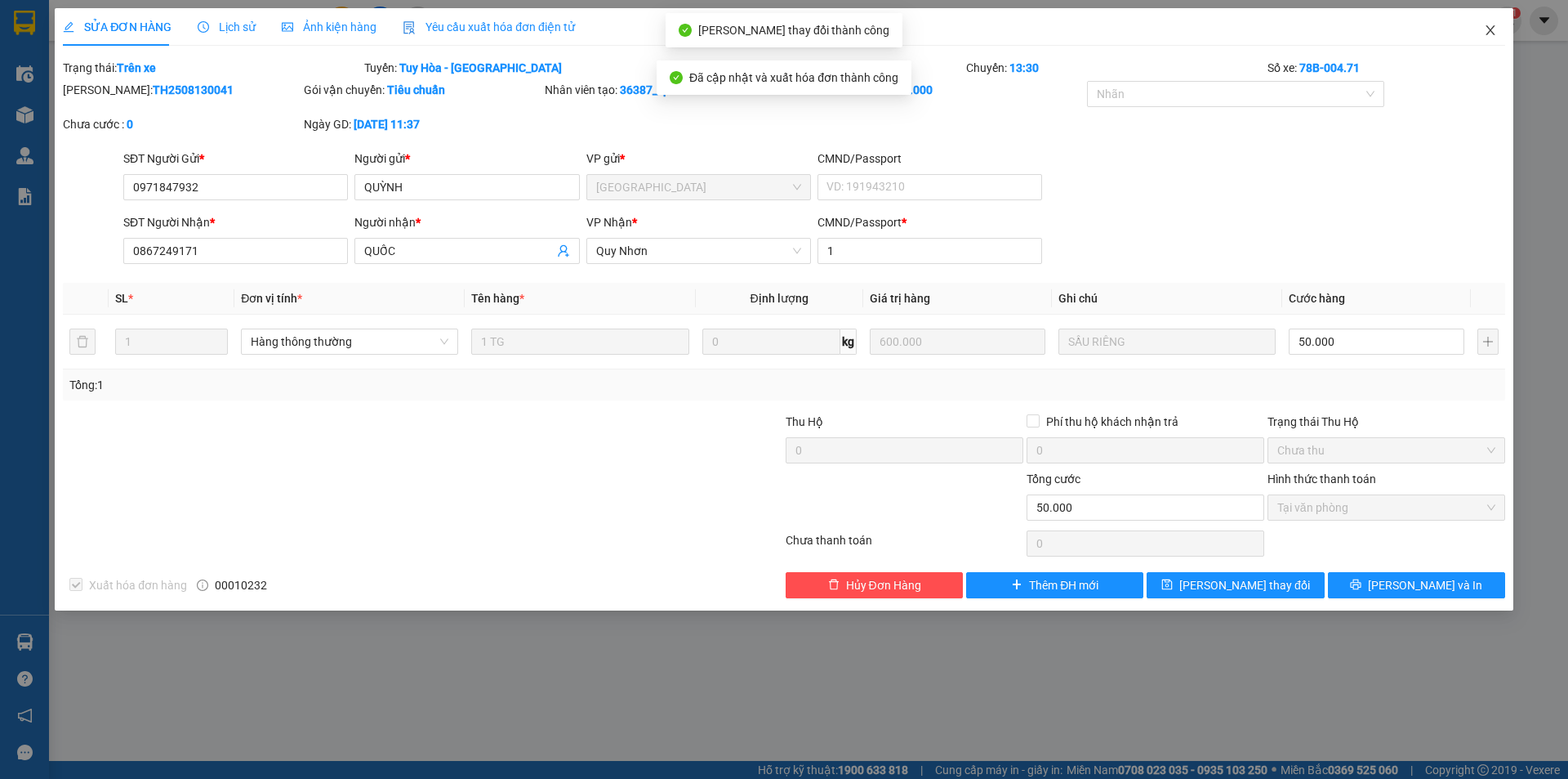
click at [1488, 34] on icon "close" at bounding box center [1491, 30] width 14 height 14
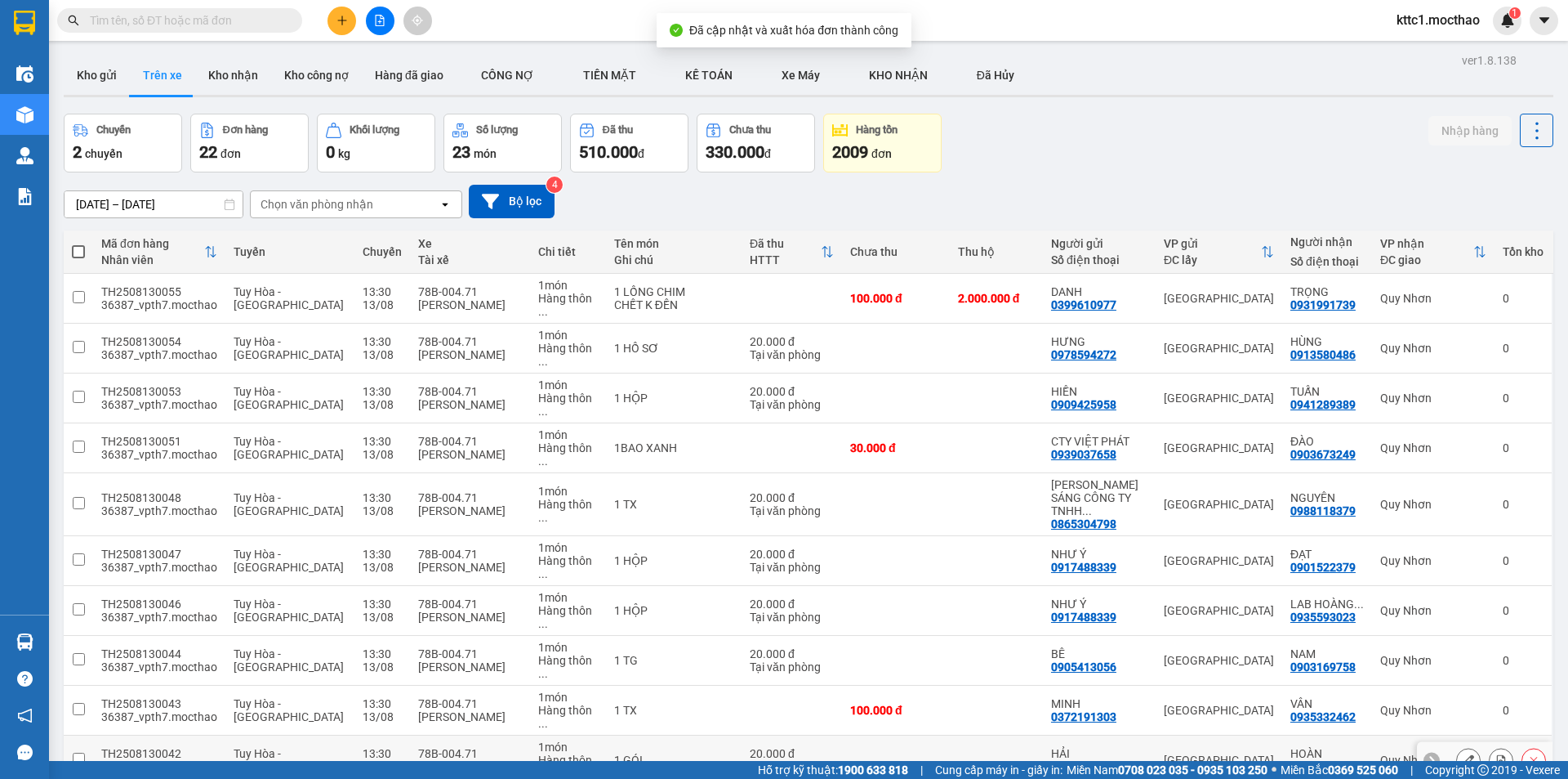
scroll to position [327, 0]
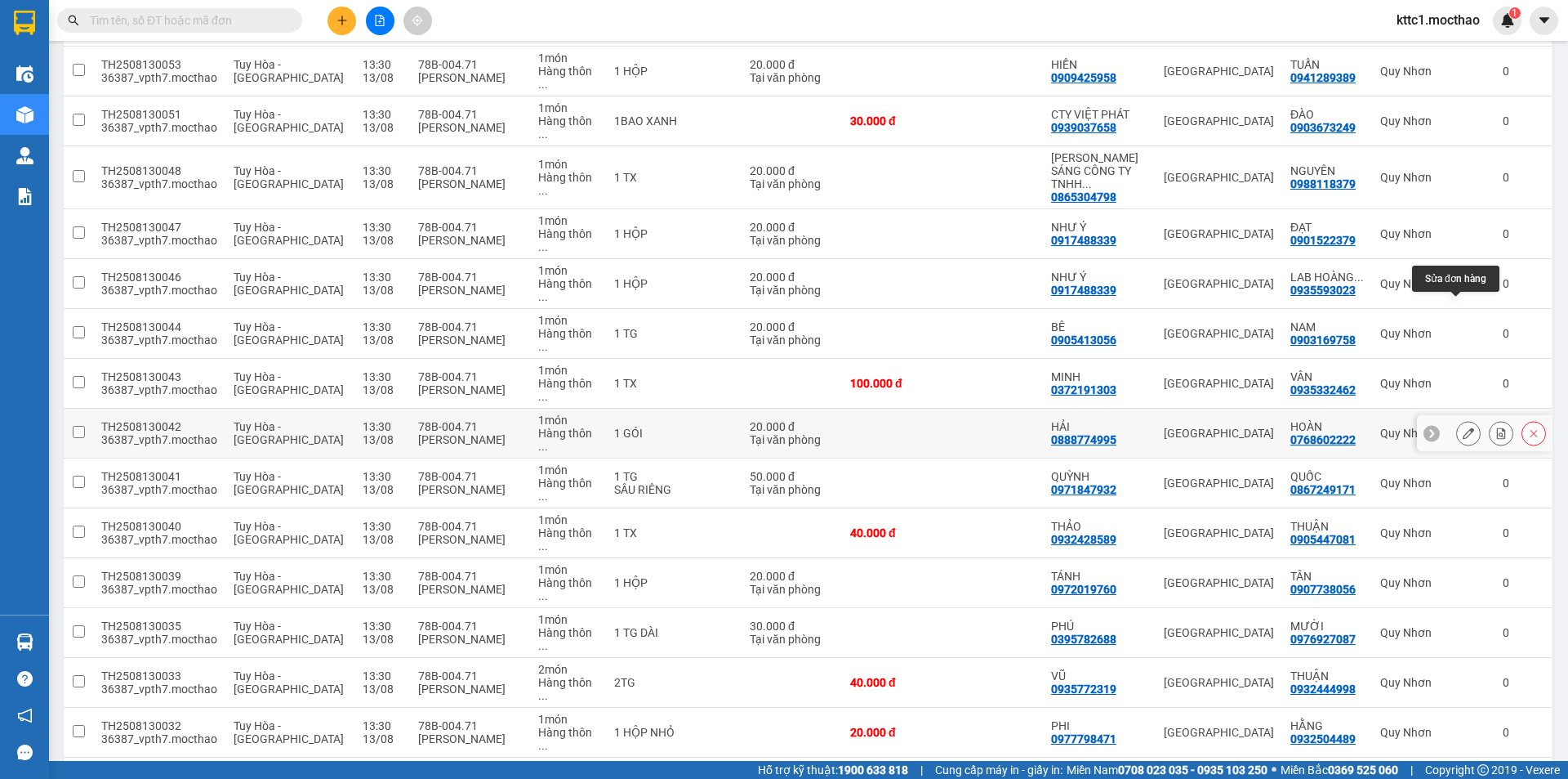
click at [1463, 428] on icon at bounding box center [1468, 433] width 12 height 12
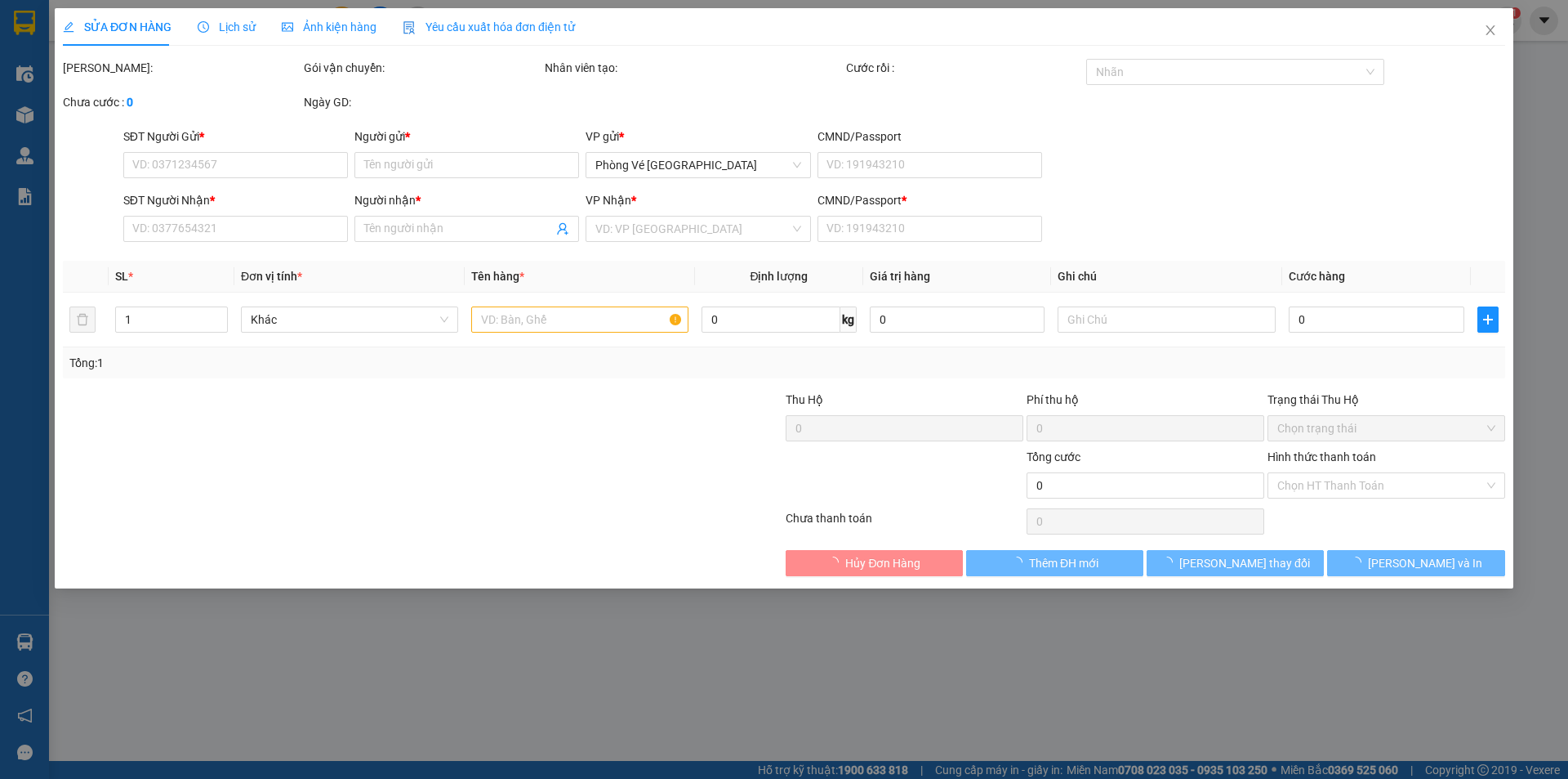
type input "0888774995"
type input "HẢI"
type input "0768602222"
type input "HOÀN"
type input "1"
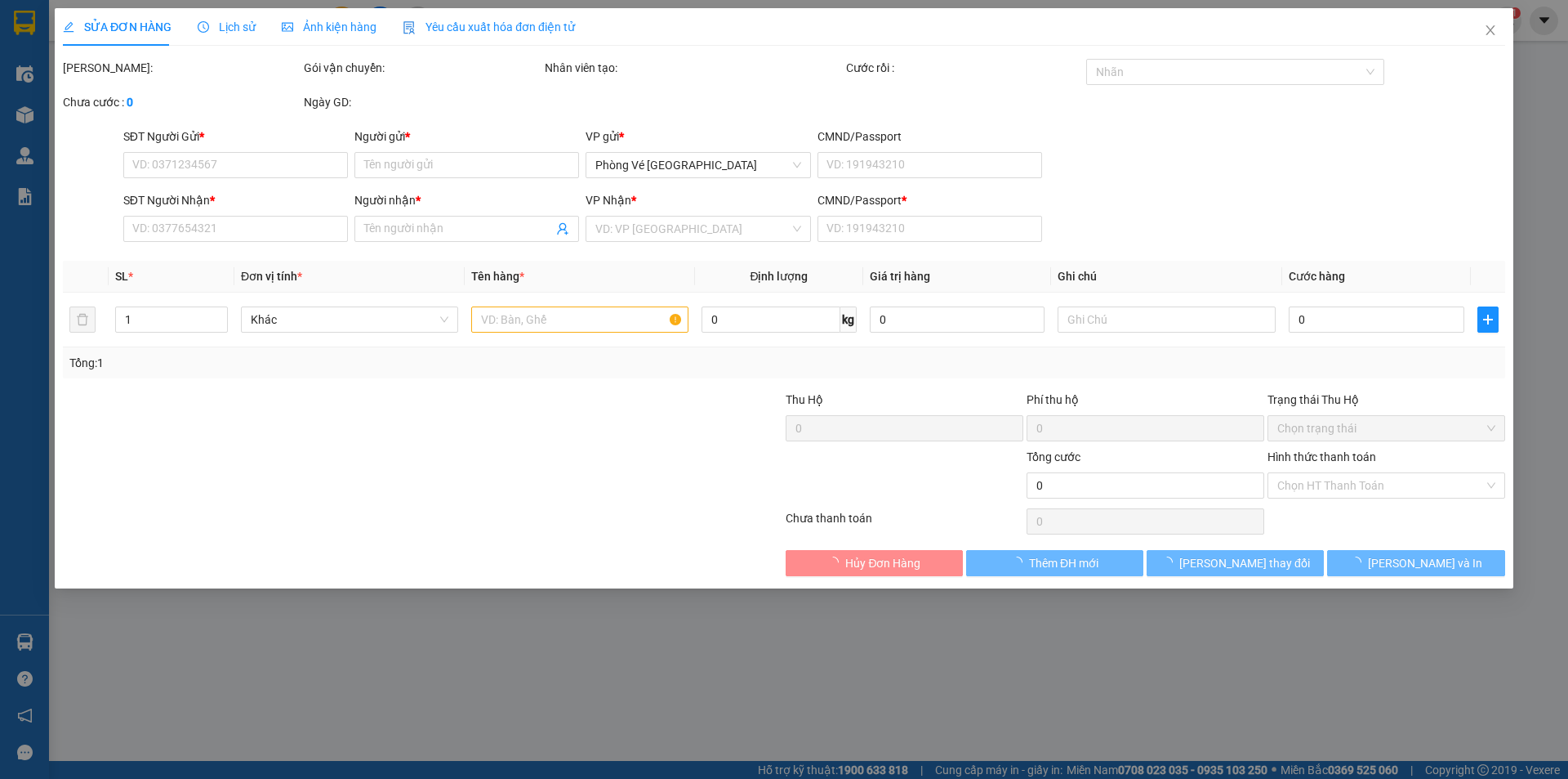
type input "20.000"
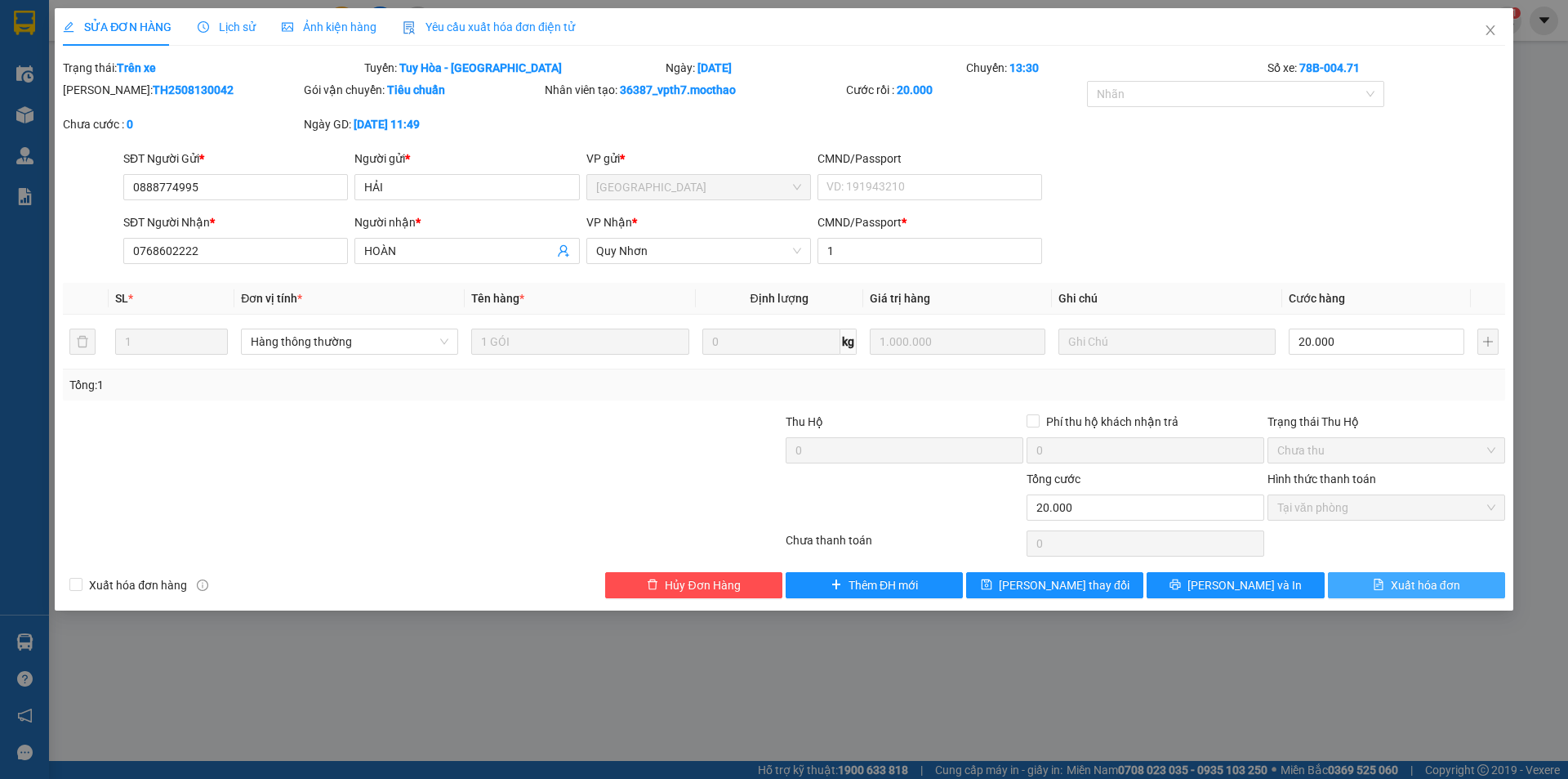
drag, startPoint x: 1410, startPoint y: 578, endPoint x: 1429, endPoint y: 545, distance: 38.1
click at [1410, 579] on span "Xuất hóa đơn" at bounding box center [1425, 585] width 69 height 18
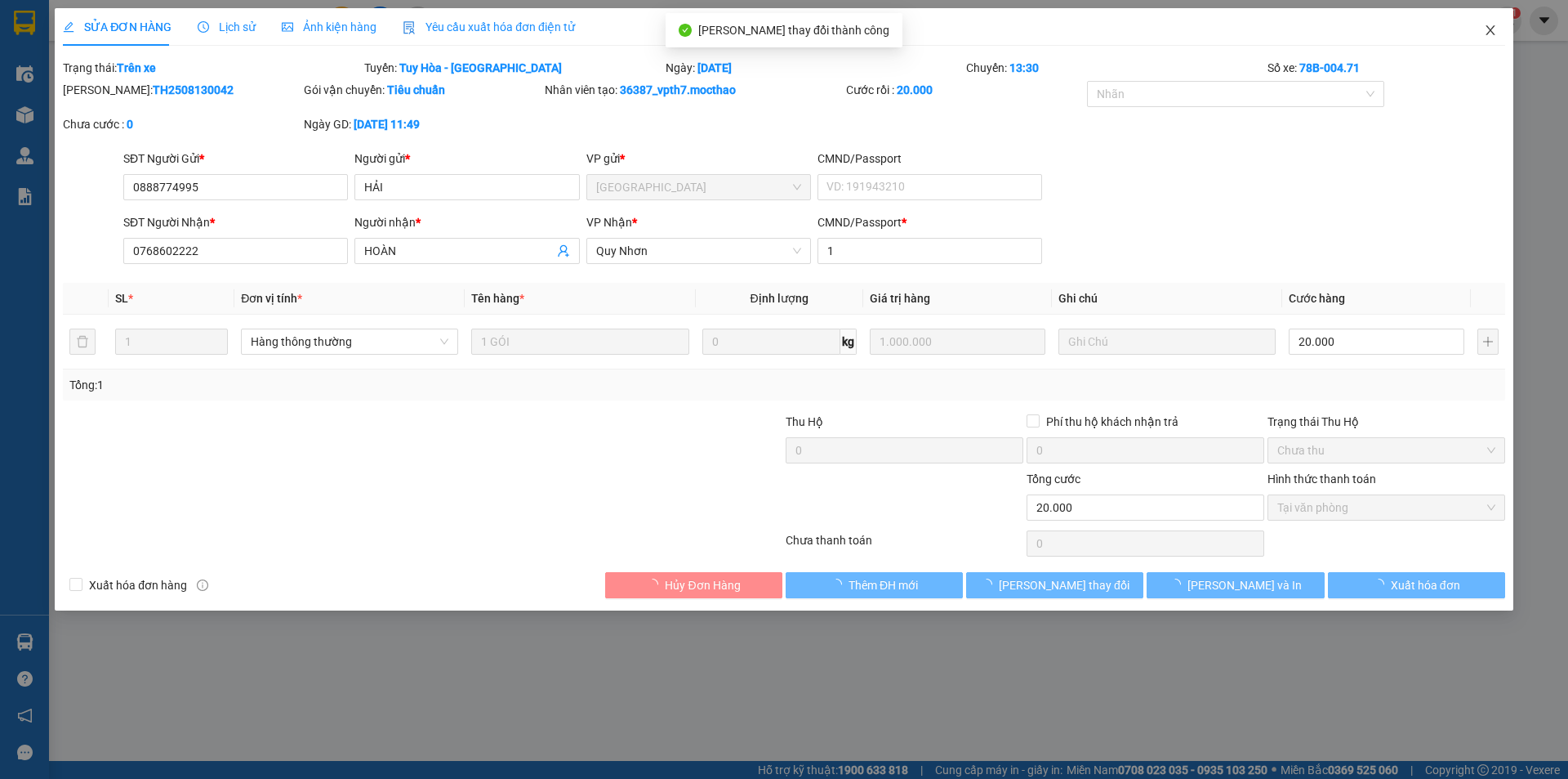
checkbox input "true"
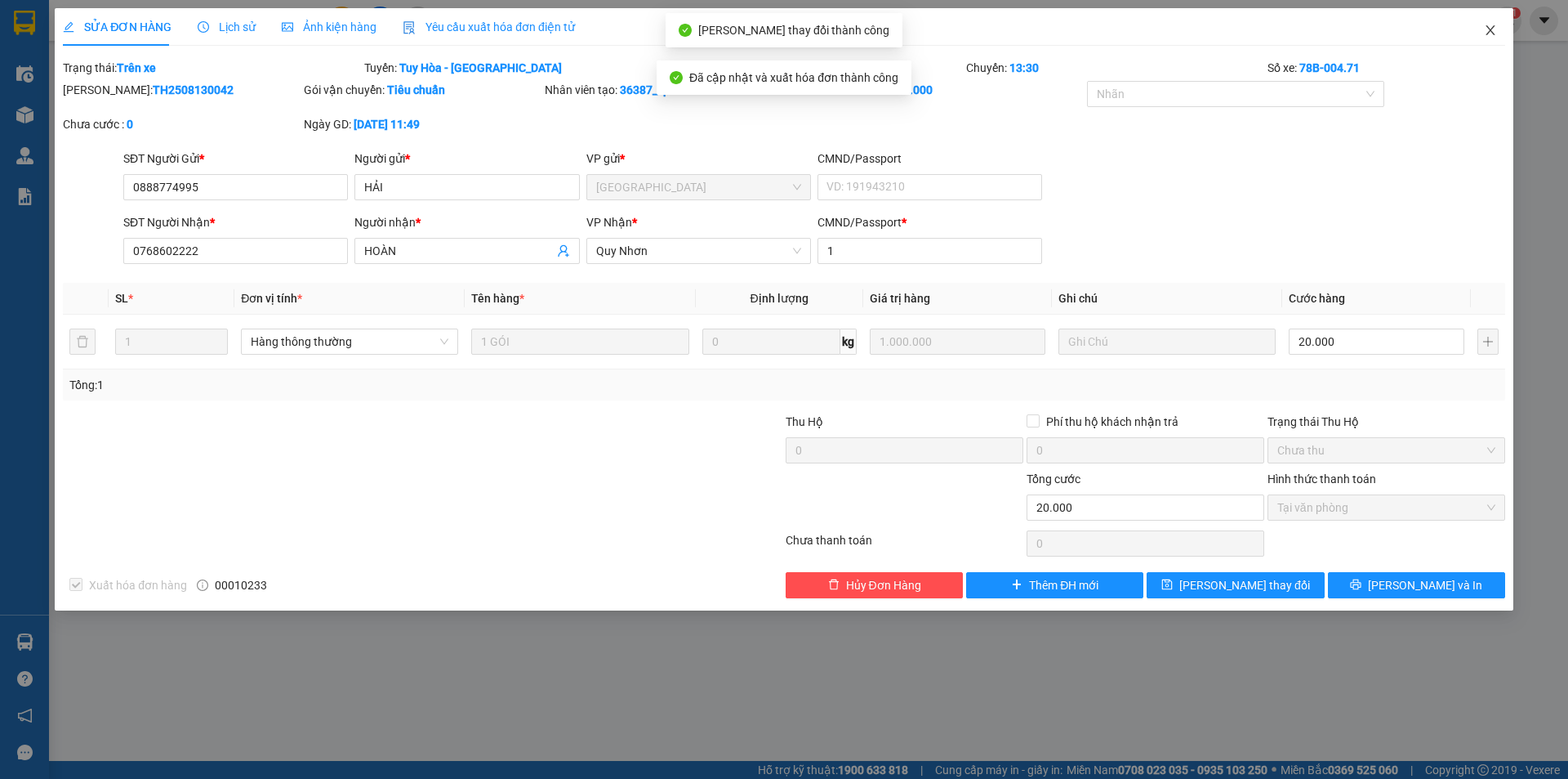
click at [1490, 29] on icon "close" at bounding box center [1491, 30] width 14 height 14
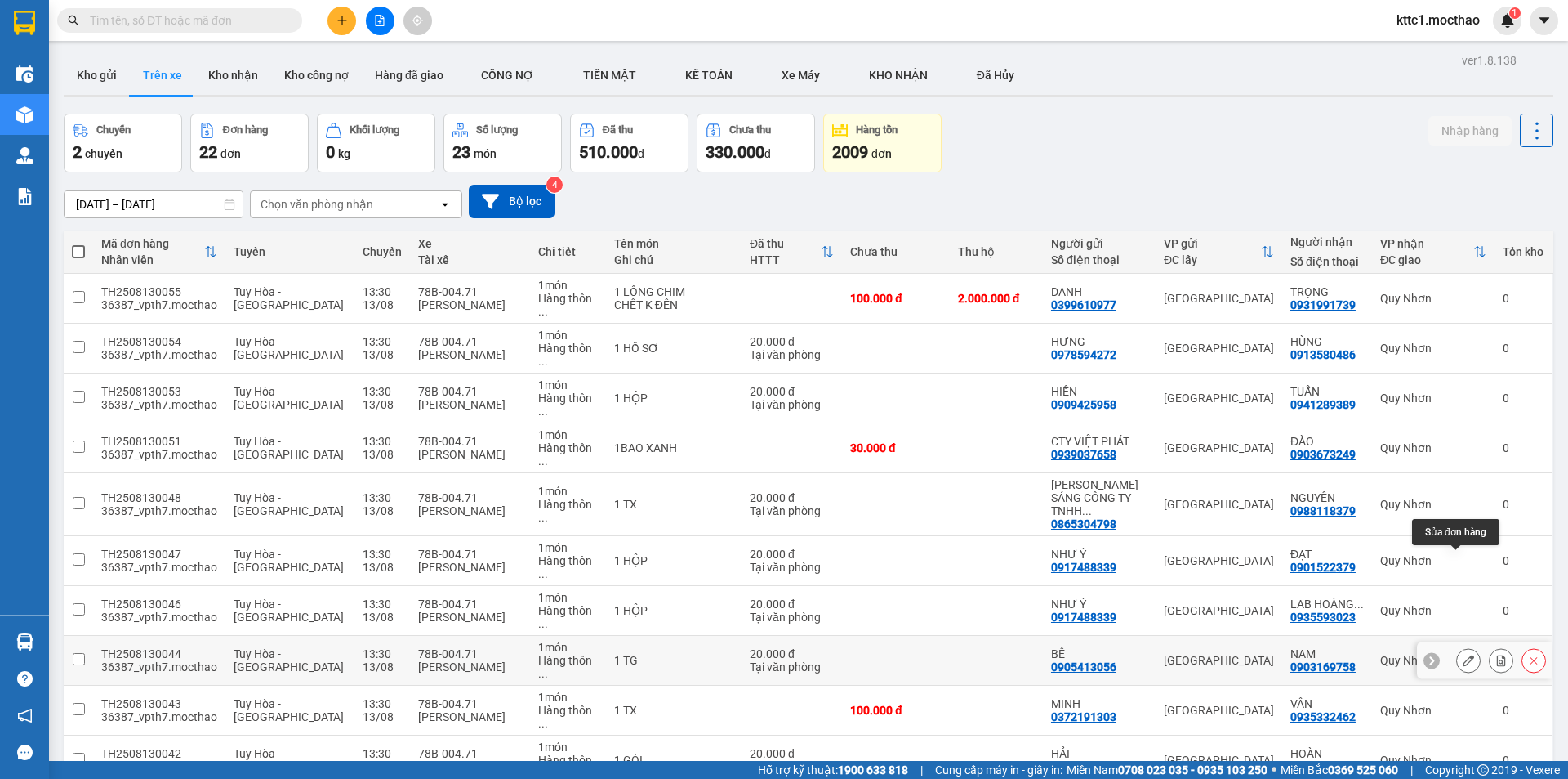
click at [1463, 655] on icon at bounding box center [1468, 660] width 12 height 12
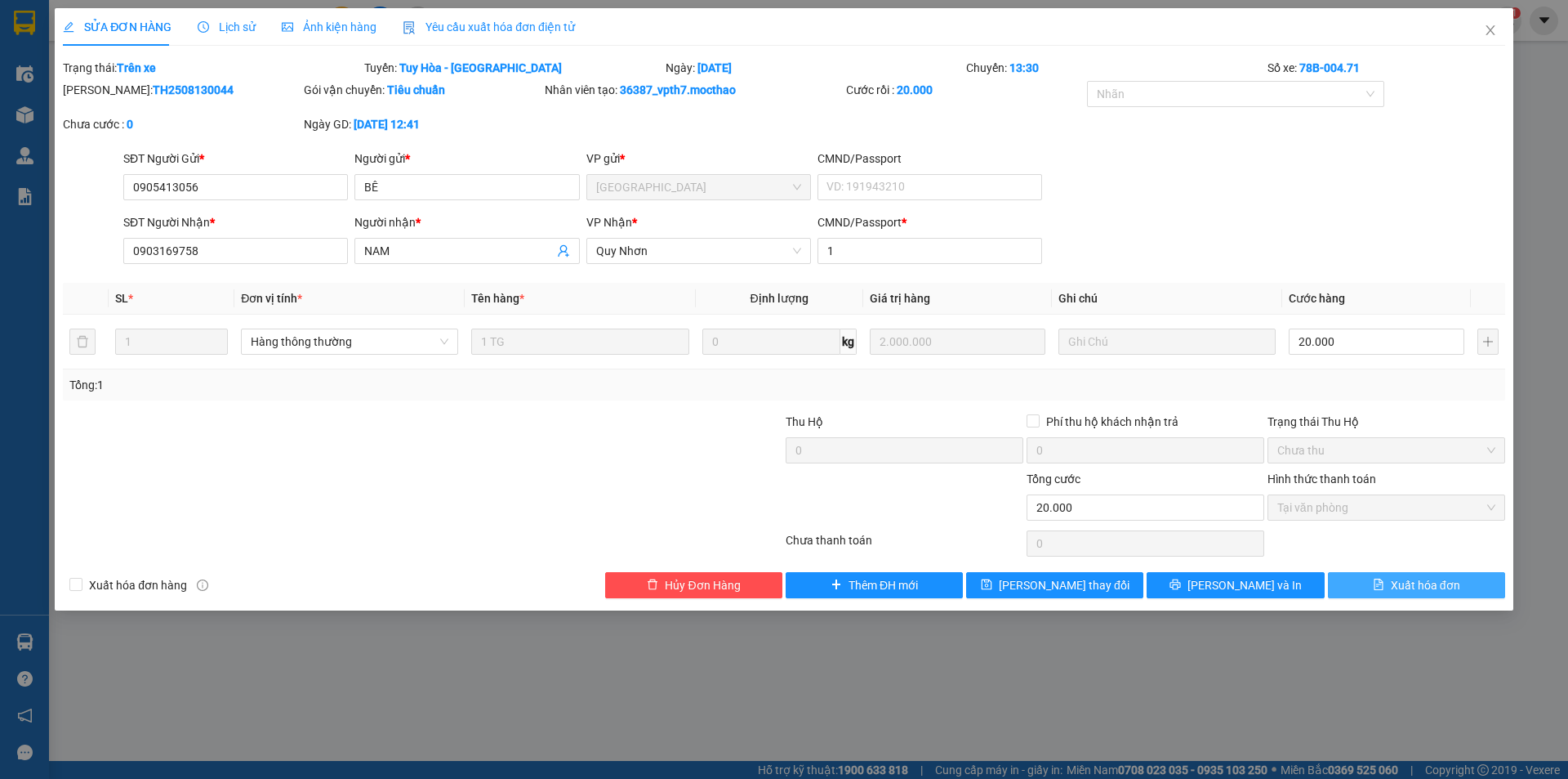
click at [1422, 582] on span "Xuất hóa đơn" at bounding box center [1425, 585] width 69 height 18
checkbox input "true"
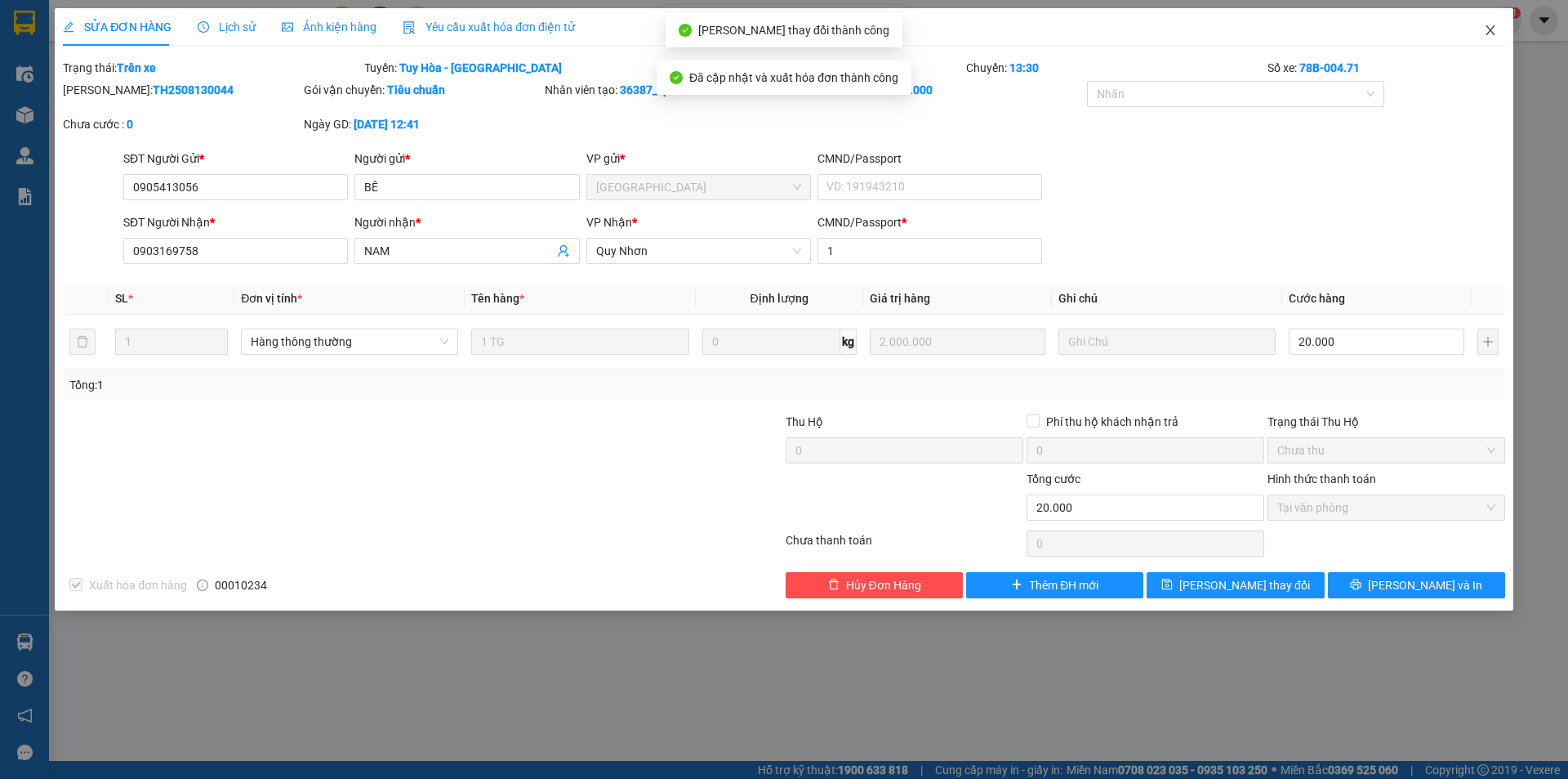
click at [1493, 28] on icon "close" at bounding box center [1491, 30] width 9 height 10
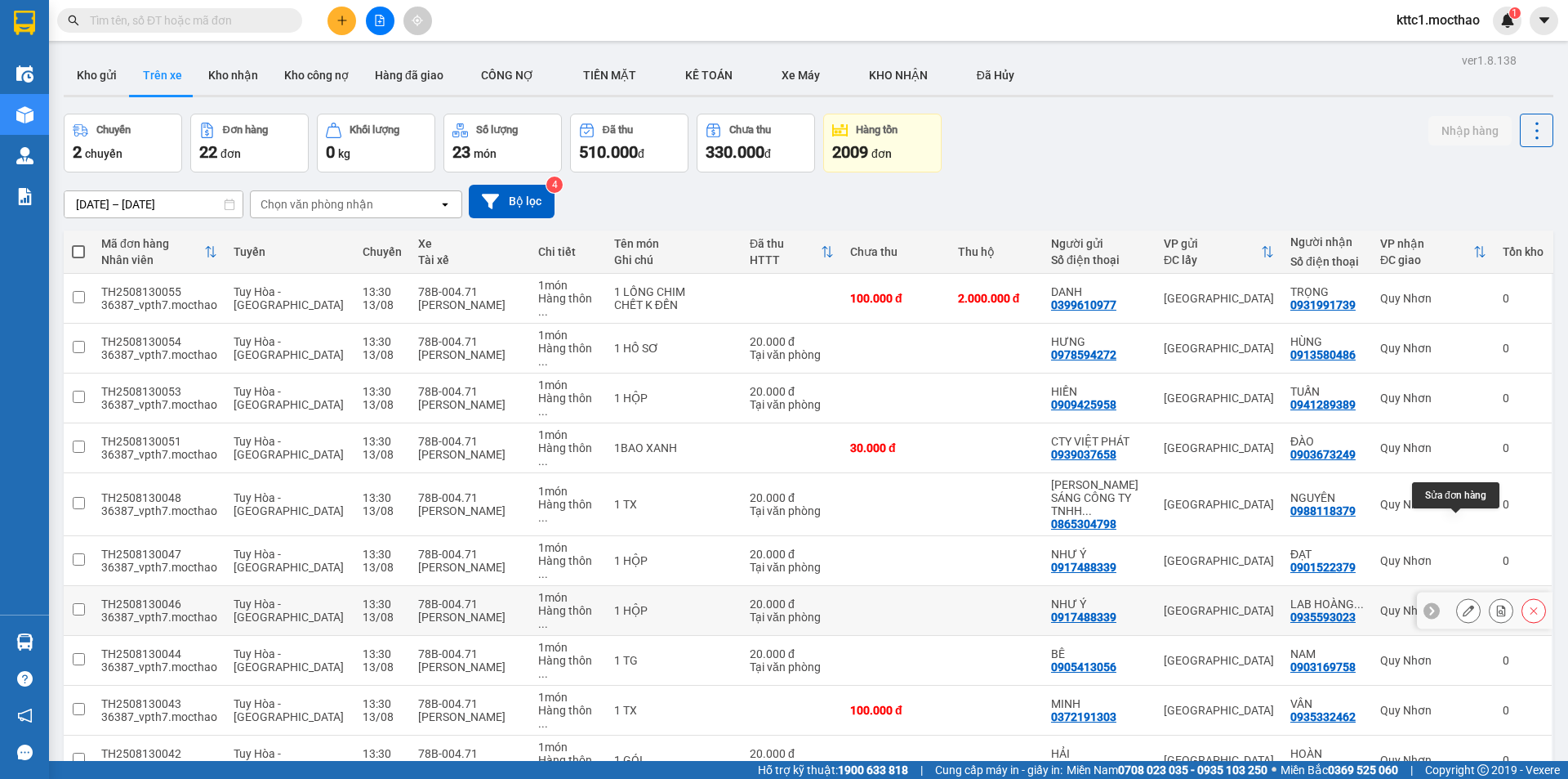
click at [1463, 605] on icon at bounding box center [1468, 611] width 12 height 12
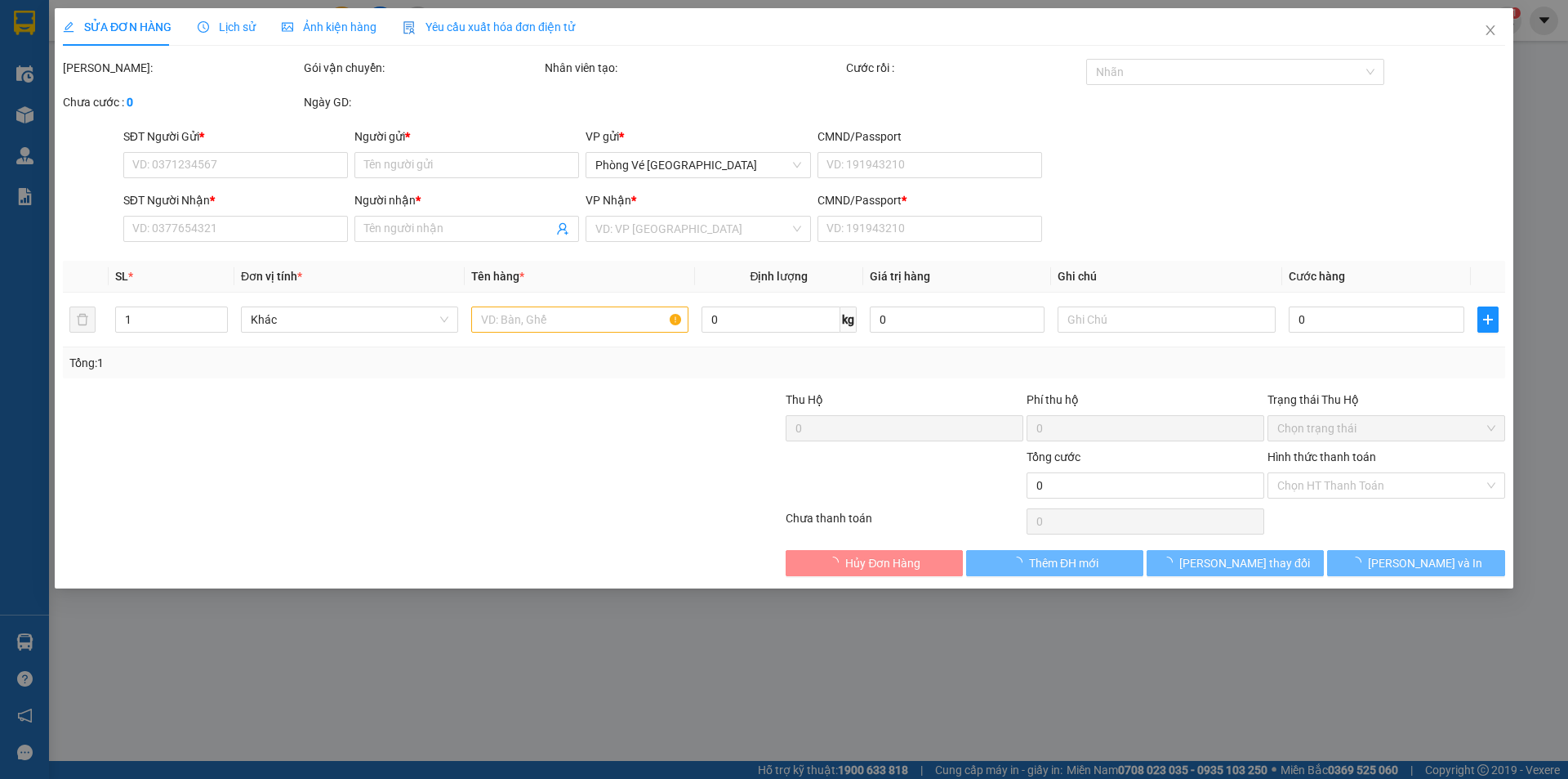
type input "0917488339"
type input "NHƯ Ý"
type input "0935593023"
type input "LAB [PERSON_NAME]"
type input "1"
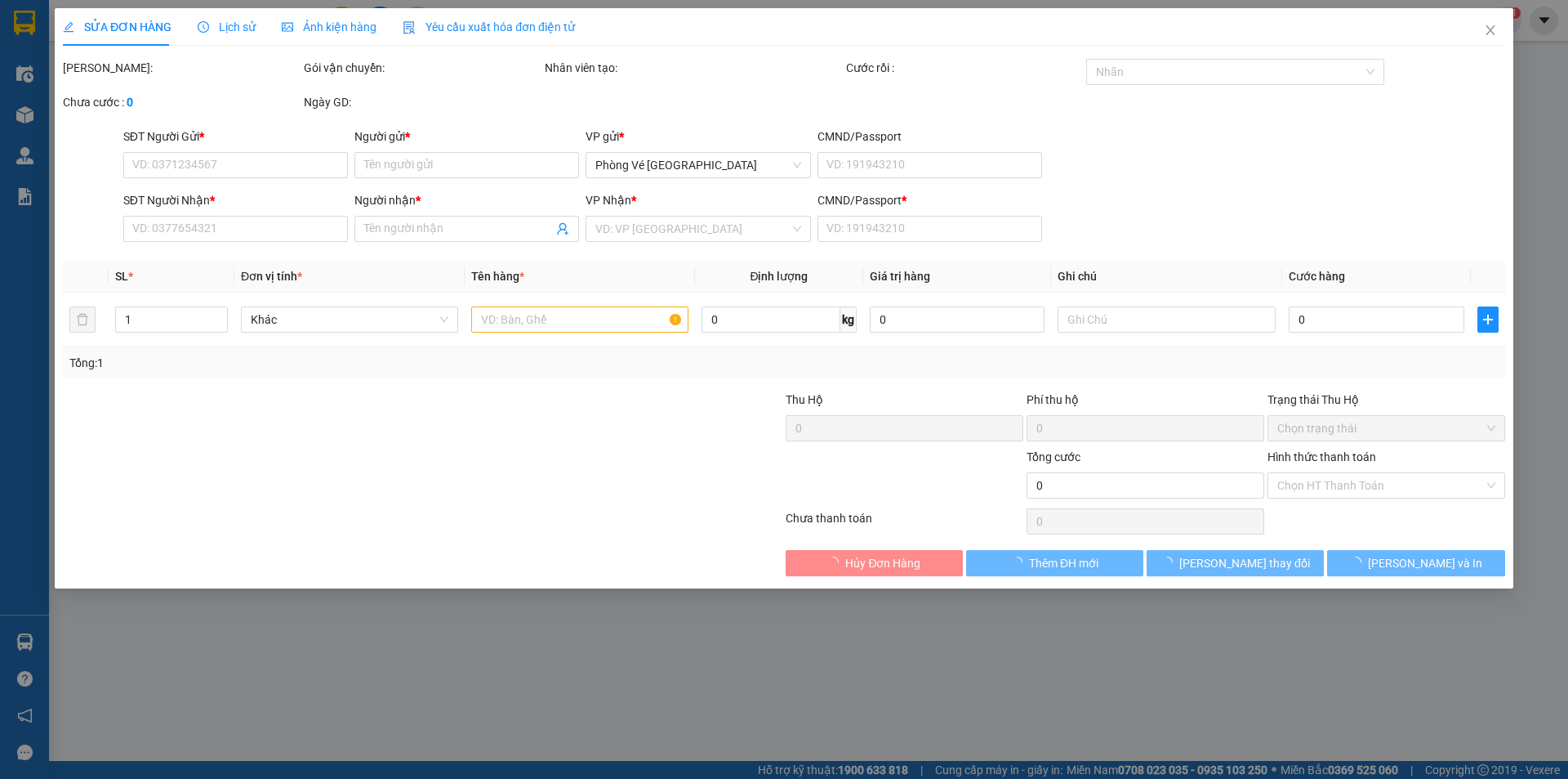
type input "20.000"
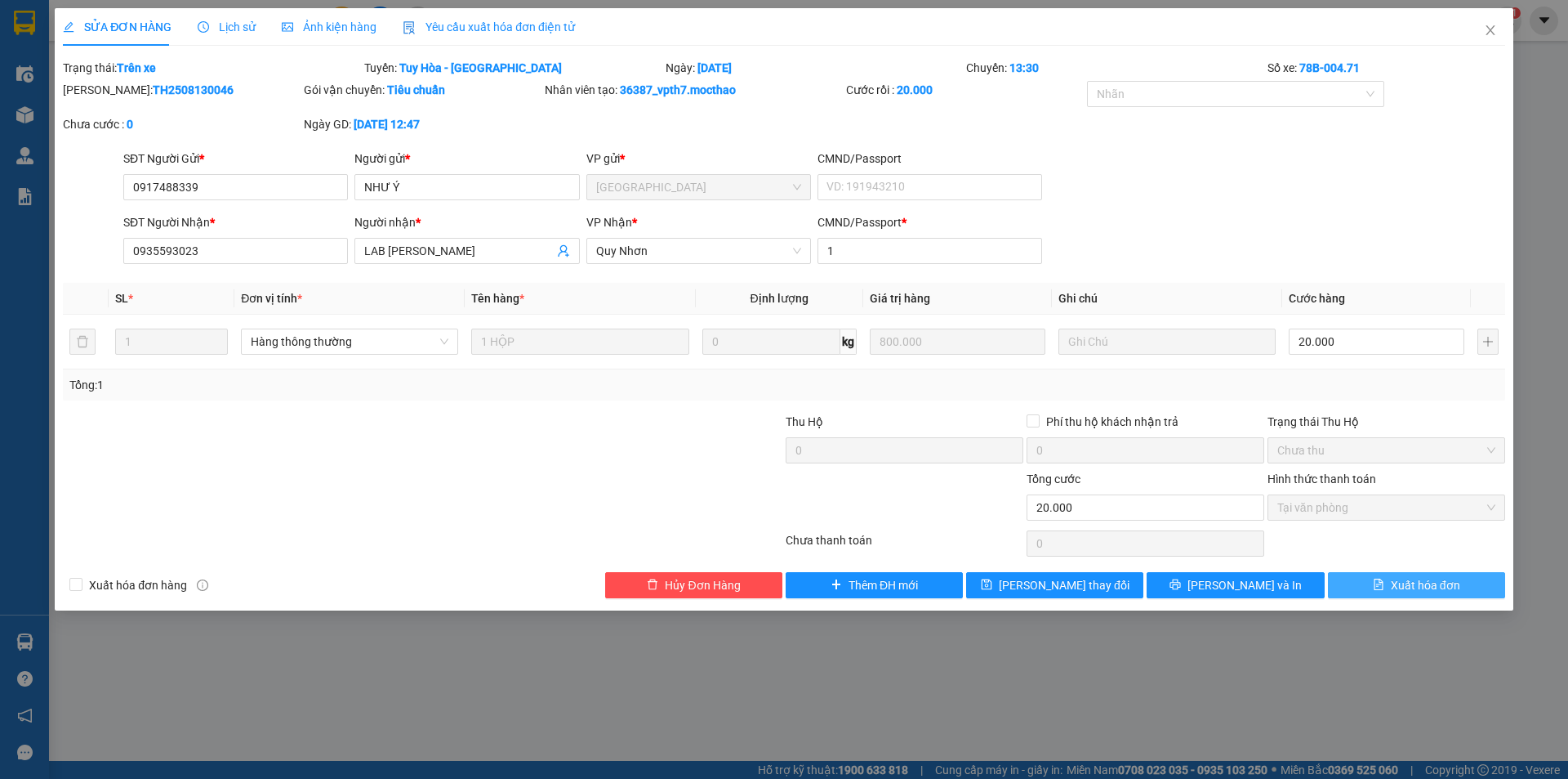
click at [1416, 584] on span "Xuất hóa đơn" at bounding box center [1425, 585] width 69 height 18
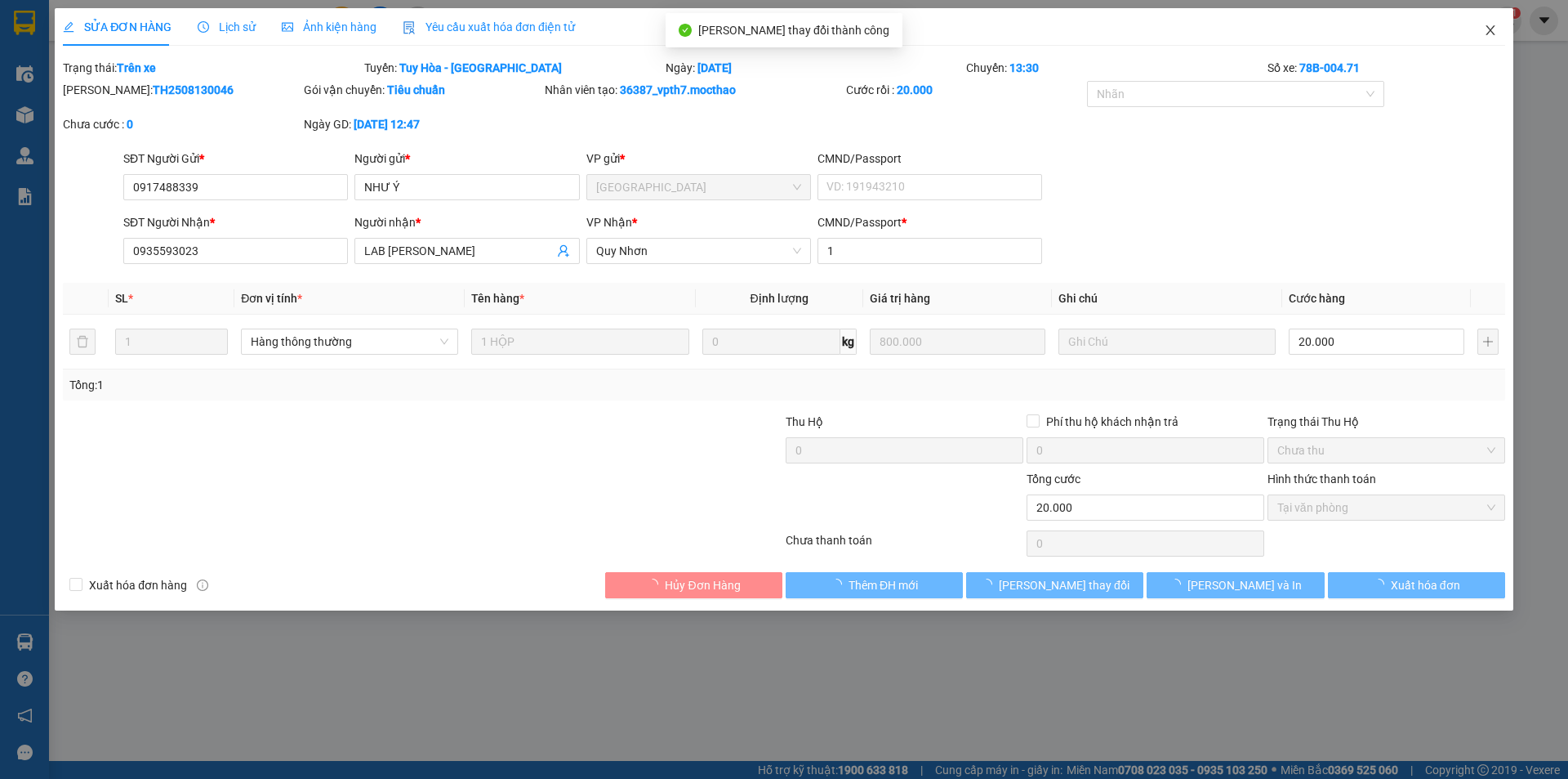
checkbox input "true"
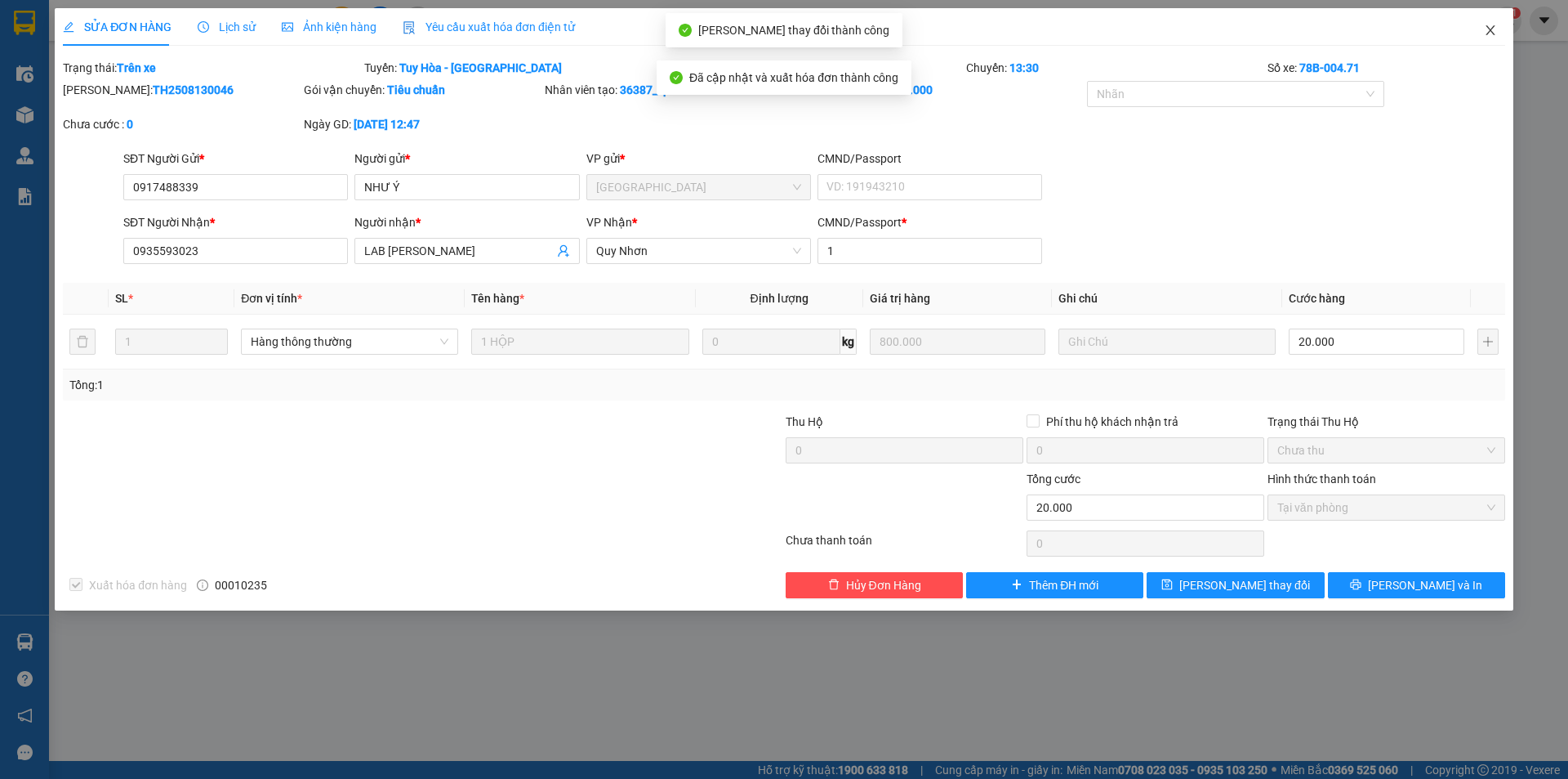
click at [1490, 31] on icon "close" at bounding box center [1491, 30] width 9 height 10
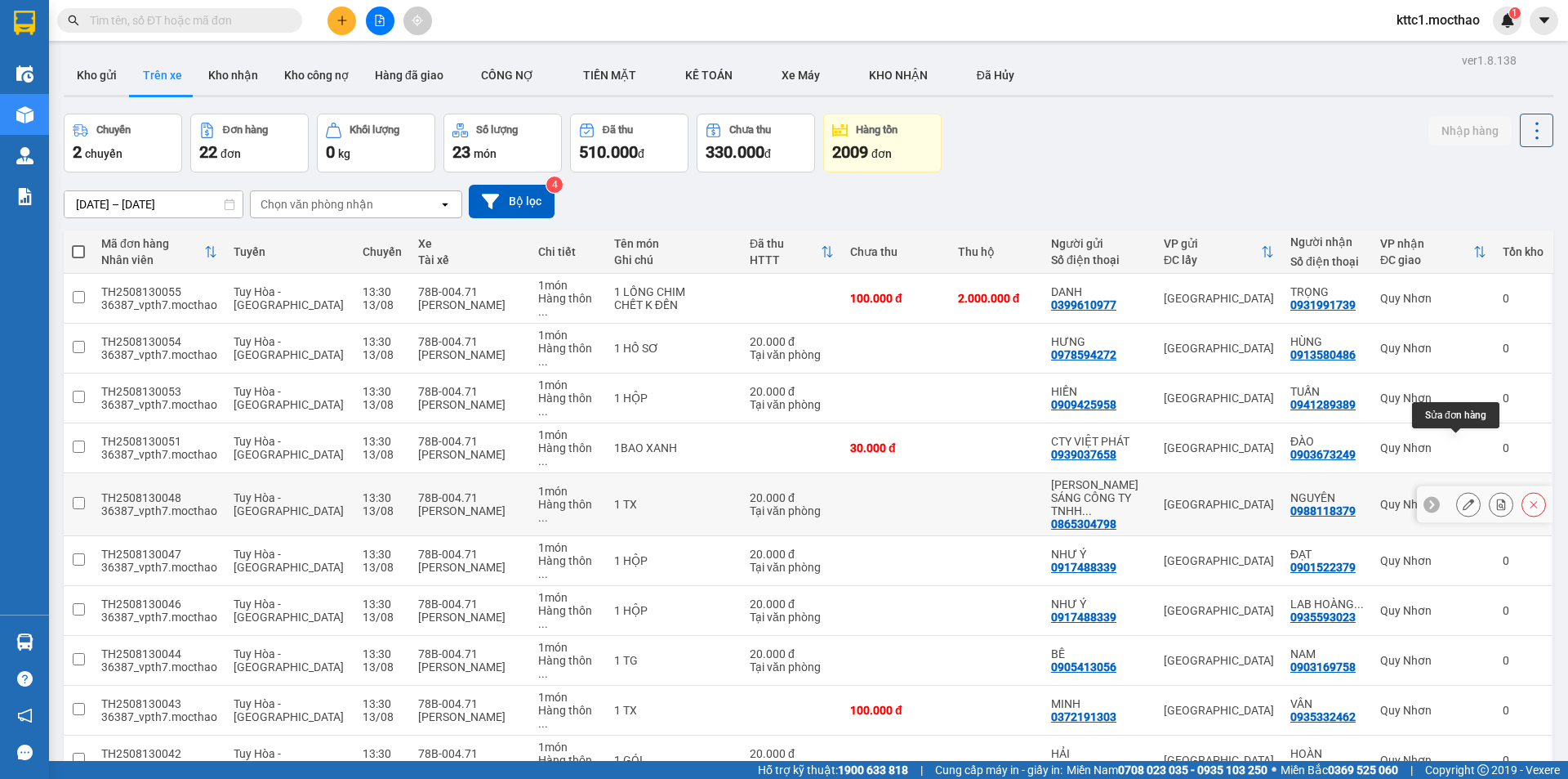
click at [1463, 499] on icon at bounding box center [1468, 504] width 12 height 12
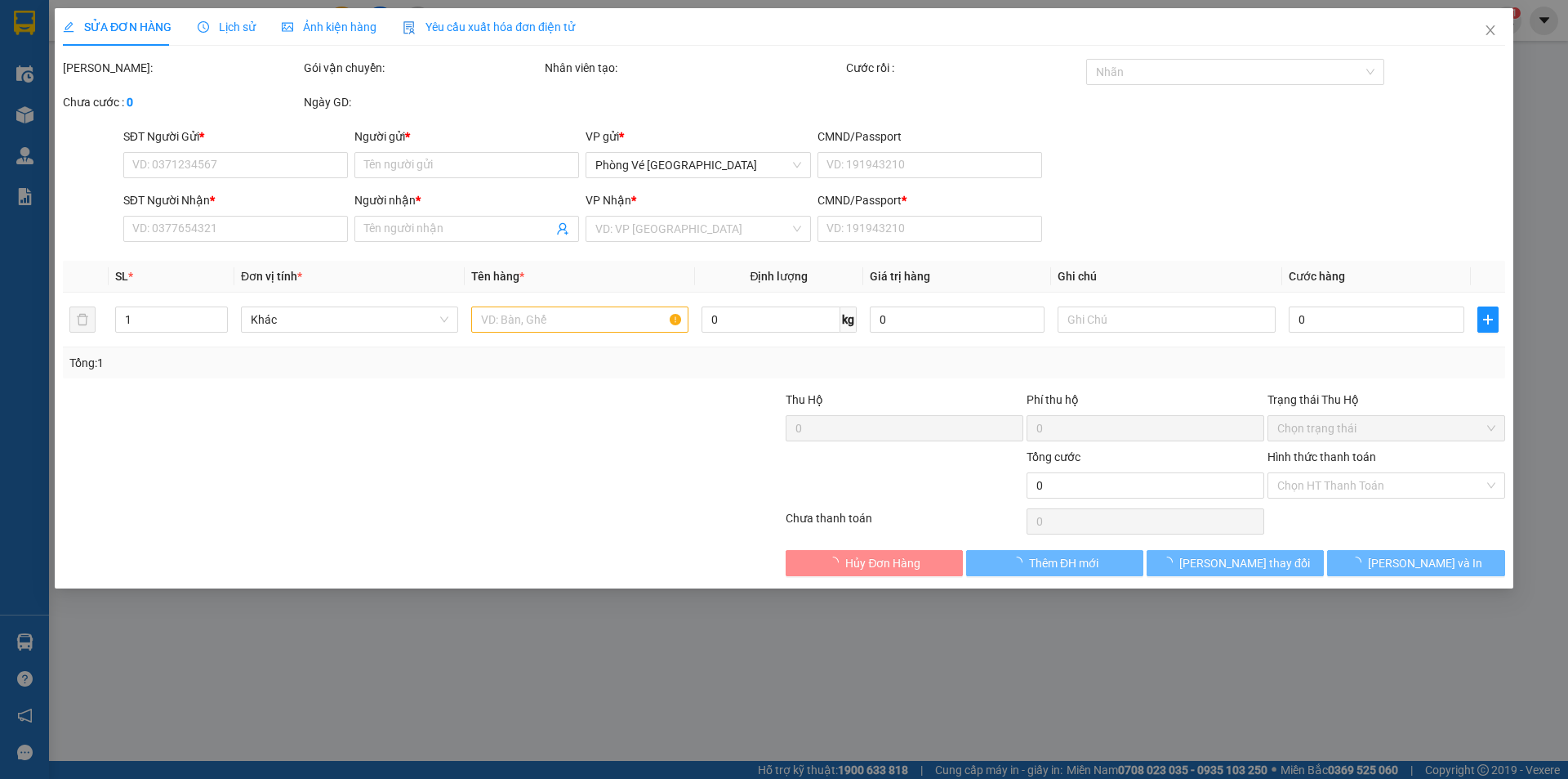
type input "0865304798"
type input "[PERSON_NAME] SÁNG CÔNG TY TNHH MEDLATEC [GEOGRAPHIC_DATA]"
type input "0988118379"
type input "NGUYÊN"
type input "112345678"
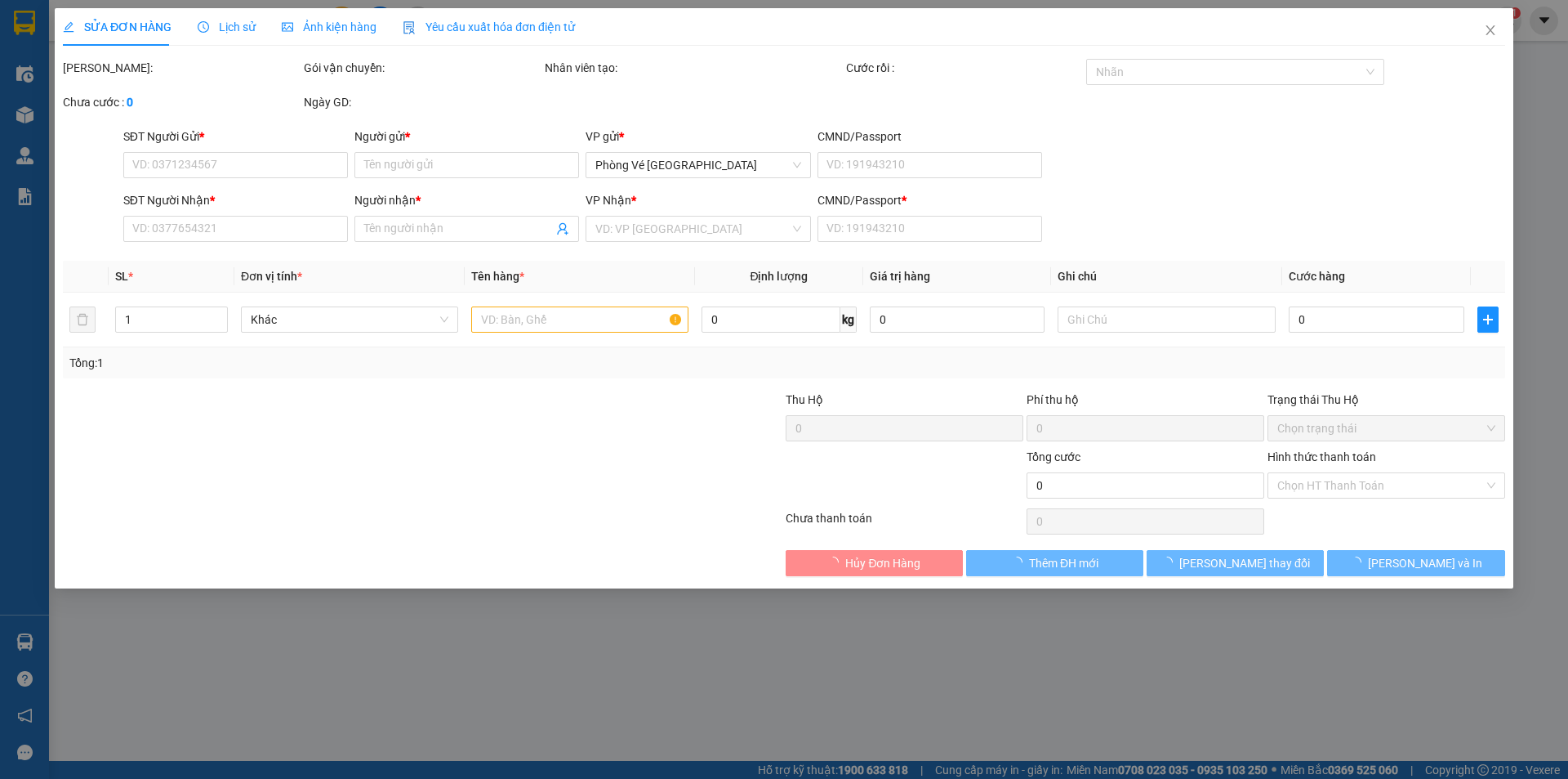
type input "20.000"
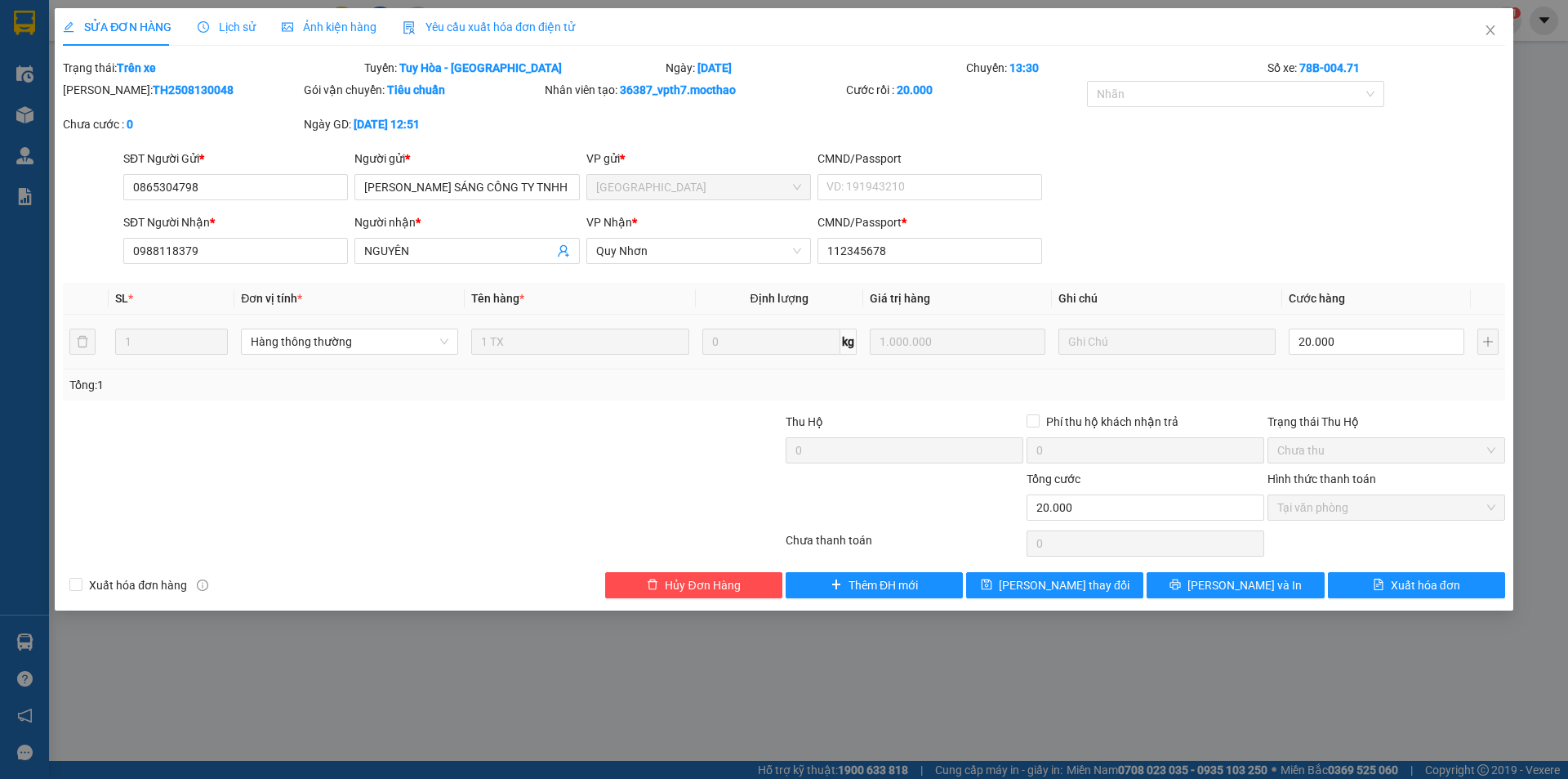
click at [490, 32] on span "Yêu cầu xuất hóa đơn điện tử" at bounding box center [488, 27] width 172 height 14
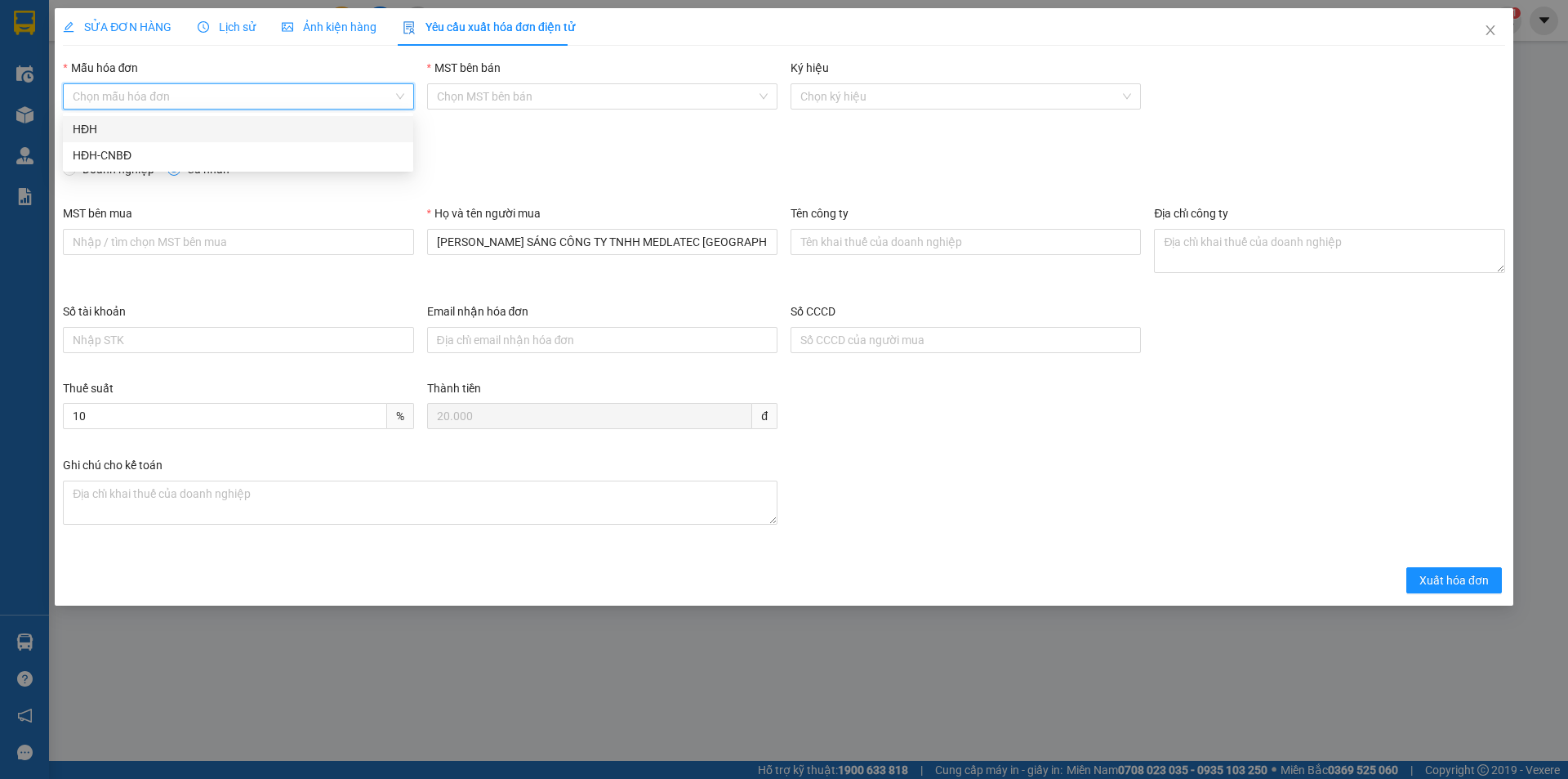
click at [304, 89] on input "Mẫu hóa đơn" at bounding box center [232, 95] width 320 height 24
click at [145, 131] on div "HĐH" at bounding box center [239, 129] width 331 height 18
type input "8"
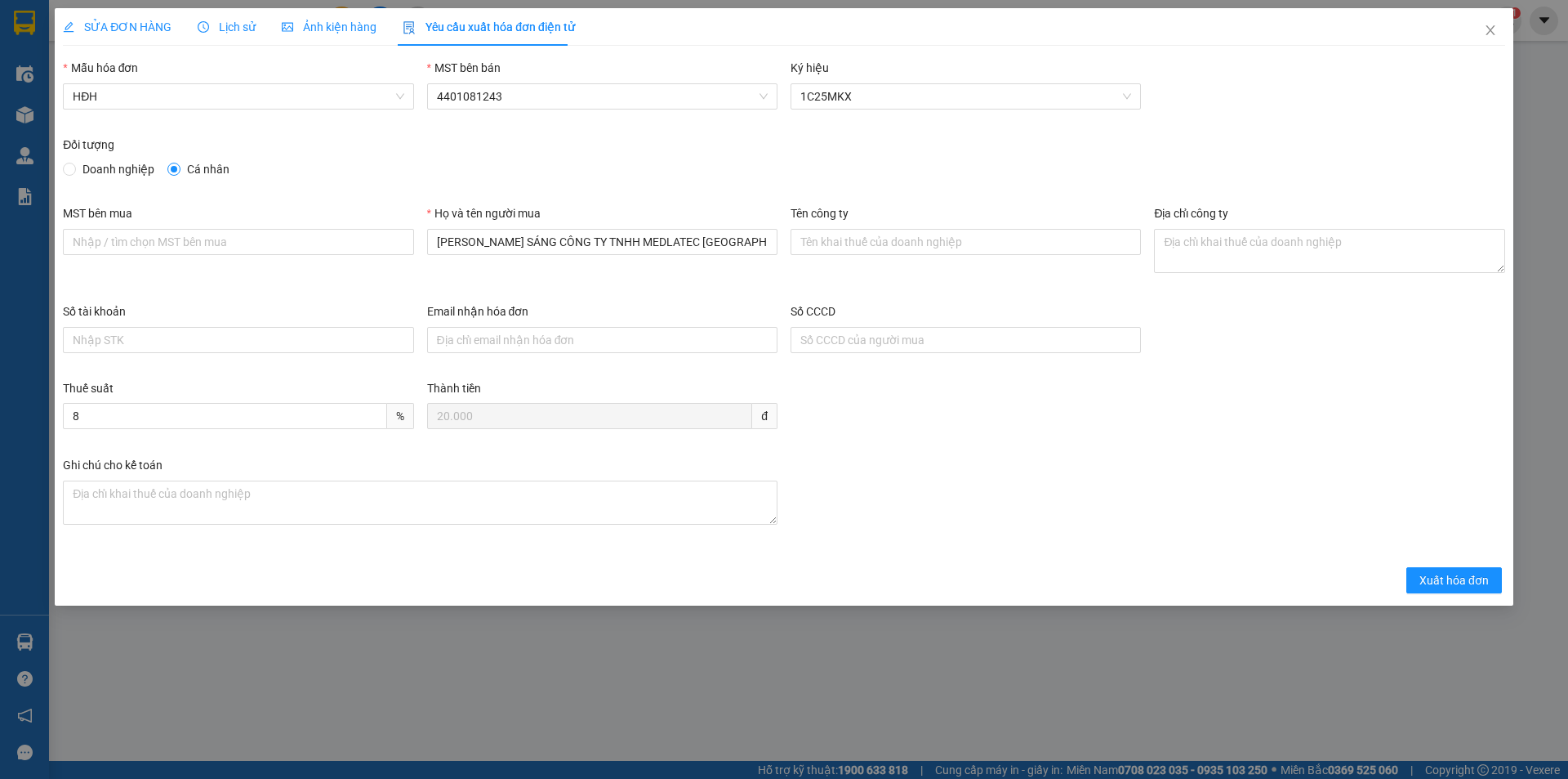
click at [129, 162] on span "Doanh nghiệp" at bounding box center [118, 169] width 85 height 18
click at [75, 163] on input "Doanh nghiệp" at bounding box center [68, 168] width 12 height 12
radio input "true"
radio input "false"
drag, startPoint x: 719, startPoint y: 231, endPoint x: 308, endPoint y: 225, distance: 411.0
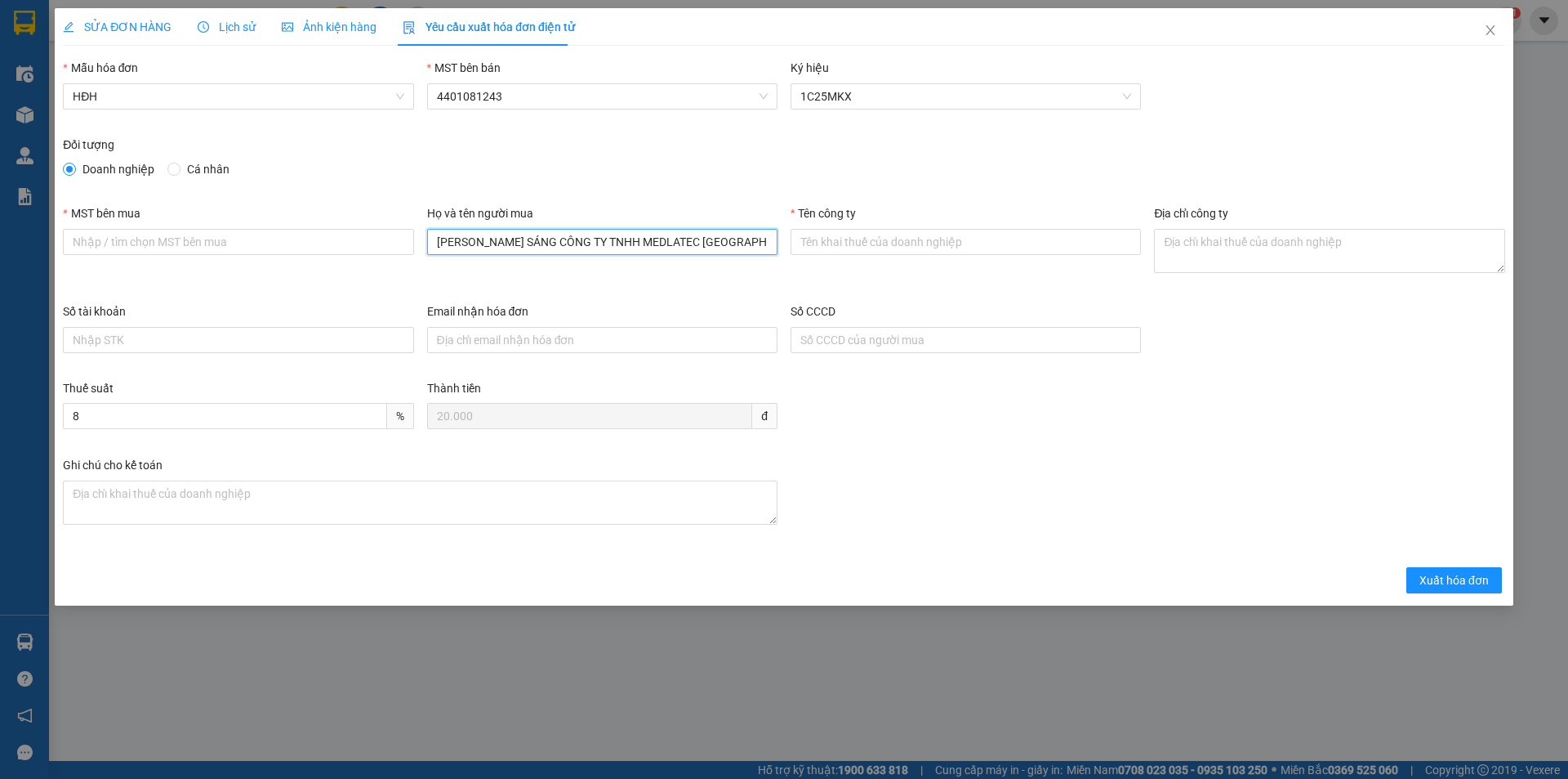
click at [308, 225] on div "MST bên mua Họ và tên người mua [PERSON_NAME] SÁNG CÔNG TY TNHH MEDLATEC VIỆT N…" at bounding box center [784, 253] width 1455 height 98
paste input "text"
type input "CÔNG TY TNHH MEDLATEC [GEOGRAPHIC_DATA]"
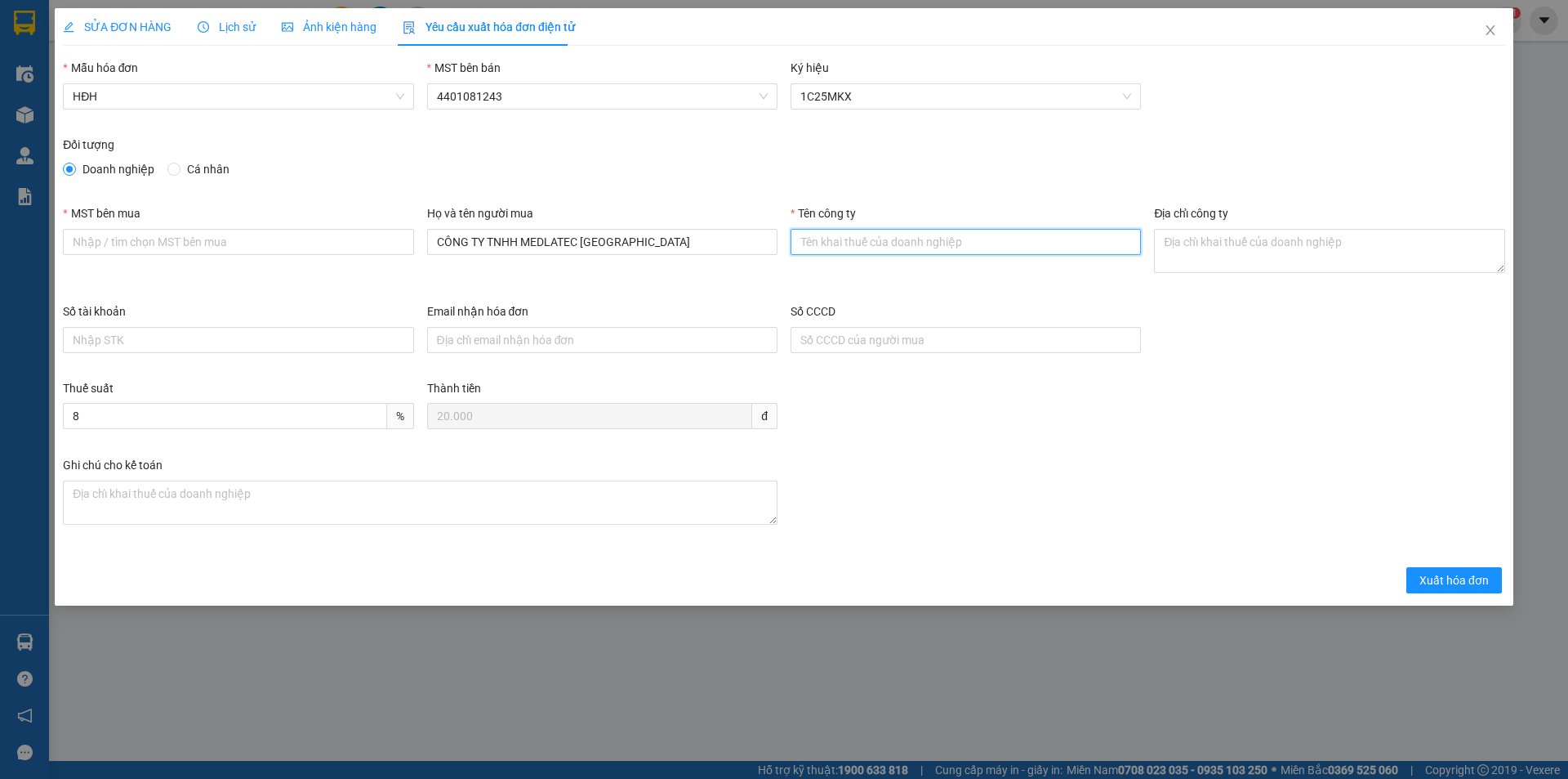
click at [1000, 245] on input "Tên công ty" at bounding box center [965, 241] width 350 height 26
paste input "CÔNG TY TNHH MEDLATEC [GEOGRAPHIC_DATA]"
type input "CÔNG TY TNHH MEDLATEC [GEOGRAPHIC_DATA]"
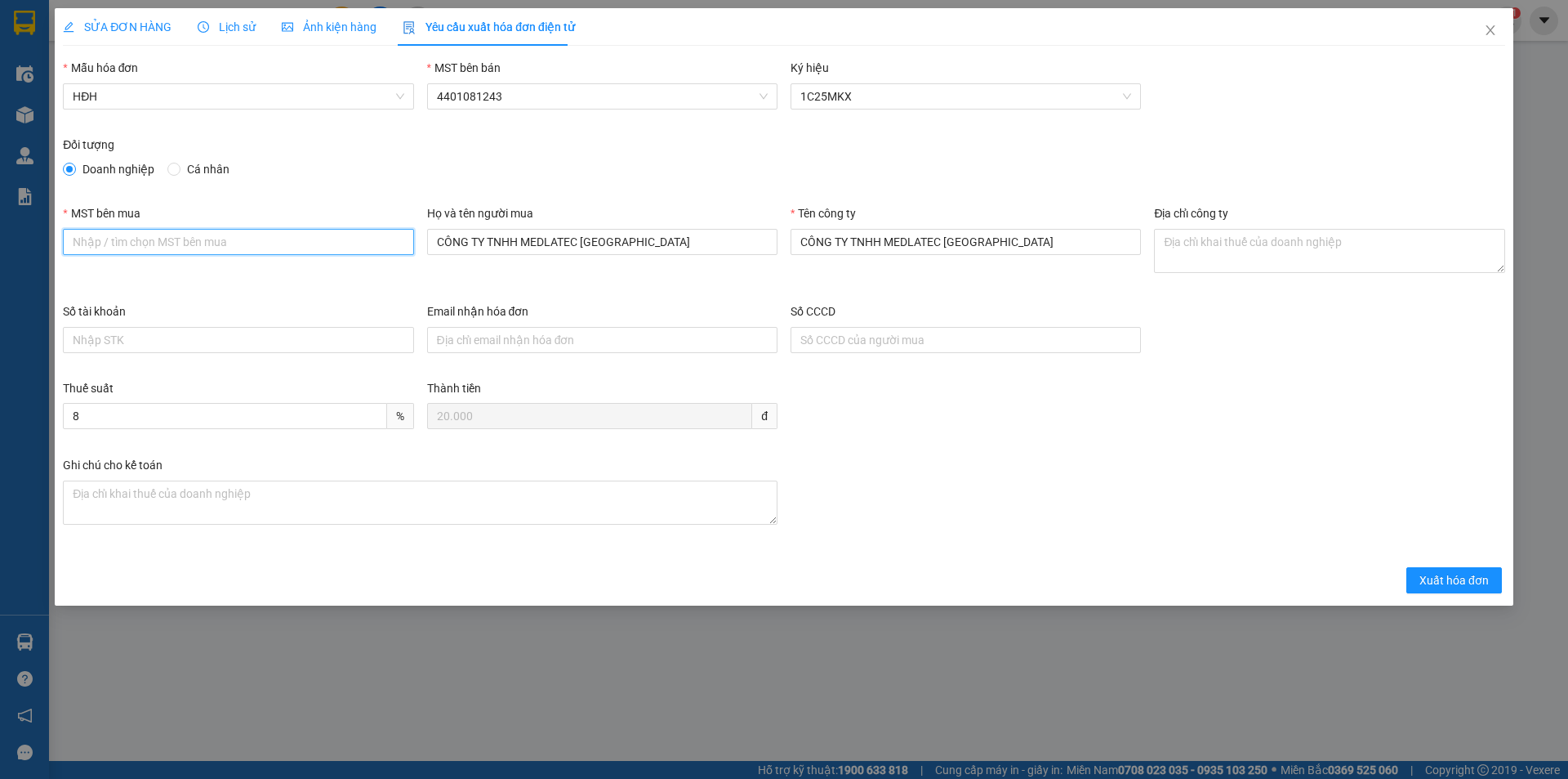
click at [305, 243] on input "MST bên mua" at bounding box center [238, 241] width 350 height 26
paste input "0101234974"
type input "0101234974"
click at [1237, 260] on textarea "Địa chỉ công ty" at bounding box center [1329, 250] width 350 height 44
paste textarea "Số 42 - 44, [GEOGRAPHIC_DATA], [GEOGRAPHIC_DATA], [GEOGRAPHIC_DATA], [GEOGRAPHI…"
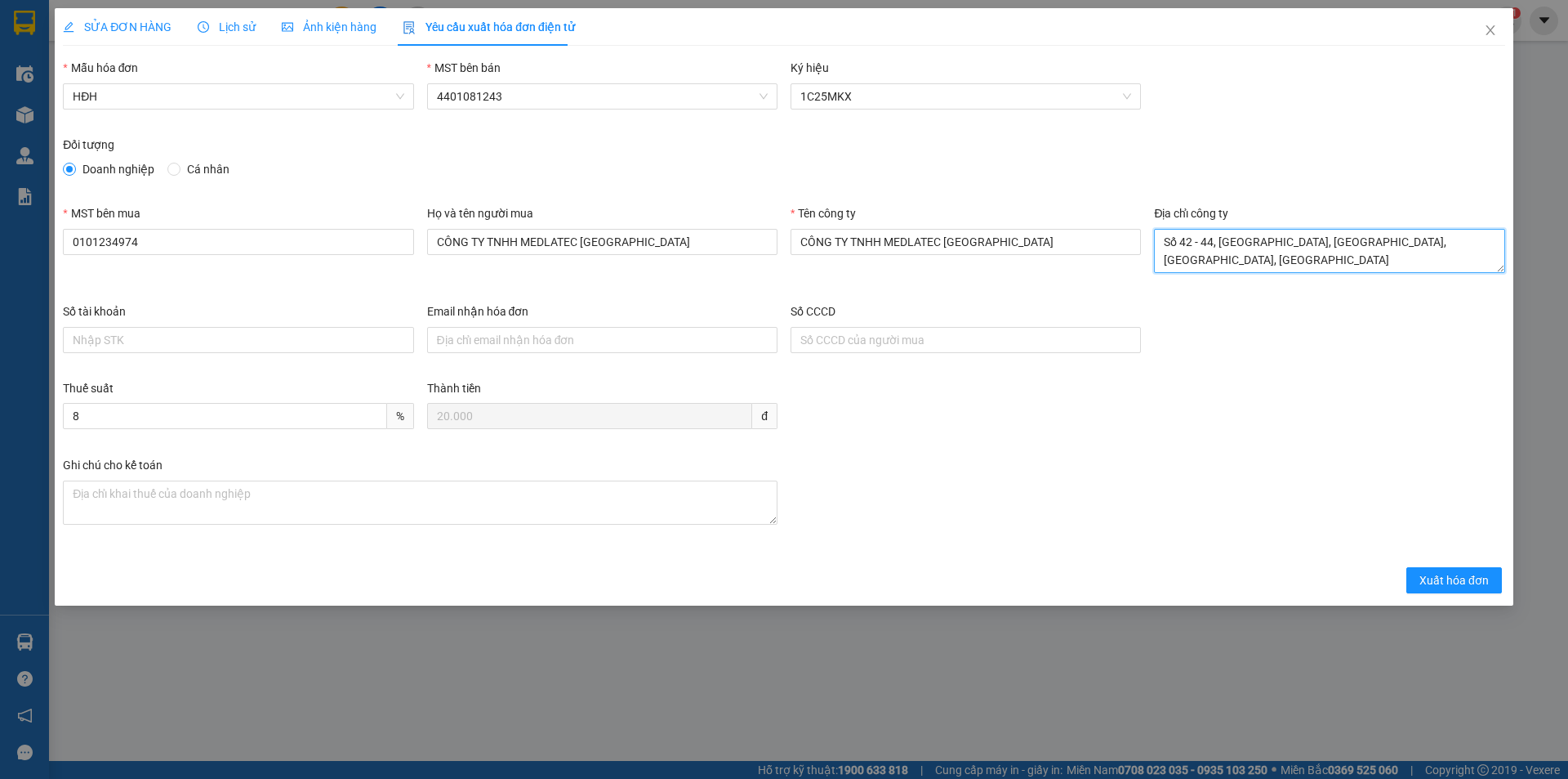
scroll to position [14, 0]
type textarea "Số 42 - 44, [GEOGRAPHIC_DATA], [GEOGRAPHIC_DATA], [GEOGRAPHIC_DATA], [GEOGRAPHI…"
click at [467, 345] on input "Email nhận hóa đơn" at bounding box center [602, 340] width 350 height 26
paste input "[EMAIL_ADDRESS][DOMAIN_NAME]"
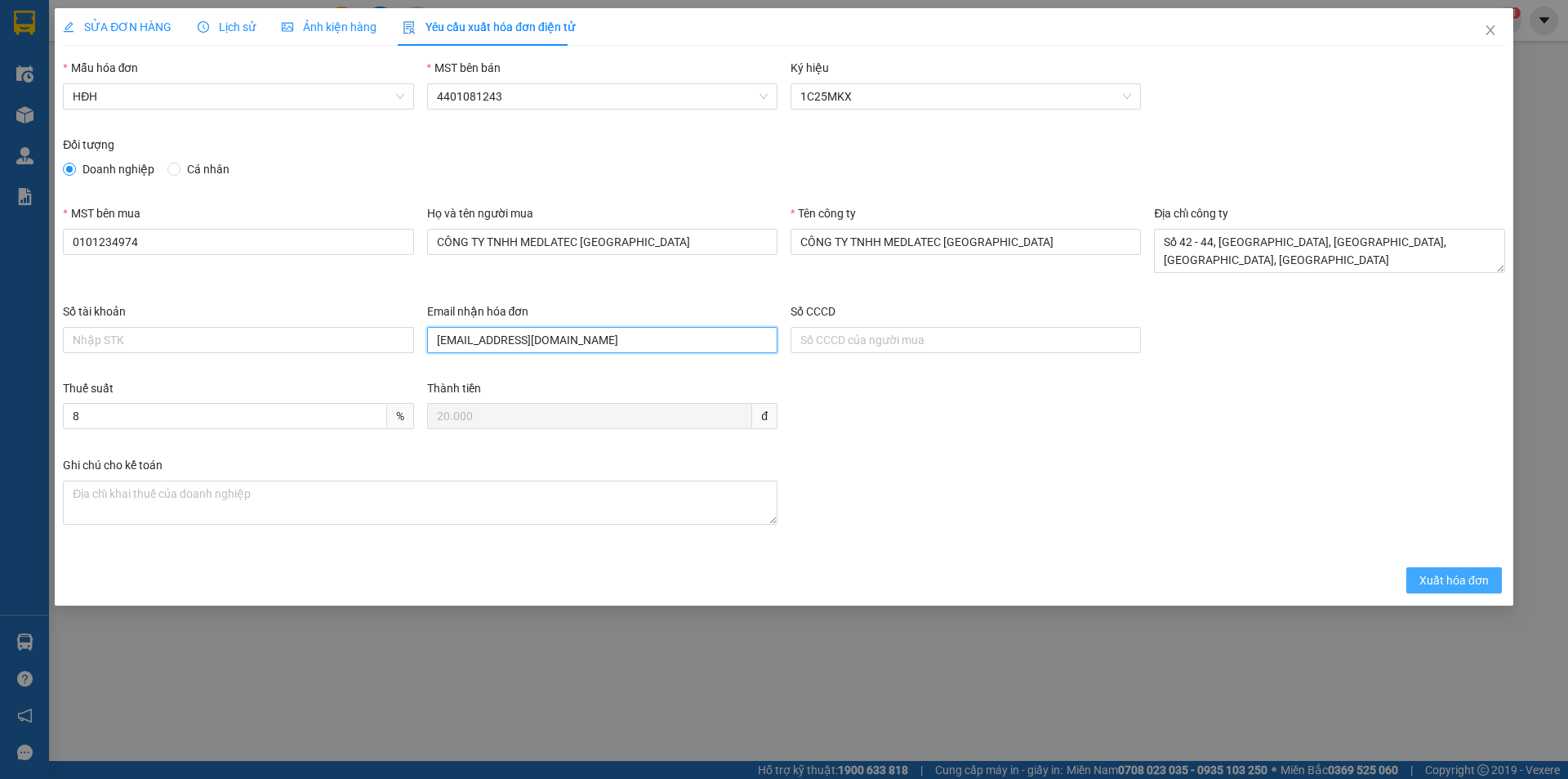
type input "[EMAIL_ADDRESS][DOMAIN_NAME]"
click at [1428, 576] on span "Xuất hóa đơn" at bounding box center [1454, 580] width 69 height 18
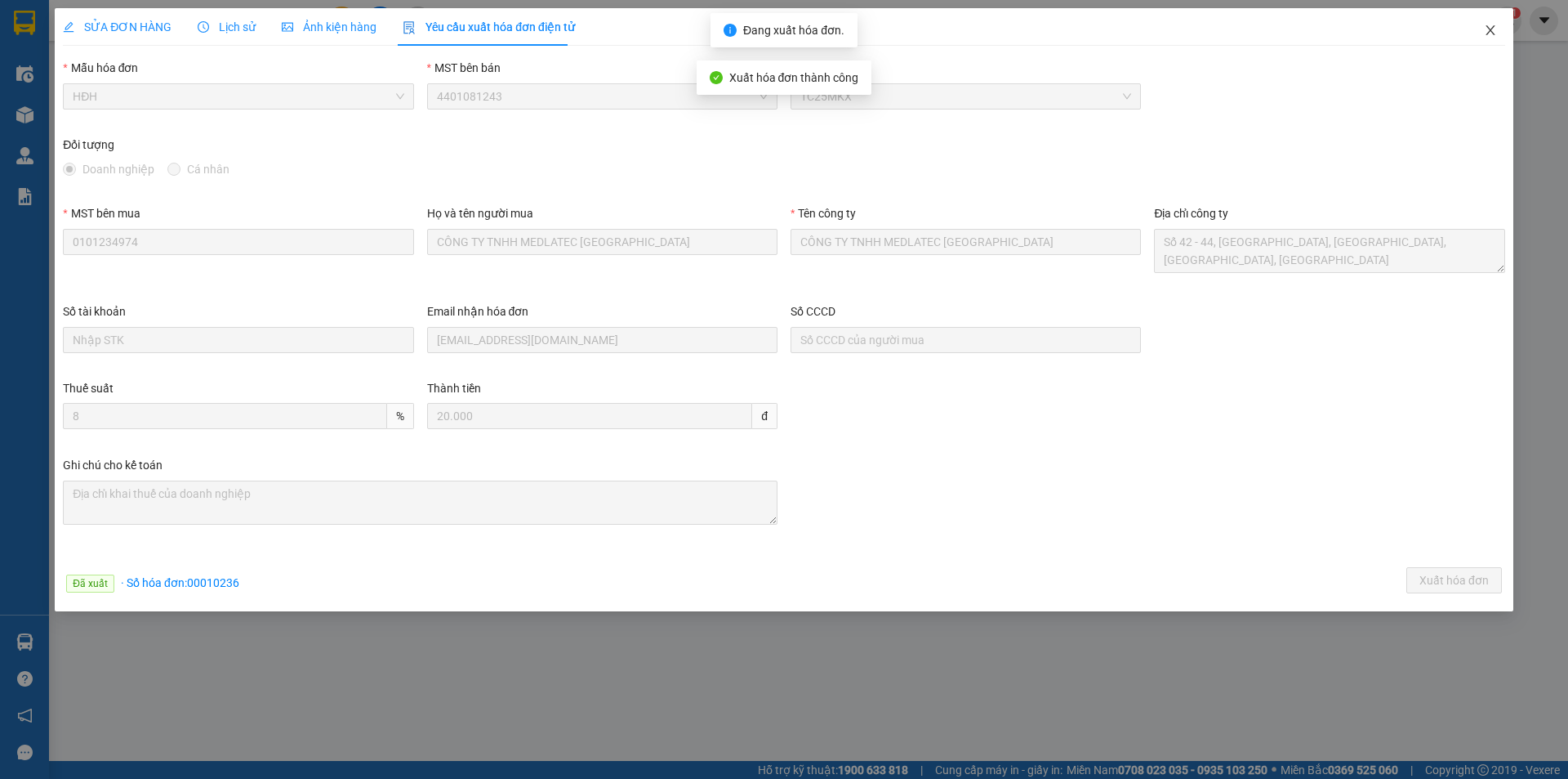
click at [1491, 32] on icon "close" at bounding box center [1491, 30] width 9 height 10
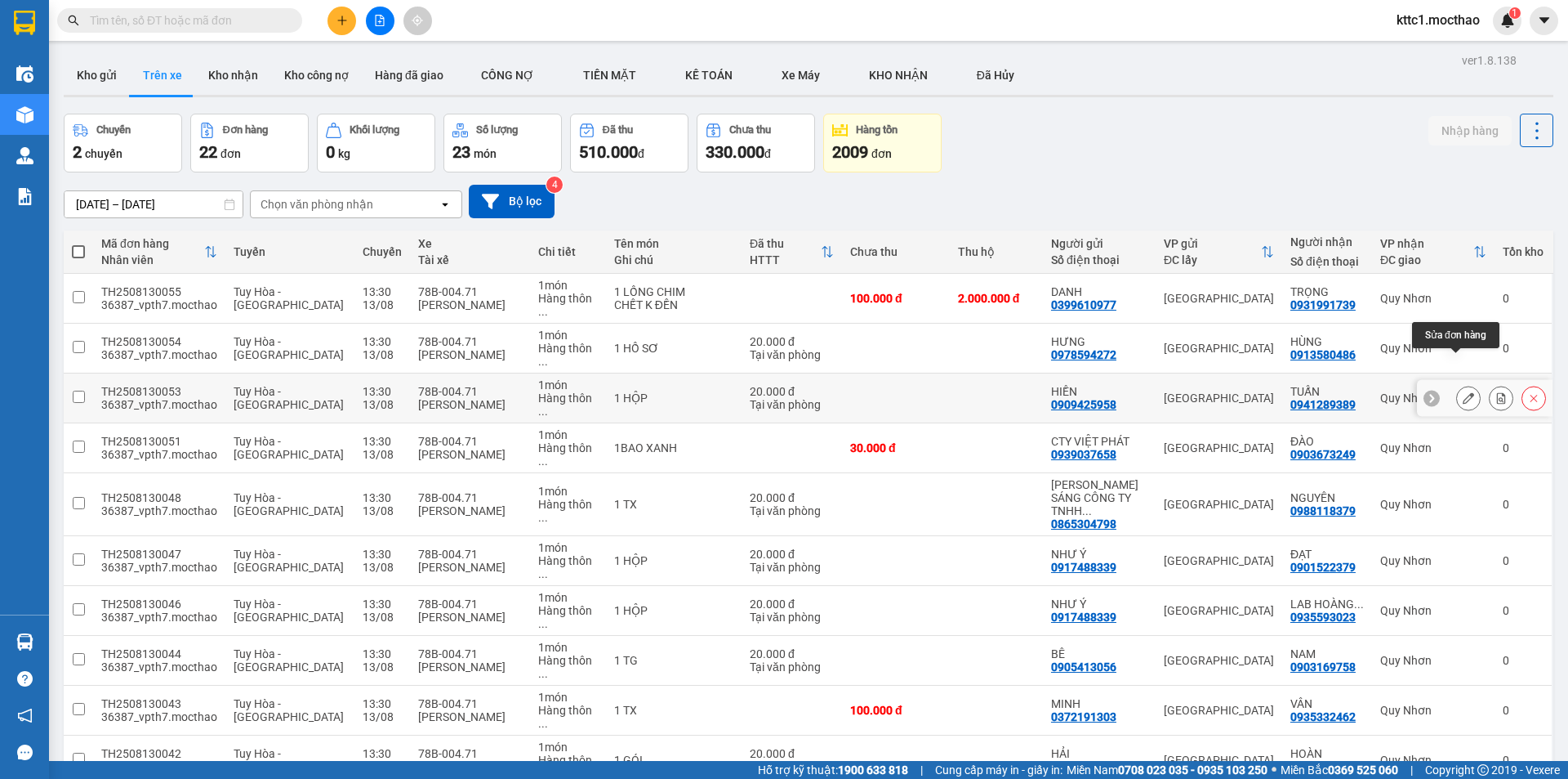
click at [1463, 393] on icon at bounding box center [1468, 398] width 12 height 12
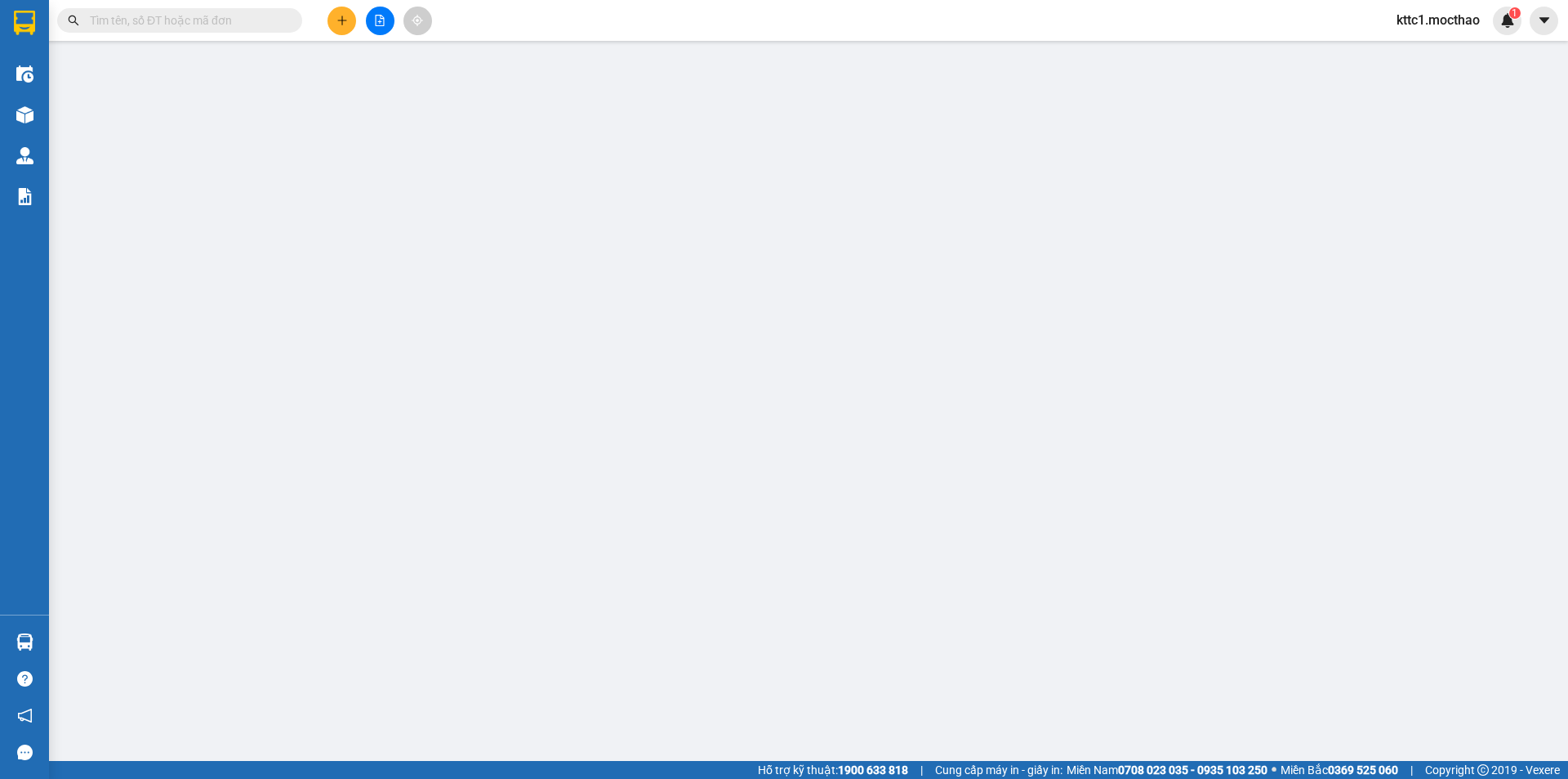
type input "0909425958"
type input "HIỀN"
type input "0941289389"
type input "TUẤN"
type input "1"
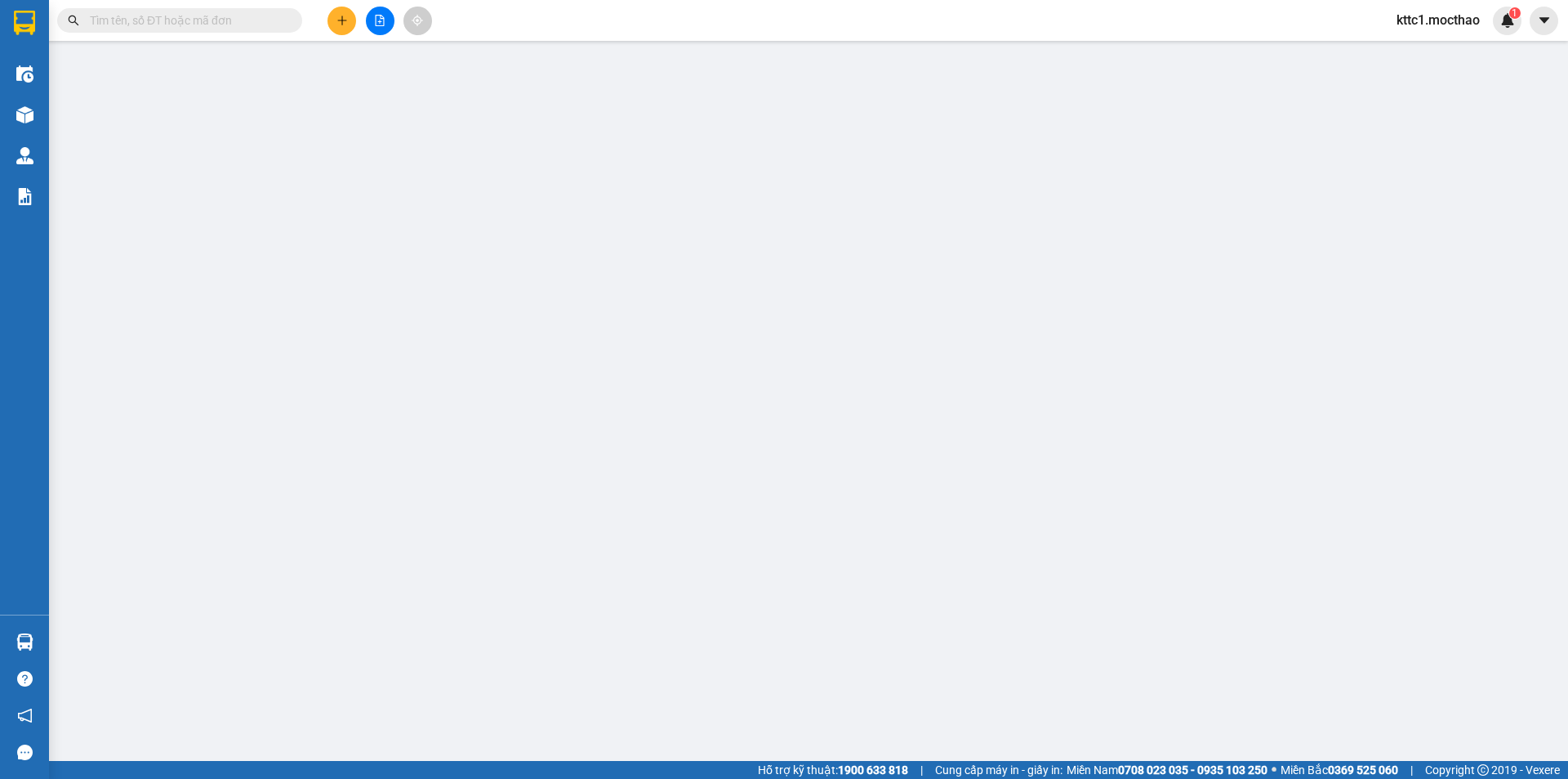
type input "20.000"
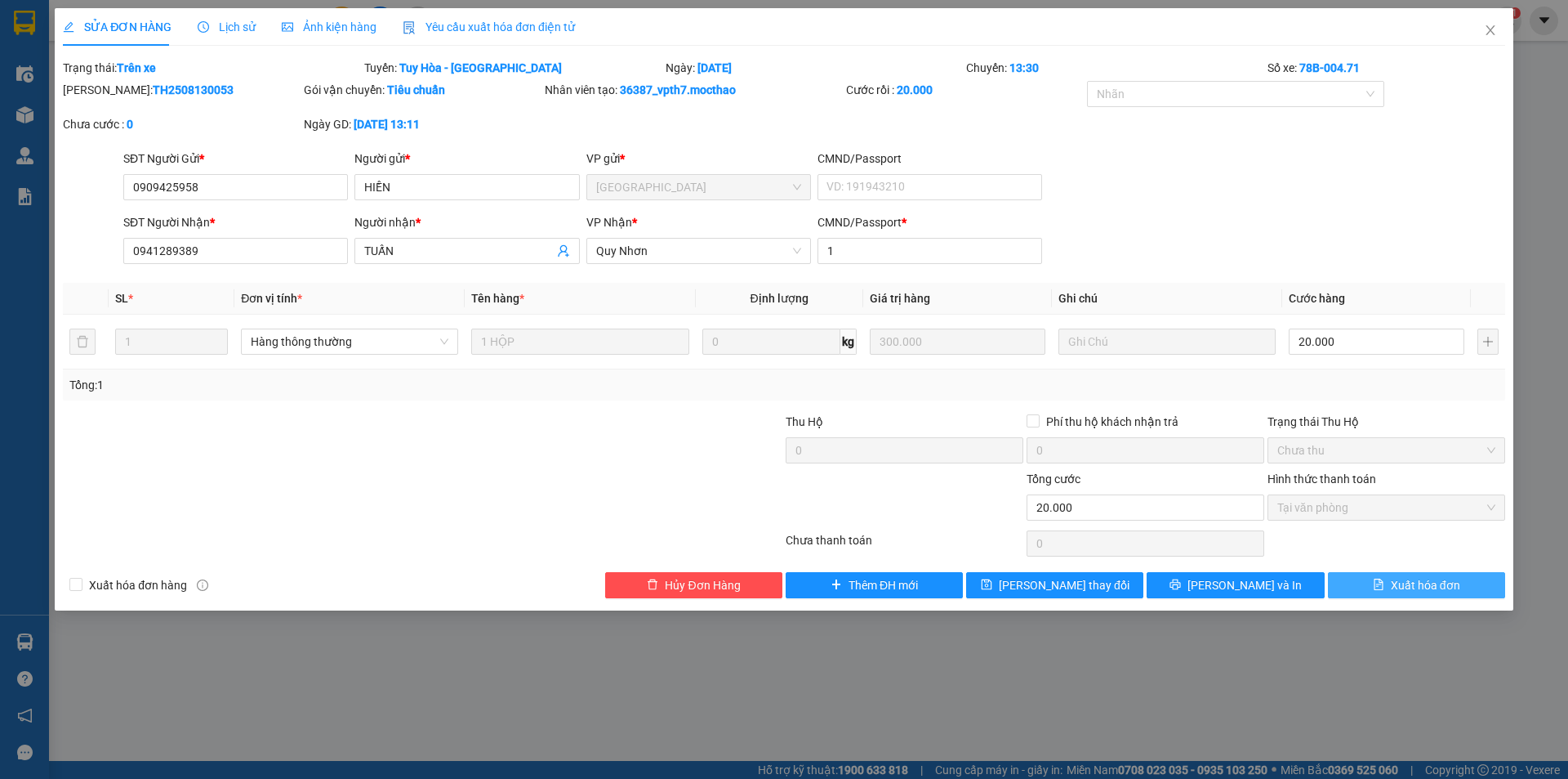
click at [1395, 591] on span "Xuất hóa đơn" at bounding box center [1425, 585] width 69 height 18
checkbox input "true"
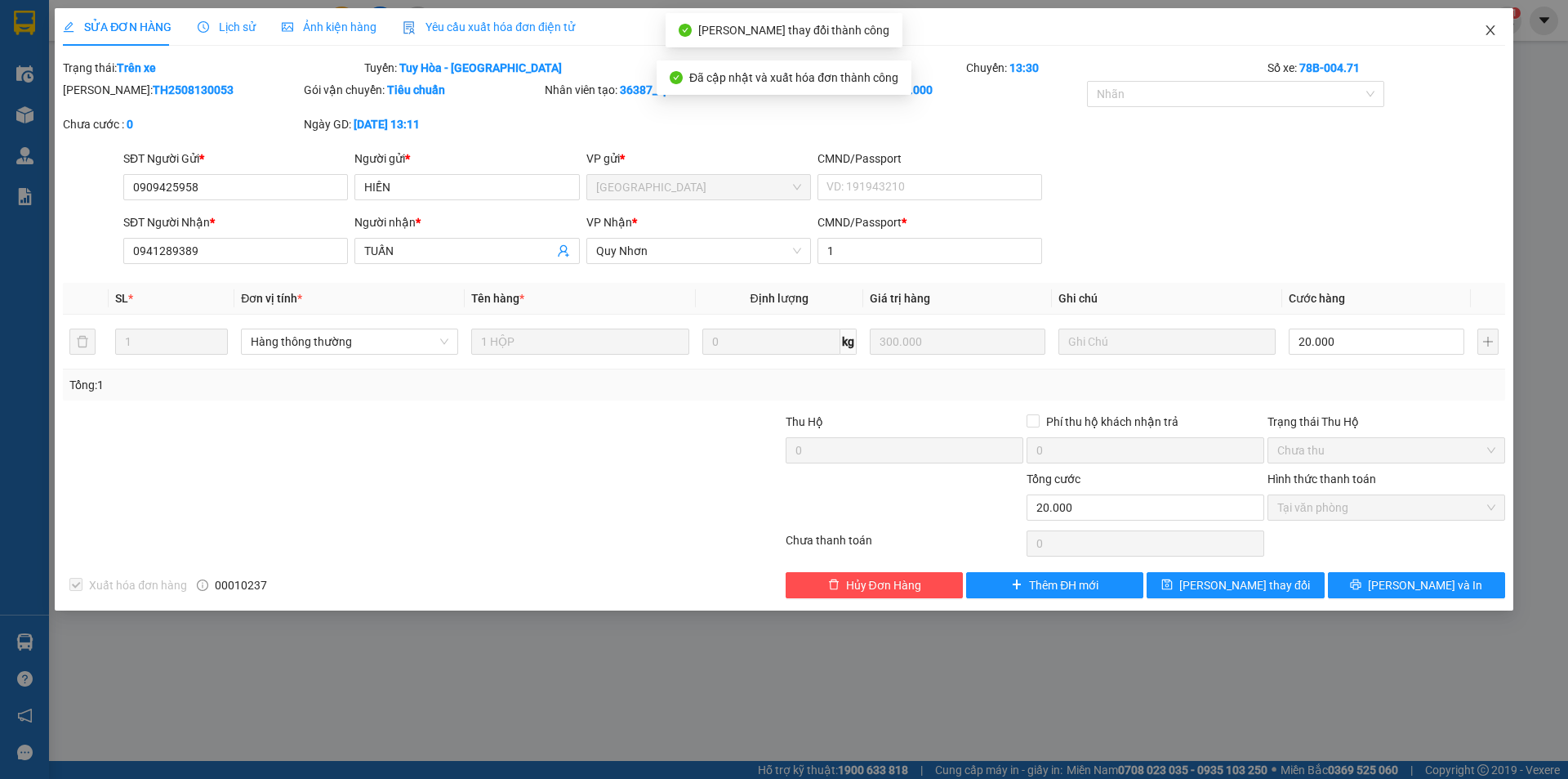
click at [1489, 31] on icon "close" at bounding box center [1491, 30] width 14 height 14
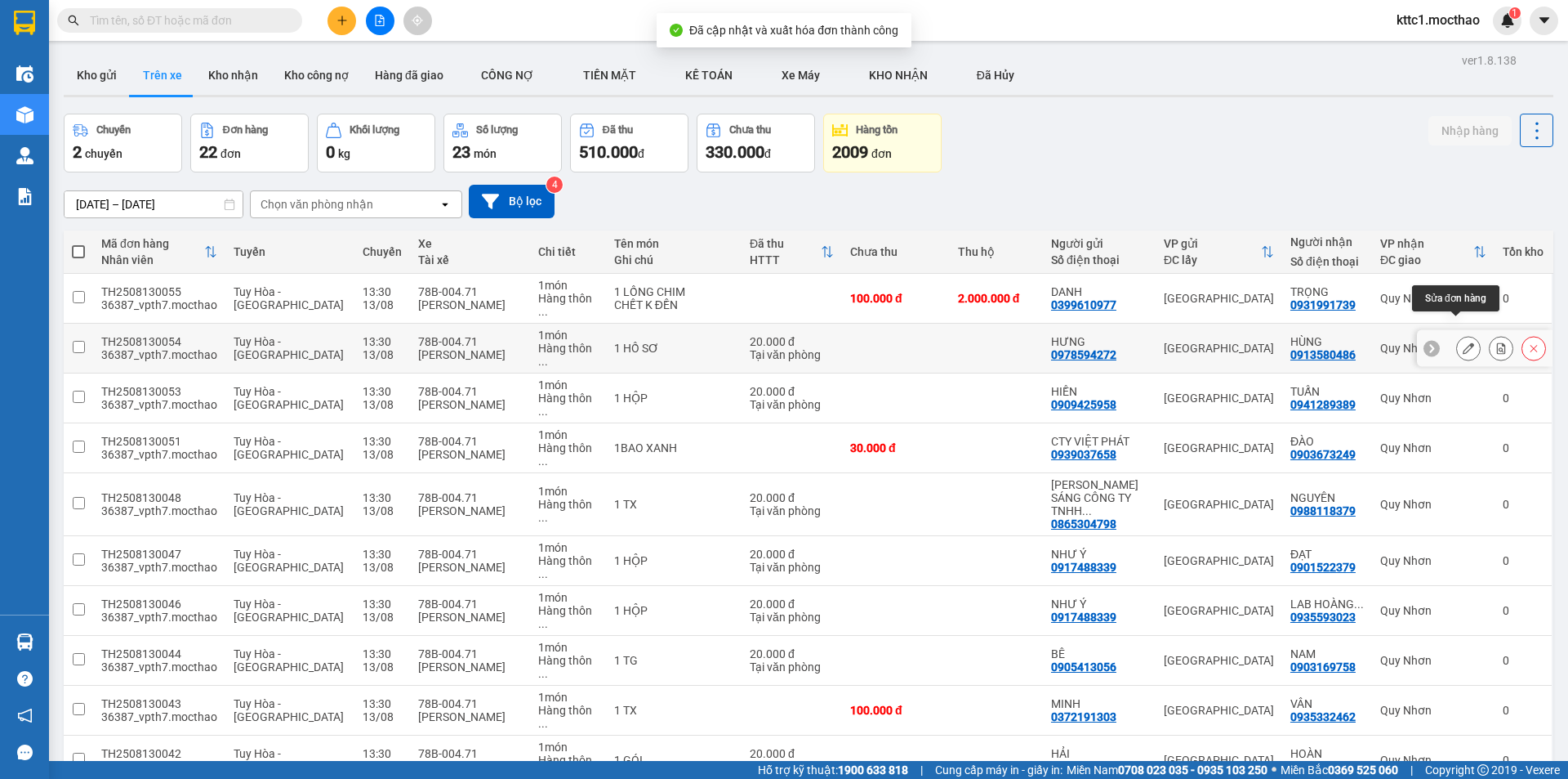
click at [1463, 342] on icon at bounding box center [1468, 348] width 12 height 12
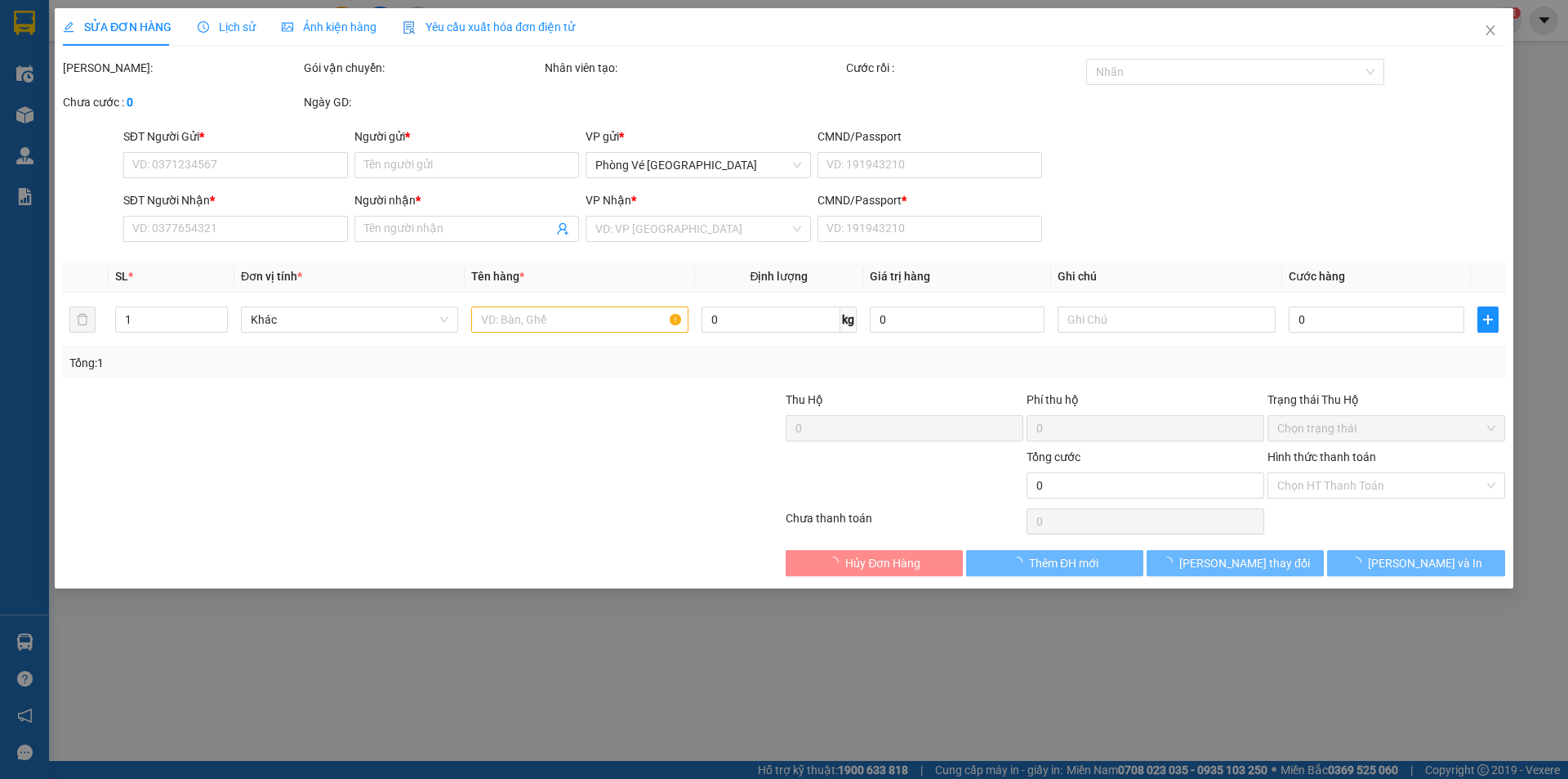
type input "0978594272"
type input "HƯNG"
type input "0913580486"
type input "HÙNG"
type input "1"
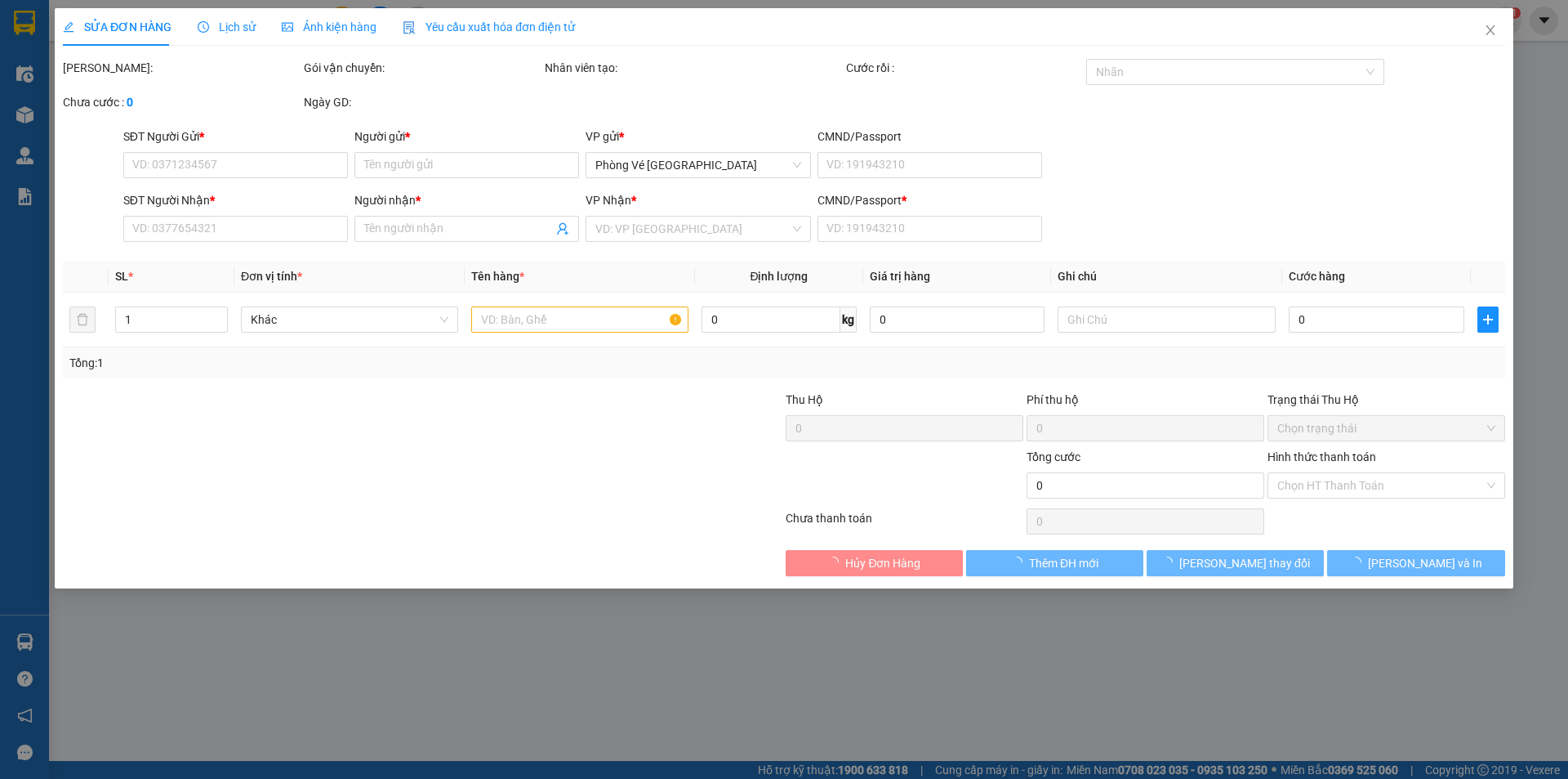
type input "20.000"
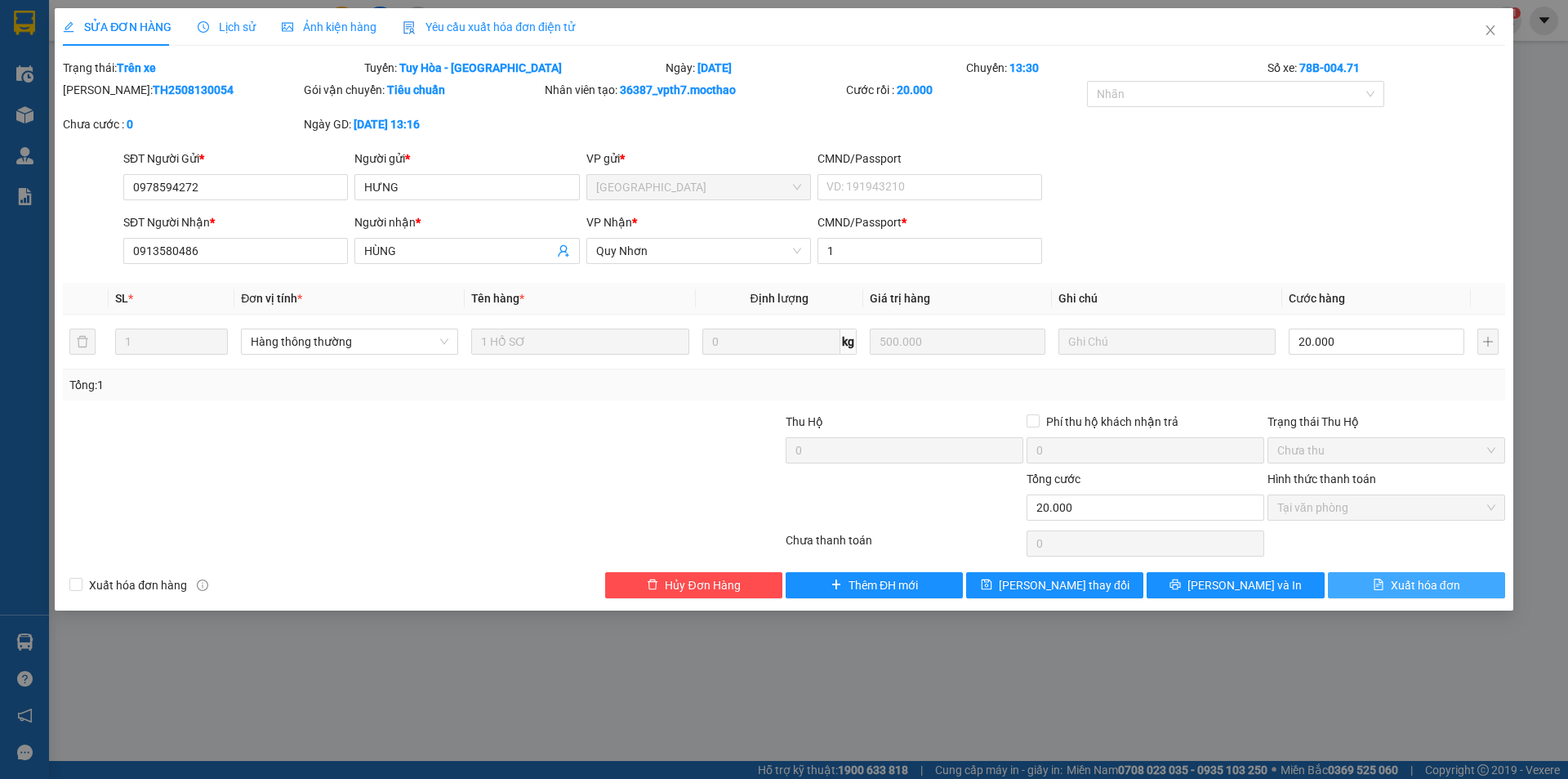
click at [1405, 579] on span "Xuất hóa đơn" at bounding box center [1425, 585] width 69 height 18
click at [1419, 584] on span "Xuất hóa đơn" at bounding box center [1425, 585] width 69 height 18
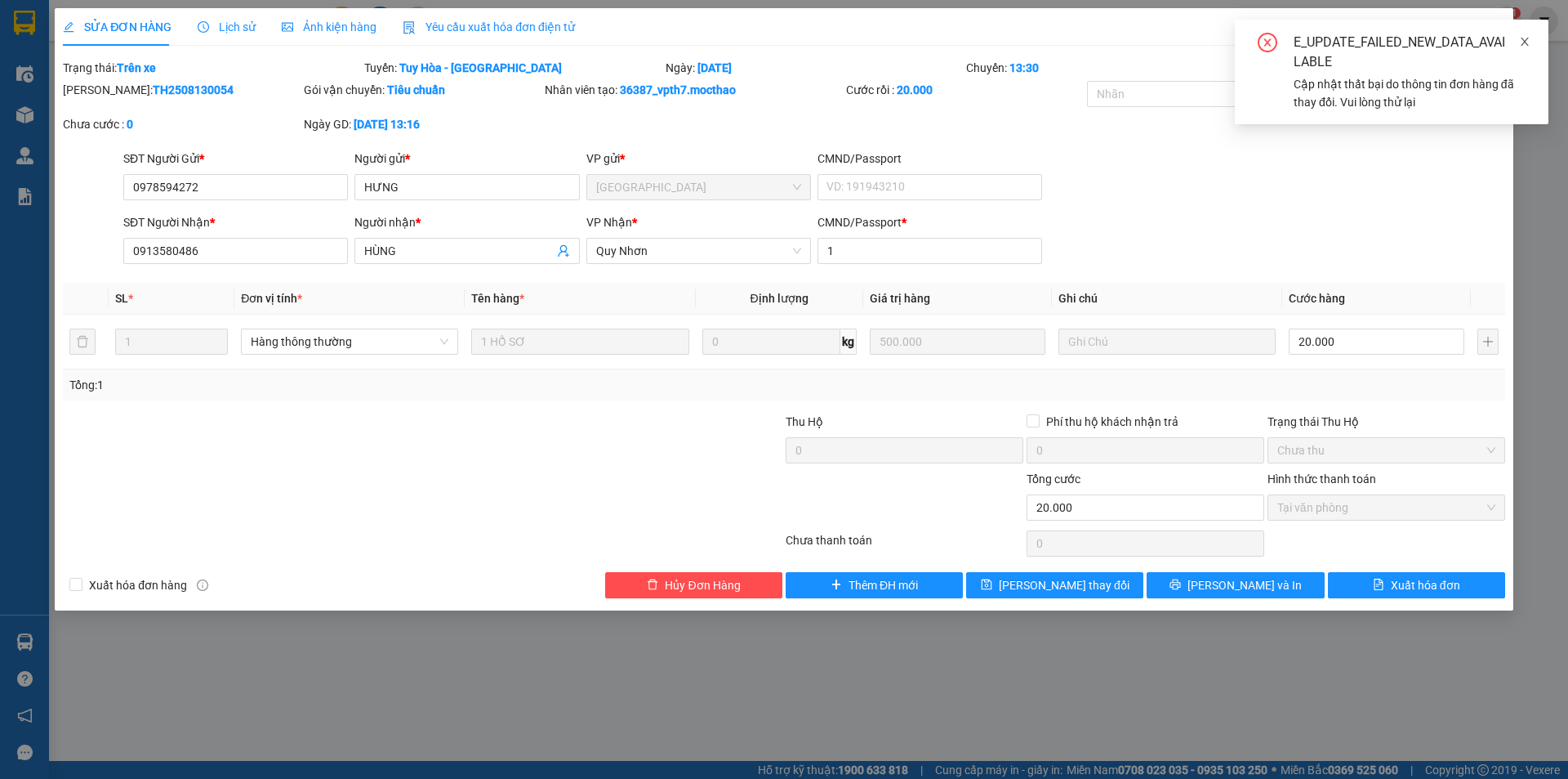
click at [1527, 41] on icon "close" at bounding box center [1525, 41] width 12 height 12
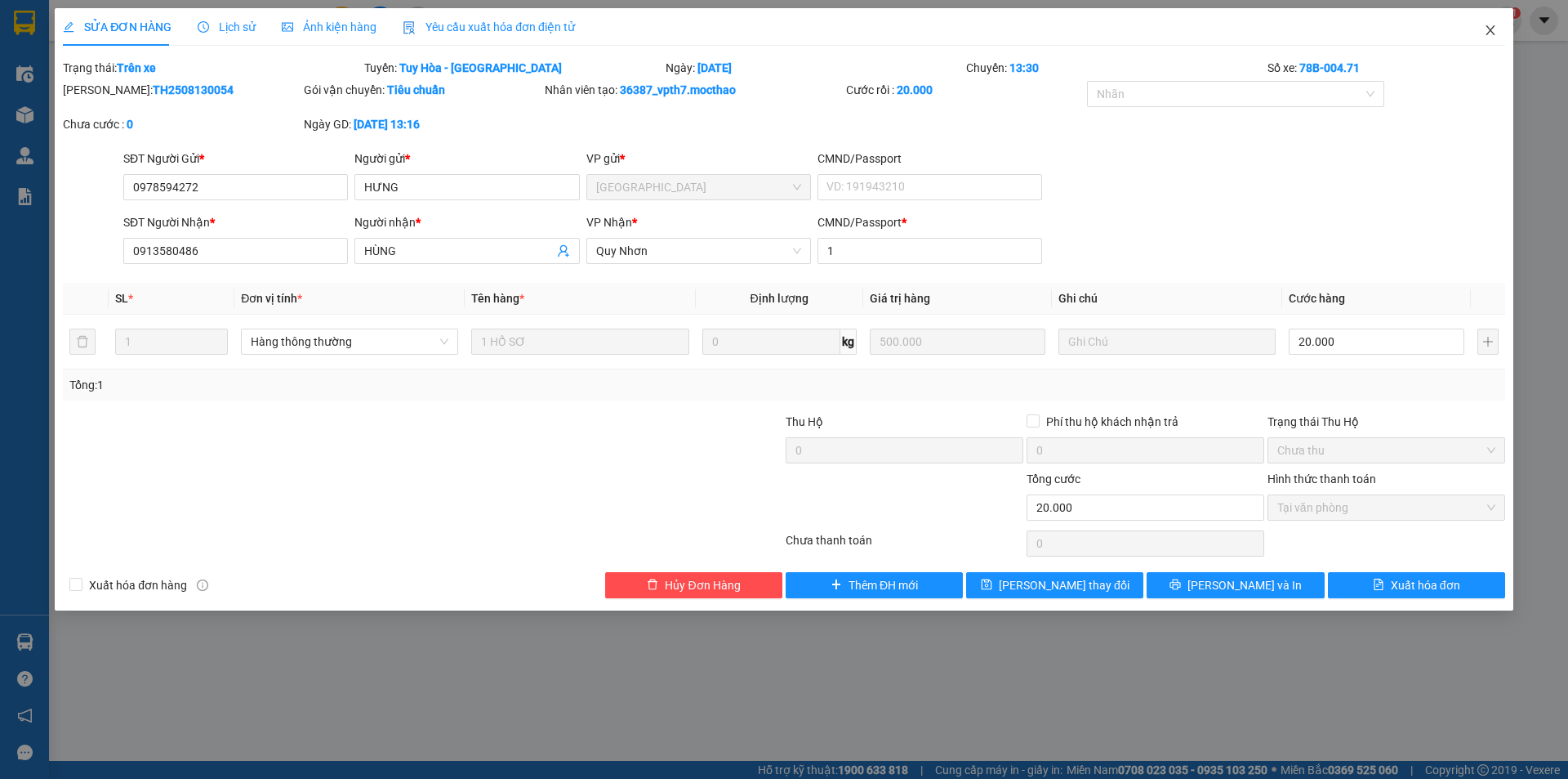
click at [1487, 30] on icon "close" at bounding box center [1491, 30] width 14 height 14
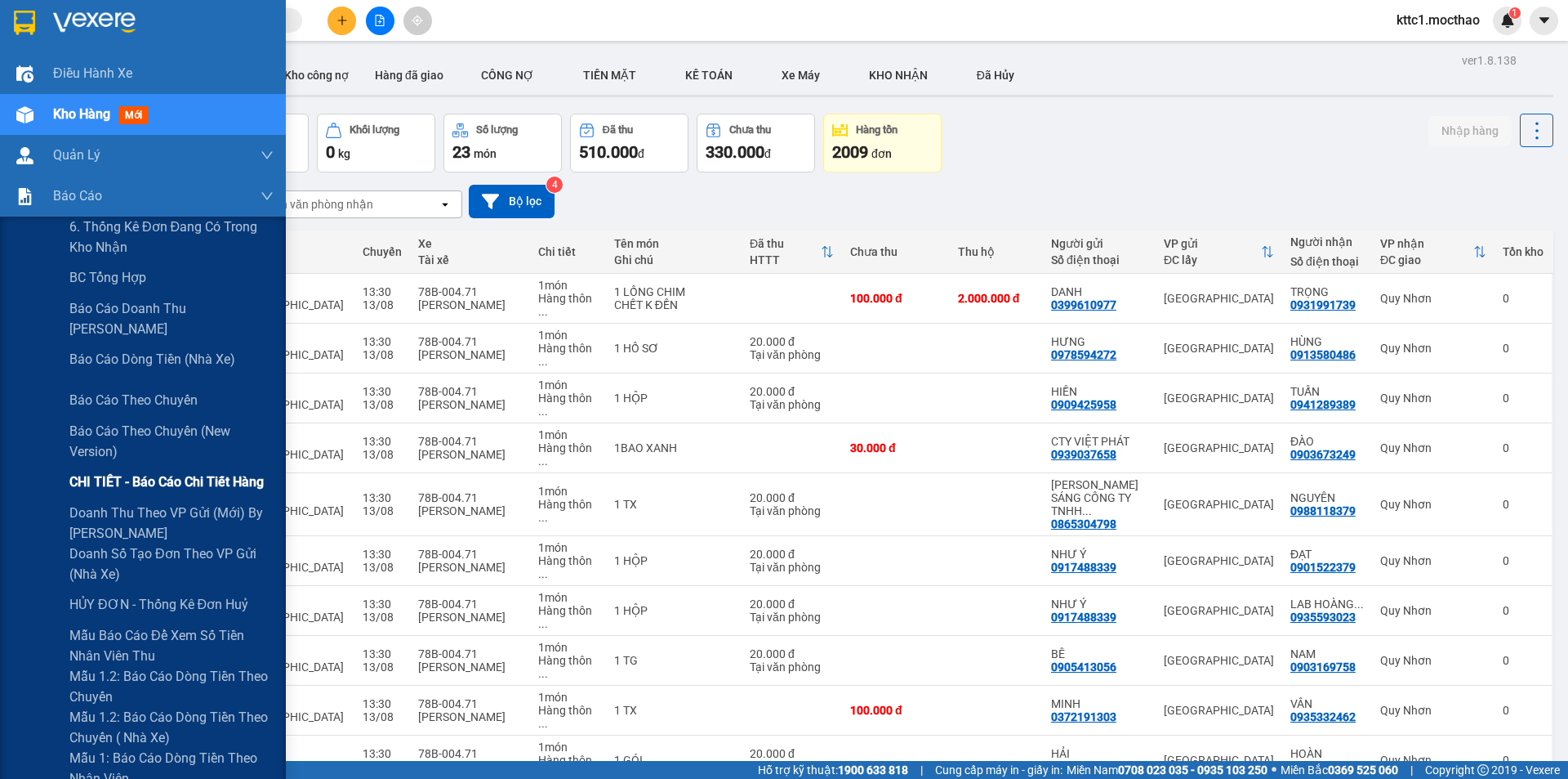
click at [146, 476] on span "CHI TIẾT - Báo cáo chi tiết hàng" at bounding box center [167, 482] width 194 height 21
